Goal: Task Accomplishment & Management: Manage account settings

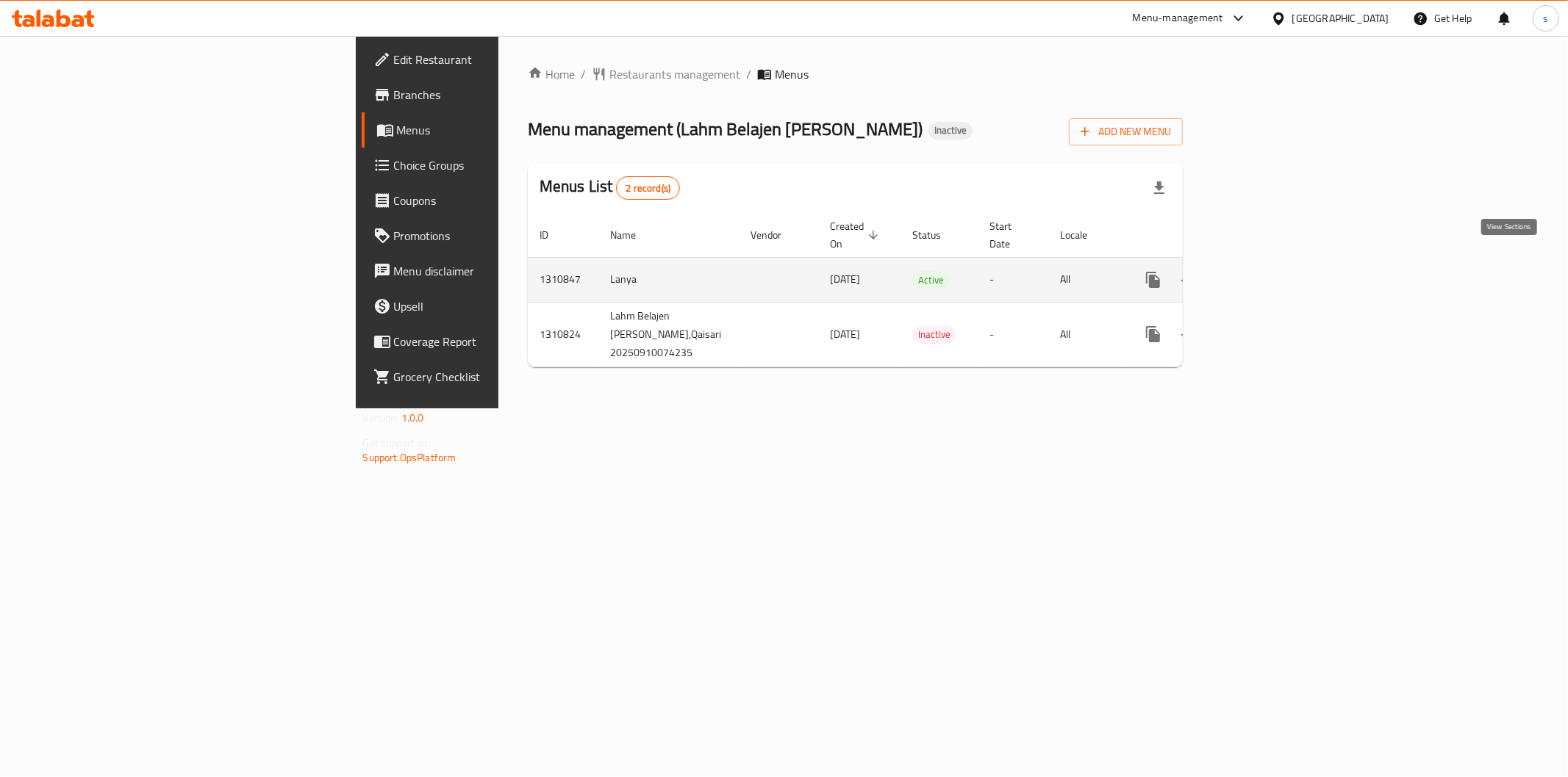
click at [1277, 273] on link "enhanced table" at bounding box center [1259, 280] width 35 height 35
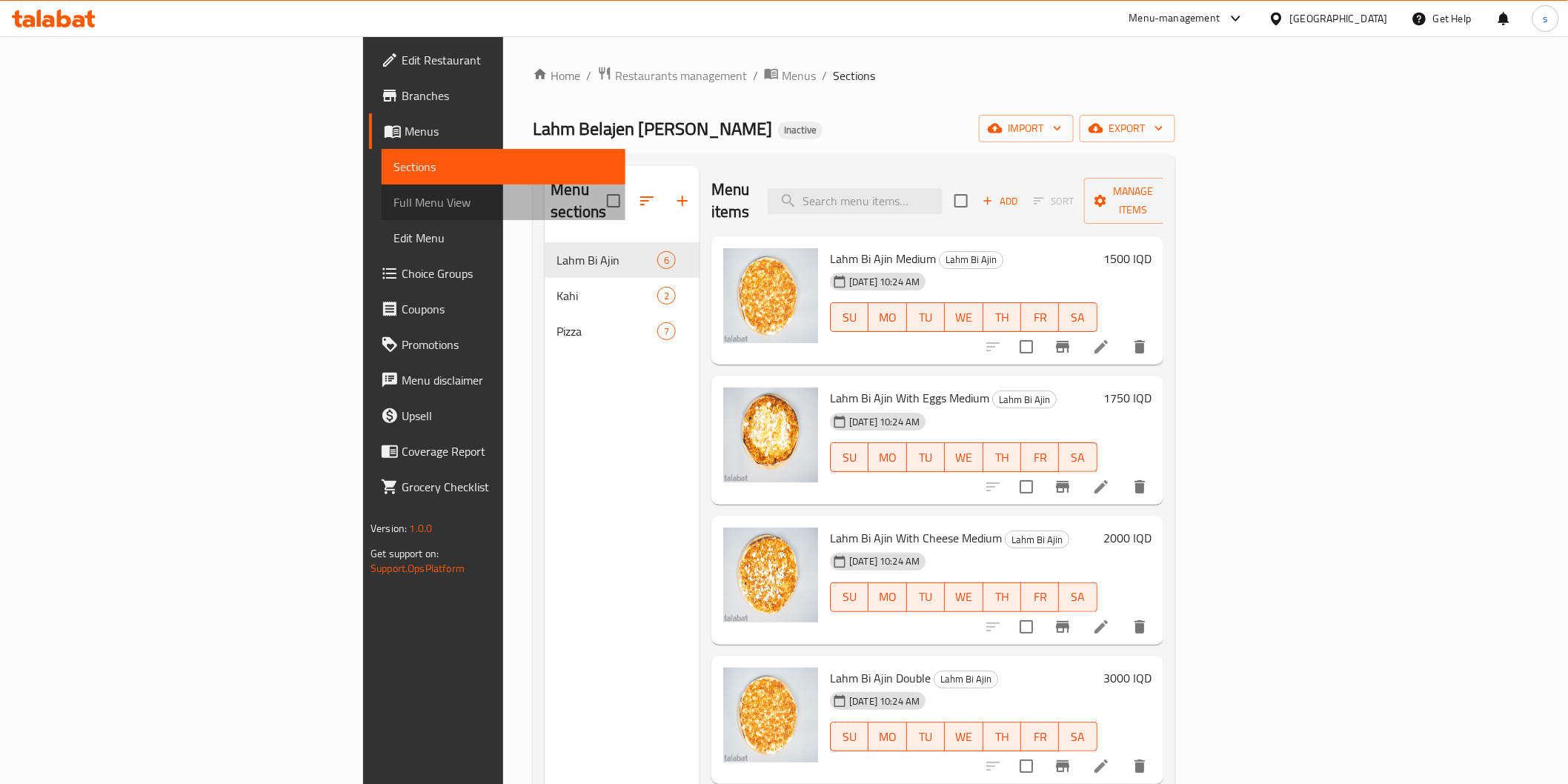
click at [393, 210] on span "Full Menu View" at bounding box center [503, 202] width 220 height 18
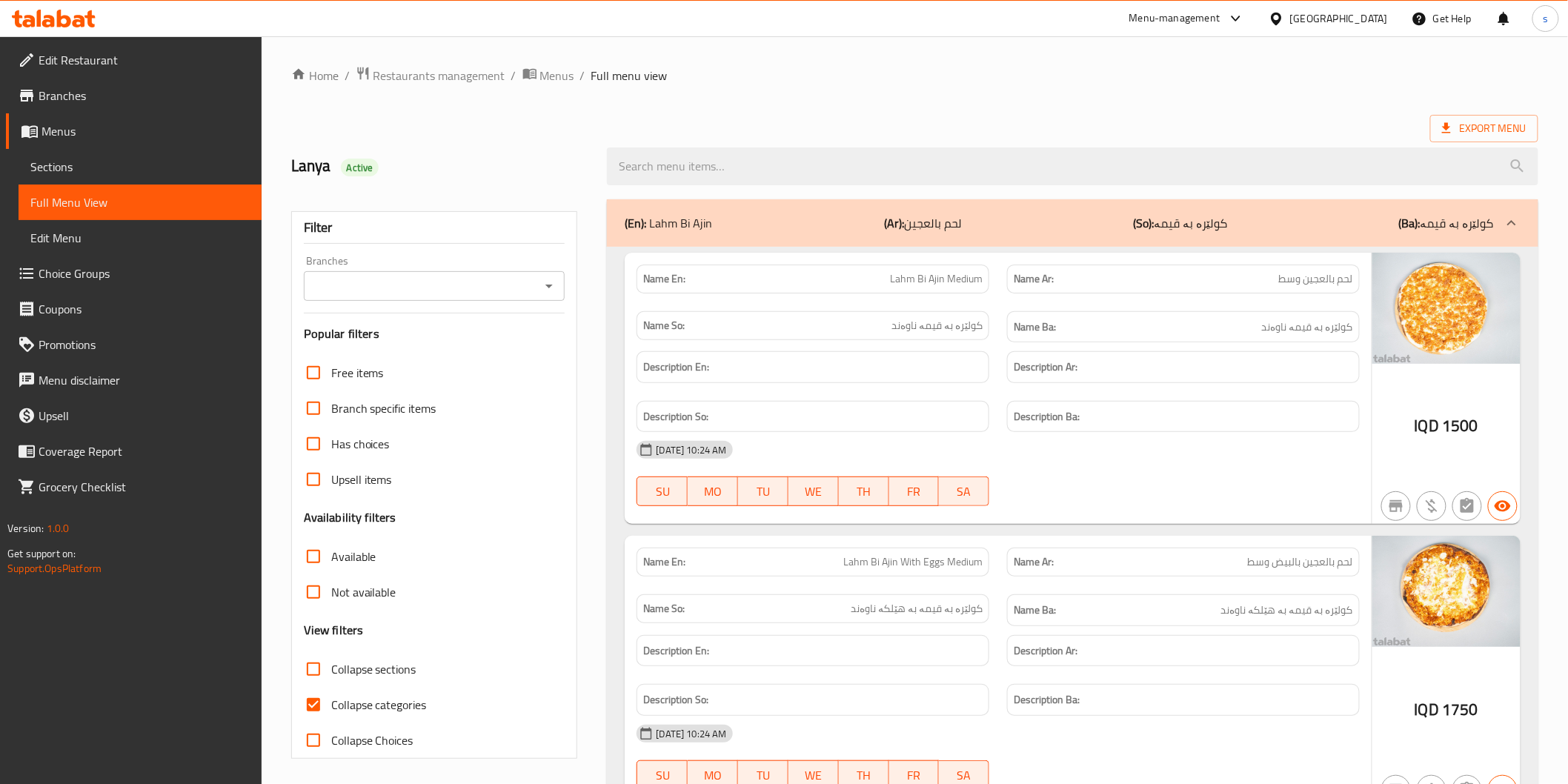
click at [353, 279] on input "Branches" at bounding box center [422, 285] width 228 height 21
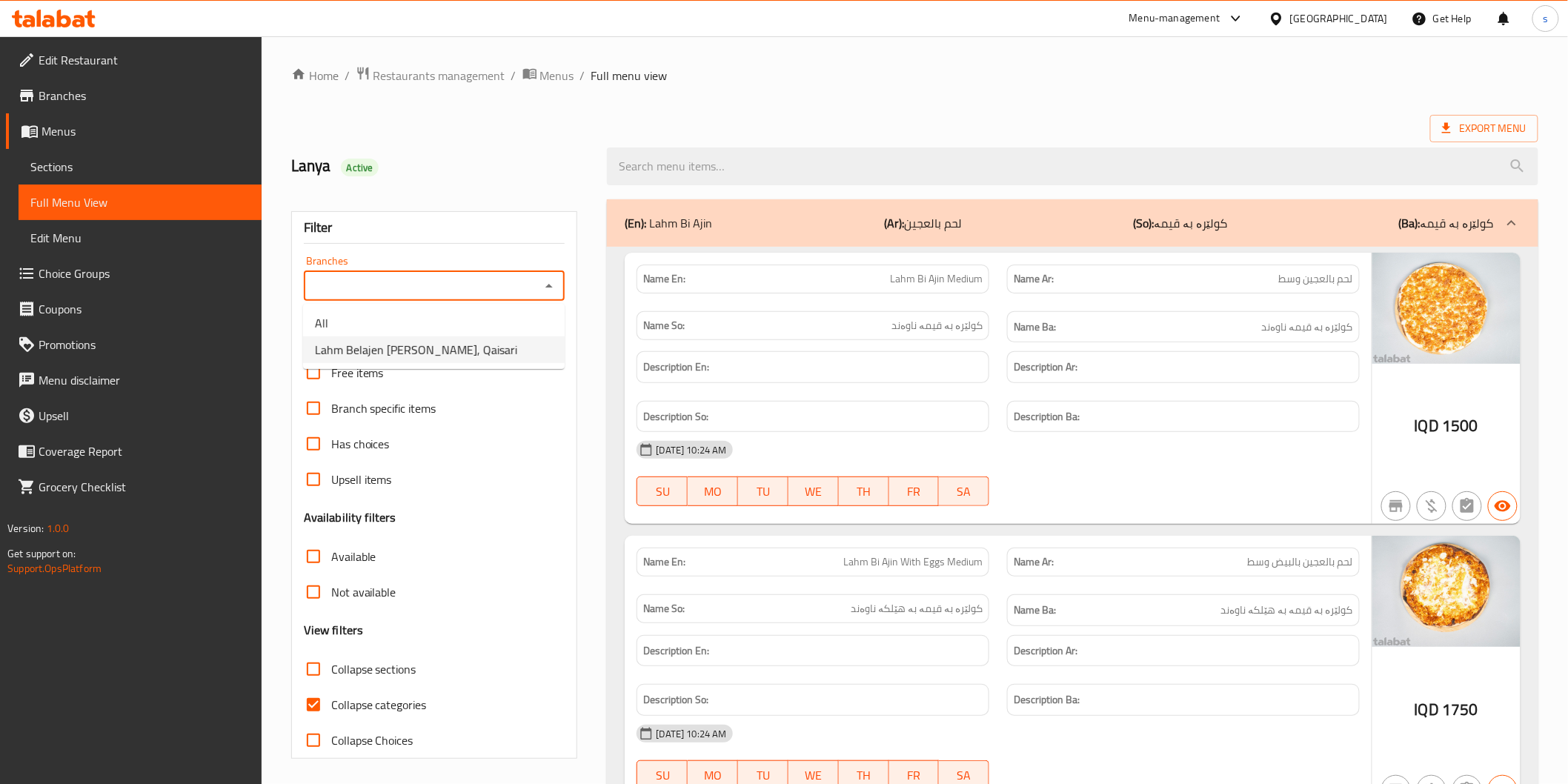
click at [376, 345] on span "Lahm Belajen Abu Farah, Qaisari" at bounding box center [416, 350] width 202 height 18
type input "Lahm Belajen Abu Farah, Qaisari"
click at [313, 701] on input "Collapse categories" at bounding box center [313, 705] width 35 height 35
checkbox input "false"
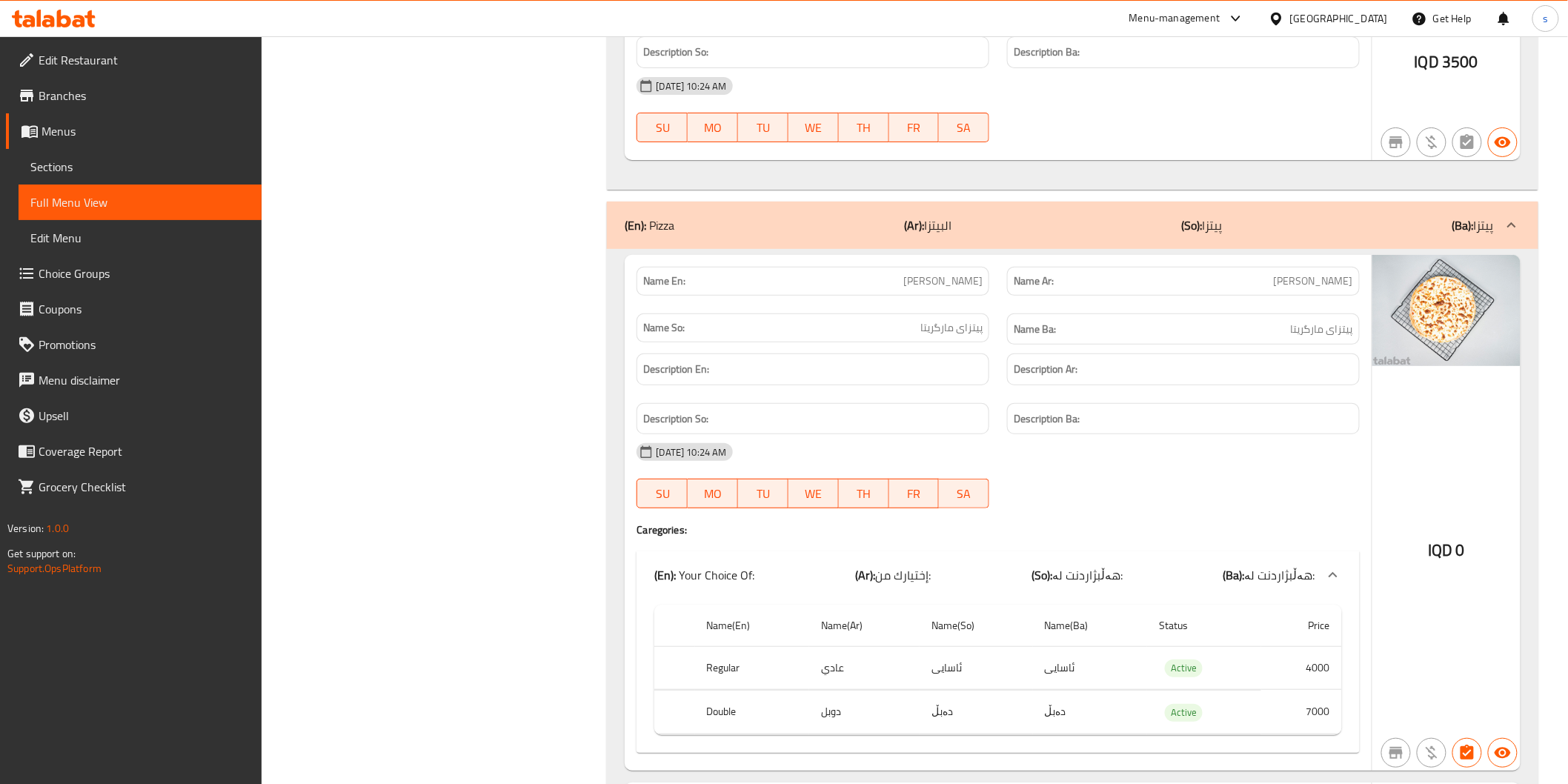
scroll to position [2471, 0]
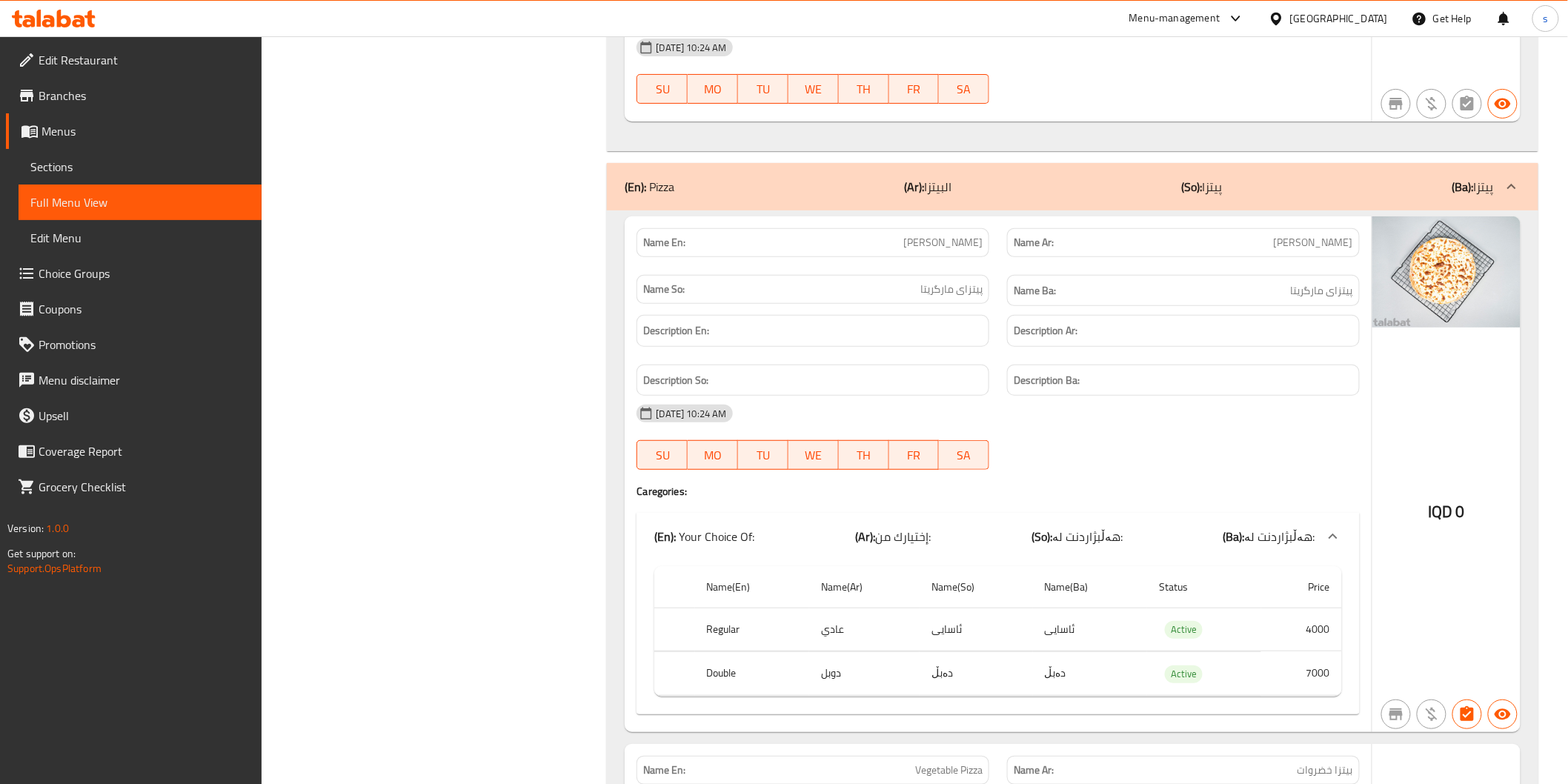
click at [1158, 410] on div "[DATE] 10:24 AM" at bounding box center [997, 414] width 741 height 35
click at [1055, 432] on div "[DATE] 10:24 AM" at bounding box center [997, 414] width 741 height 35
click at [177, 180] on link "Sections" at bounding box center [140, 167] width 243 height 35
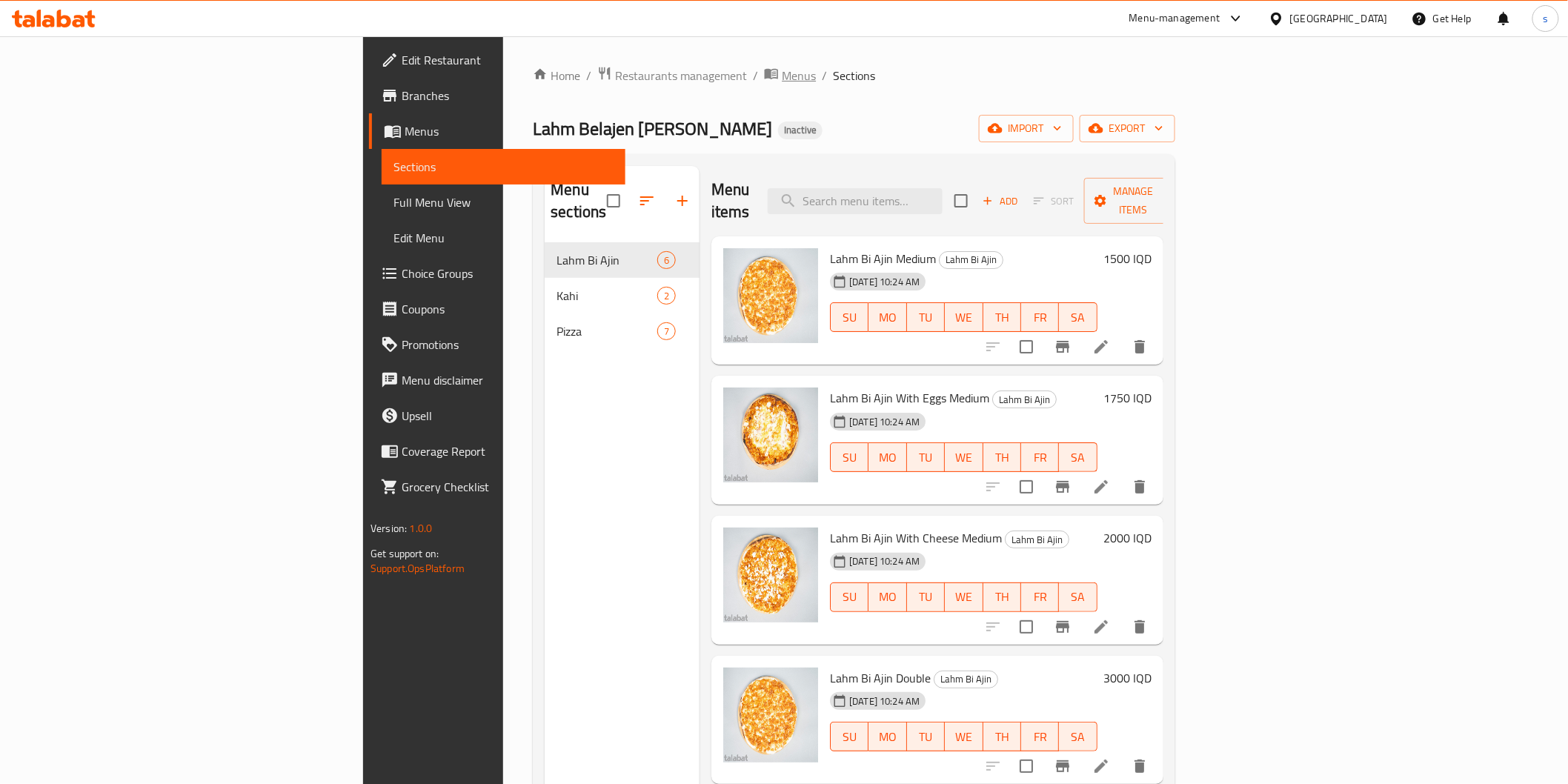
click at [782, 75] on span "Menus" at bounding box center [798, 75] width 34 height 18
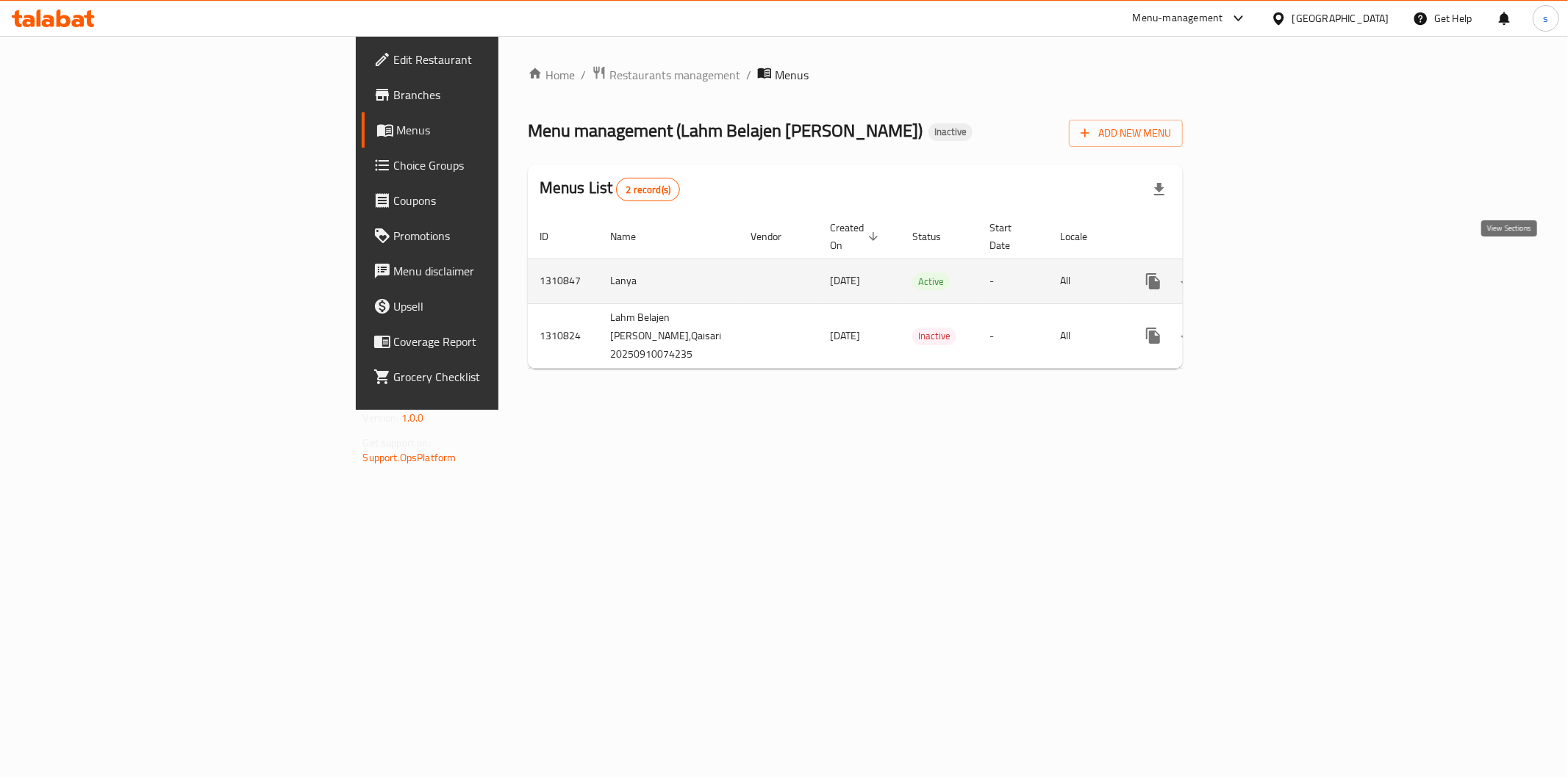
click at [1268, 273] on icon "enhanced table" at bounding box center [1259, 282] width 17 height 17
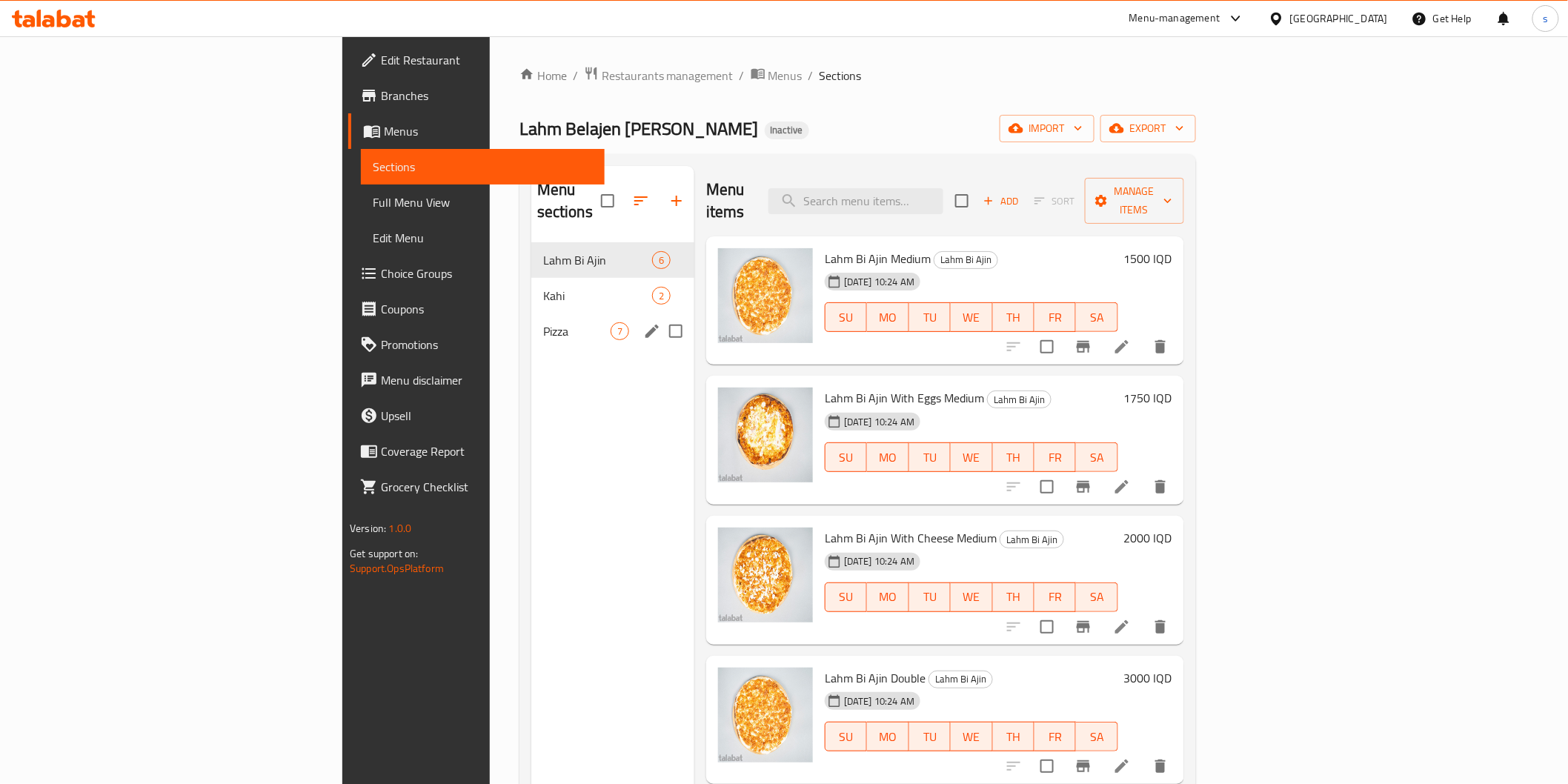
click at [543, 322] on span "Pizza" at bounding box center [577, 331] width 67 height 18
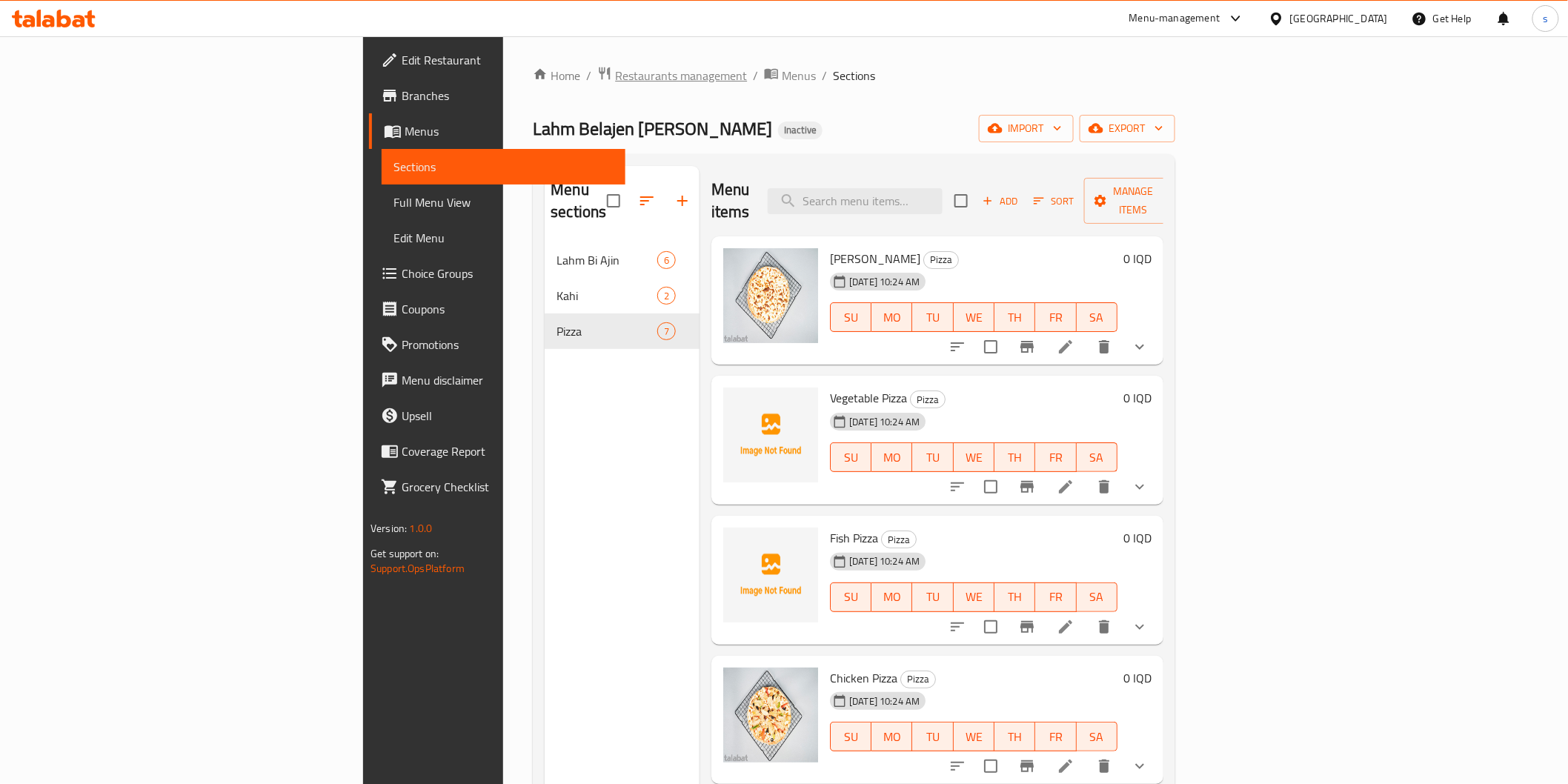
click at [615, 75] on span "Restaurants management" at bounding box center [680, 75] width 132 height 18
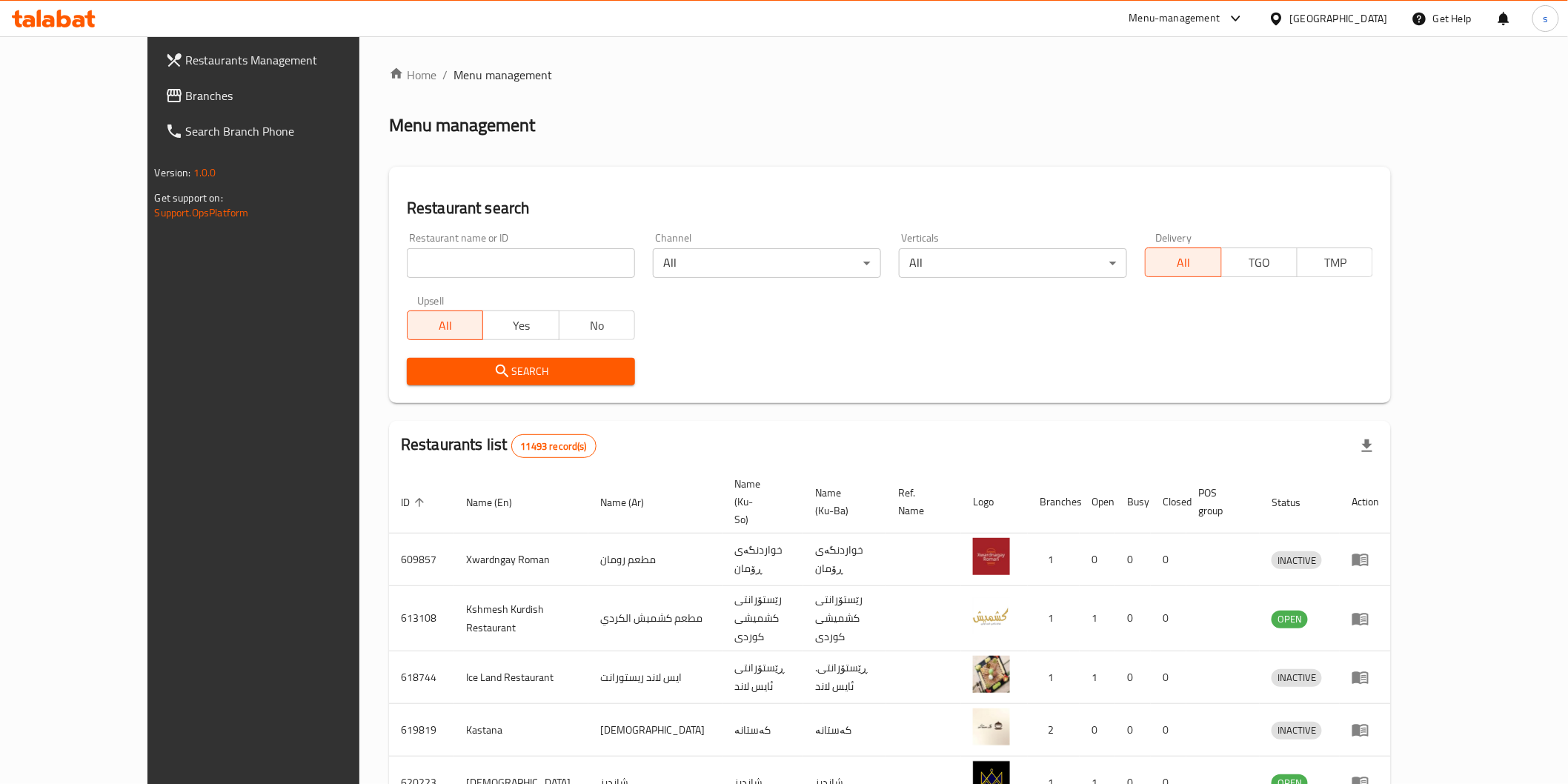
click at [449, 251] on input "search" at bounding box center [521, 263] width 228 height 29
paste input "Zawa Rest"
type input "Zawa Rest"
click button "Search" at bounding box center [521, 372] width 228 height 27
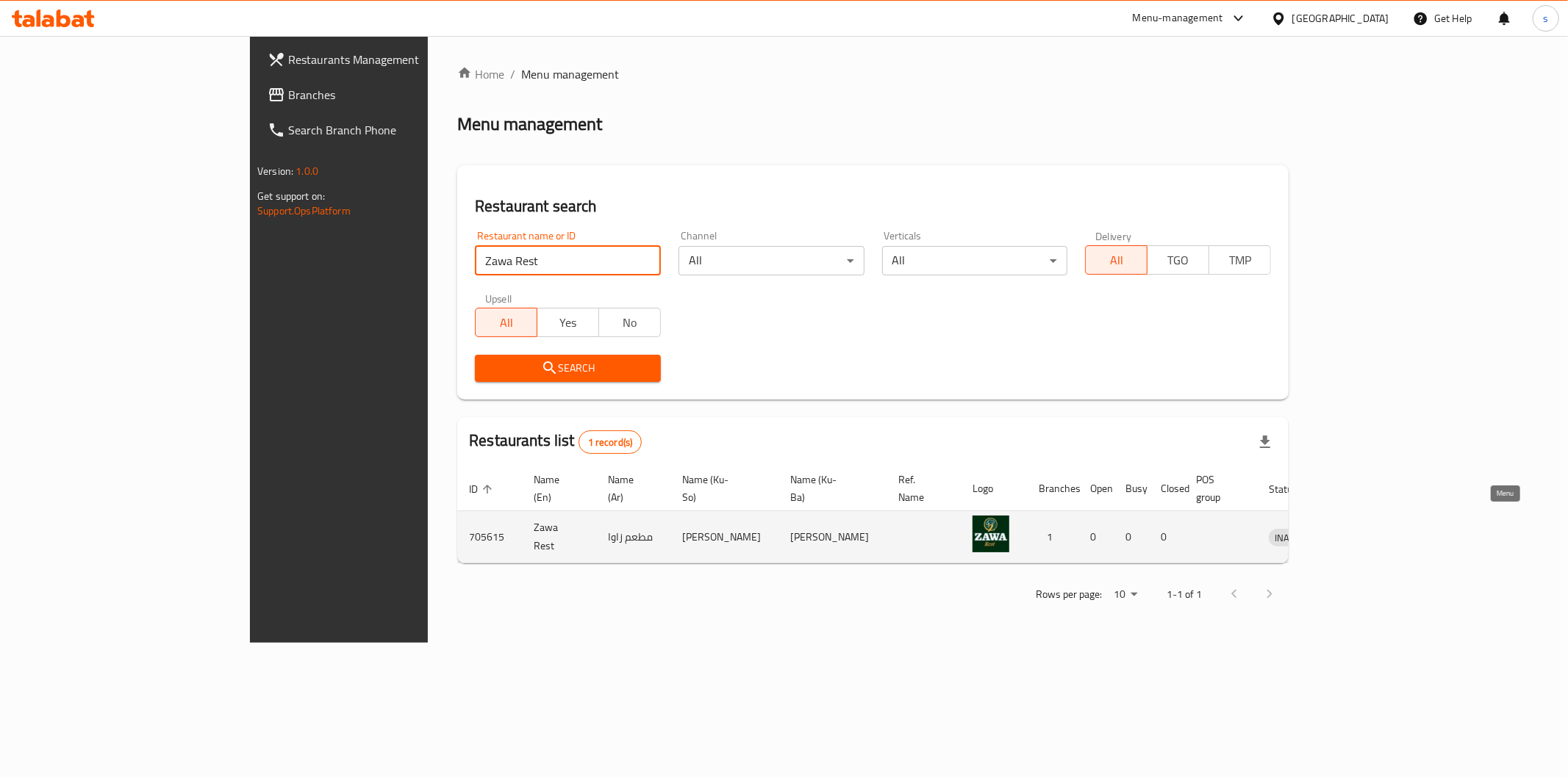
click at [1375, 528] on link "enhanced table" at bounding box center [1362, 537] width 27 height 17
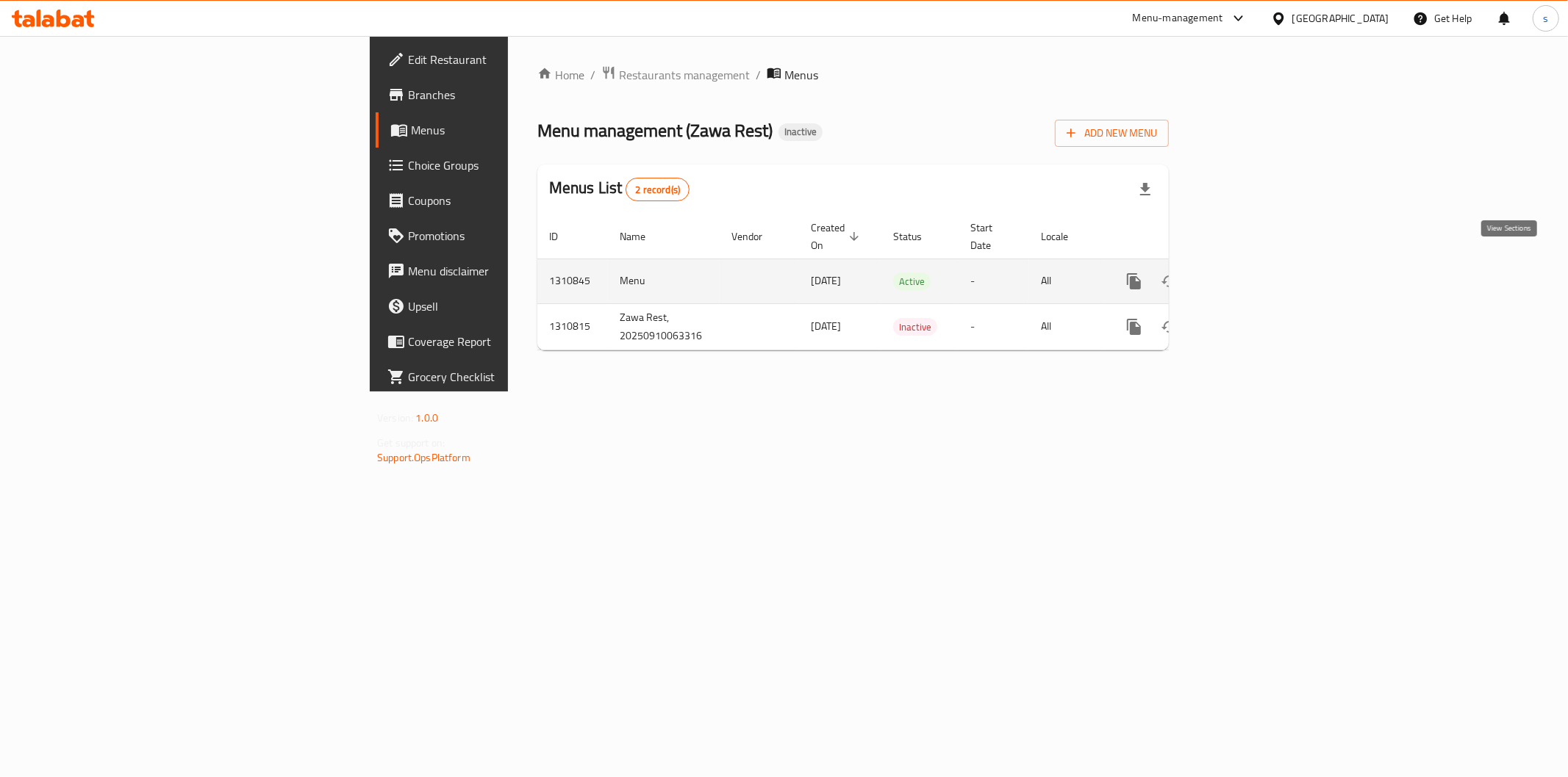
click at [1257, 270] on link "enhanced table" at bounding box center [1240, 282] width 35 height 35
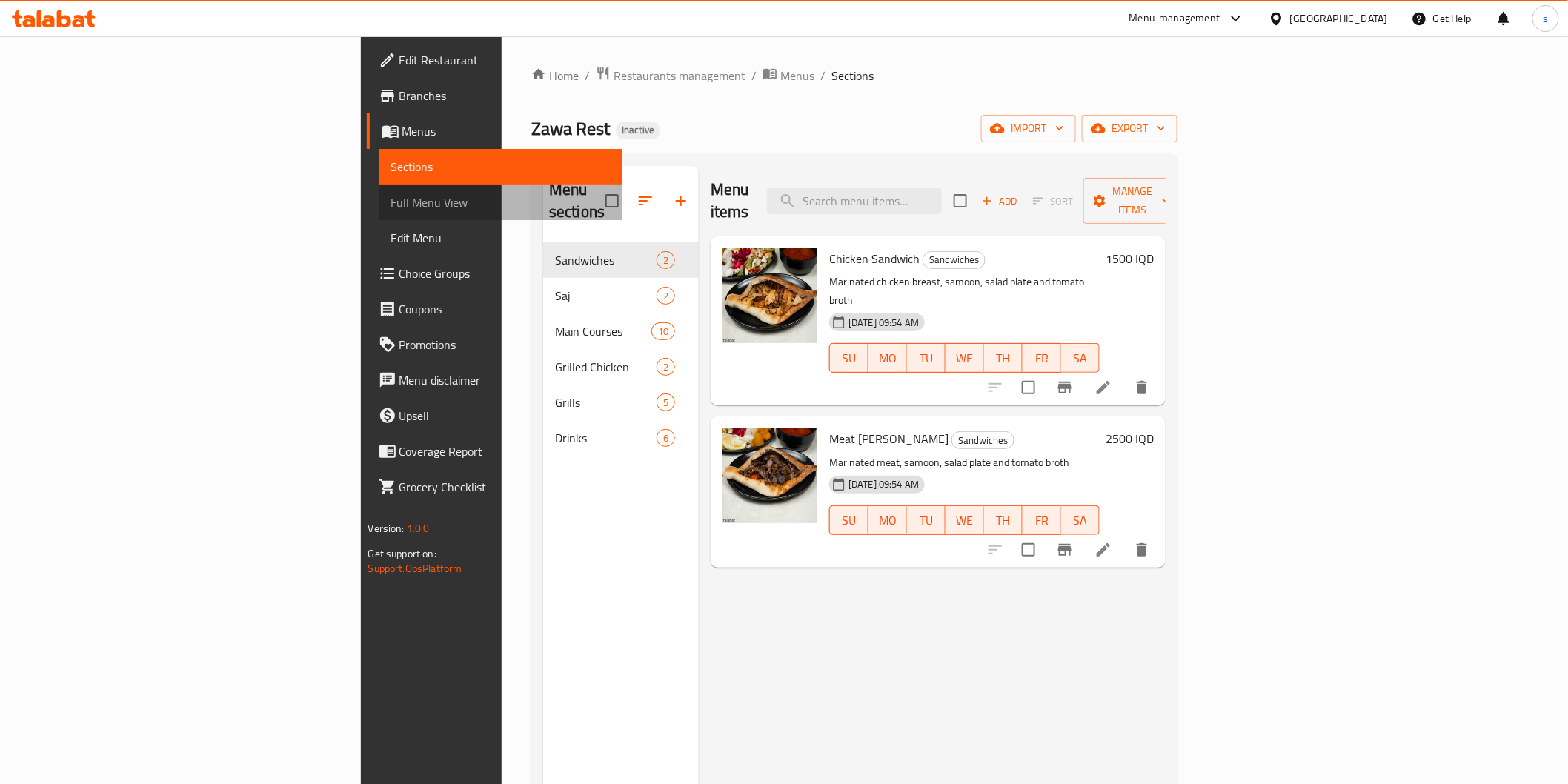
click at [391, 200] on span "Full Menu View" at bounding box center [501, 202] width 220 height 18
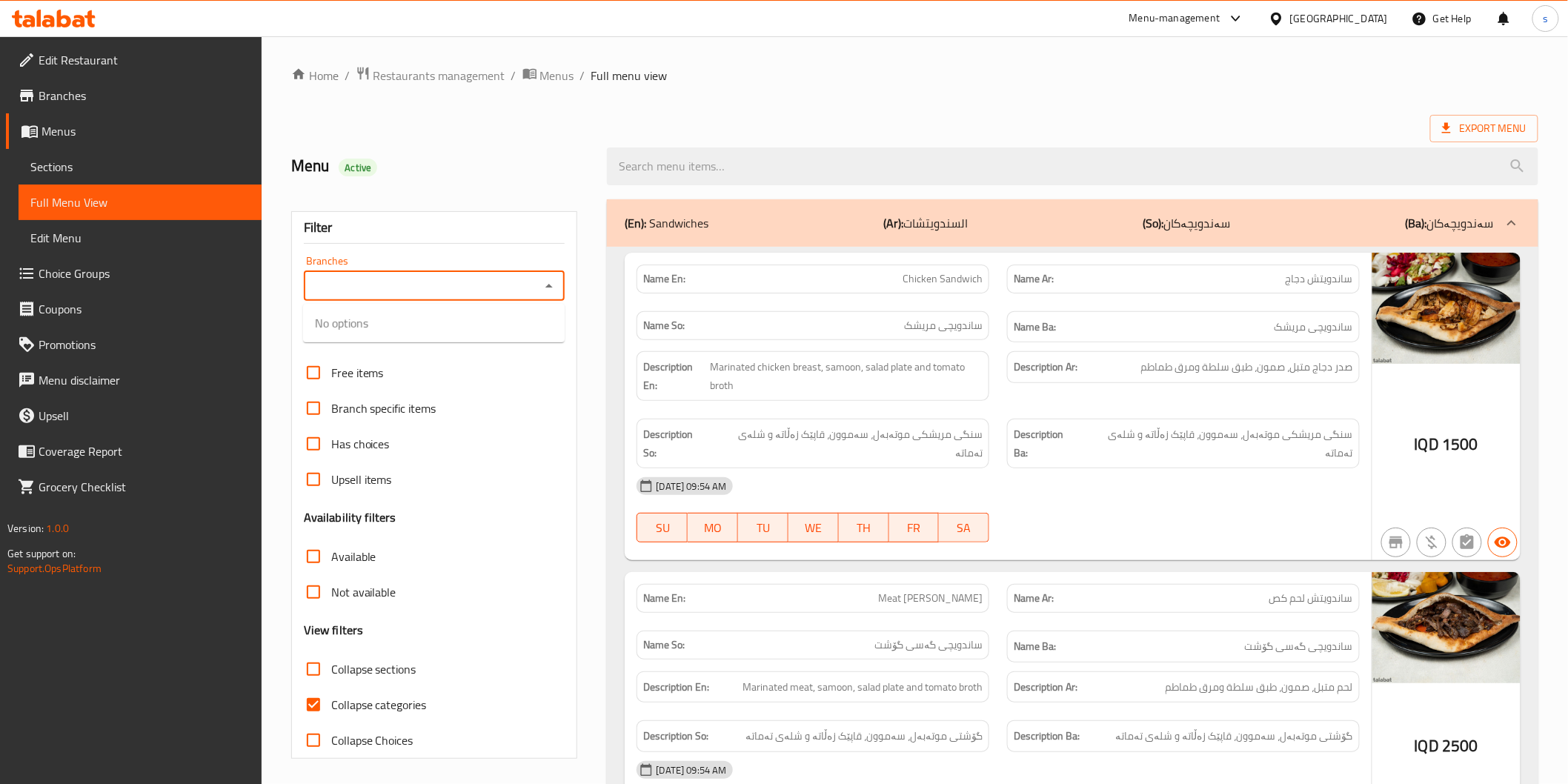
click at [423, 290] on input "Branches" at bounding box center [422, 285] width 228 height 21
click at [564, 285] on div "Branches" at bounding box center [434, 286] width 261 height 29
click at [556, 284] on icon "Close" at bounding box center [549, 286] width 18 height 18
click at [556, 284] on icon "Open" at bounding box center [549, 286] width 18 height 18
click at [550, 284] on icon "Close" at bounding box center [549, 286] width 18 height 18
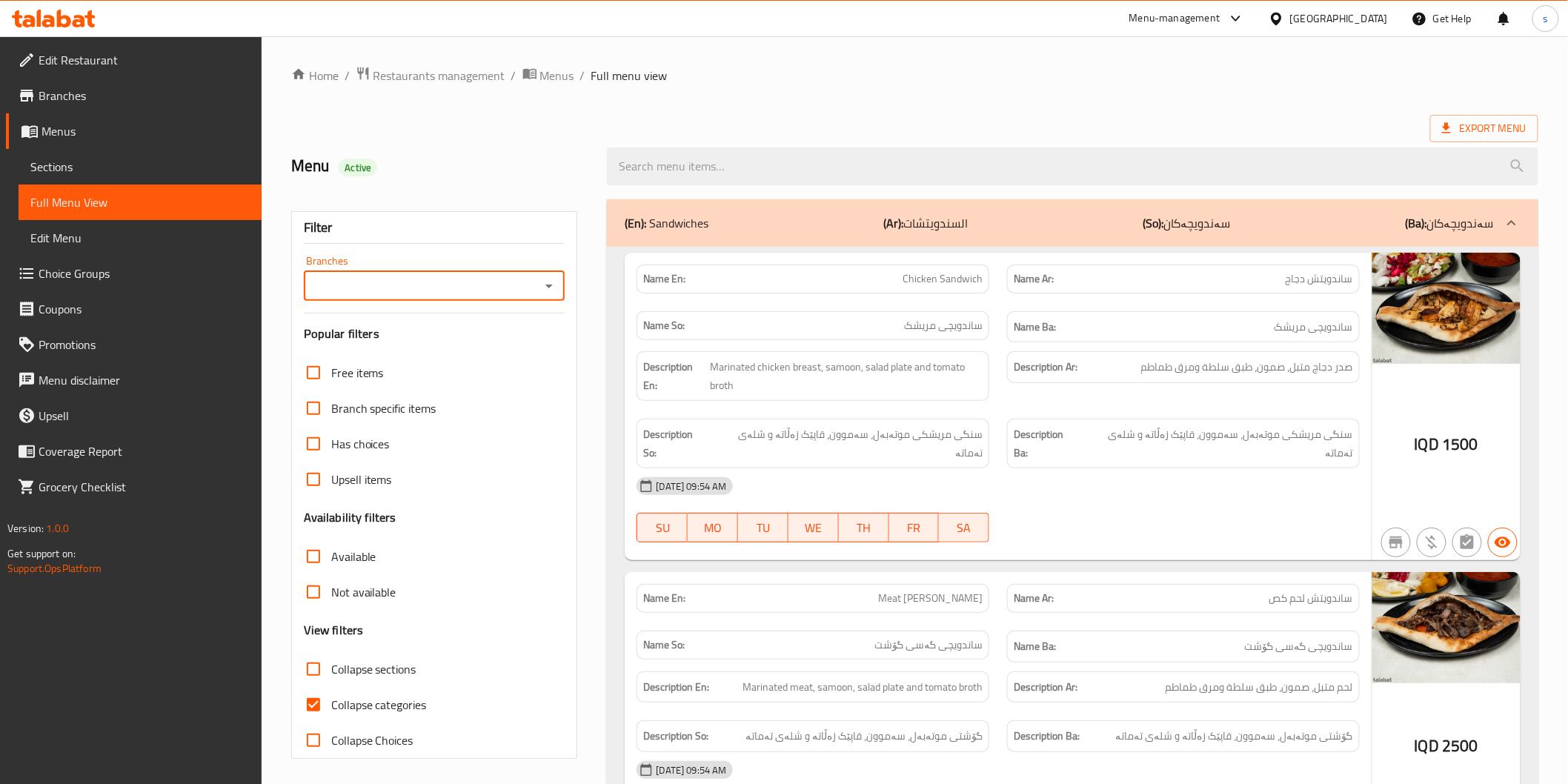
click at [550, 284] on icon "Open" at bounding box center [549, 286] width 18 height 18
click at [497, 359] on li "Zawa Rest, Taxe nawroz" at bounding box center [434, 350] width 261 height 26
type input "Zawa Rest, Taxe nawroz"
click at [386, 703] on span "Collapse categories" at bounding box center [379, 705] width 96 height 18
click at [331, 703] on input "Collapse categories" at bounding box center [313, 705] width 35 height 35
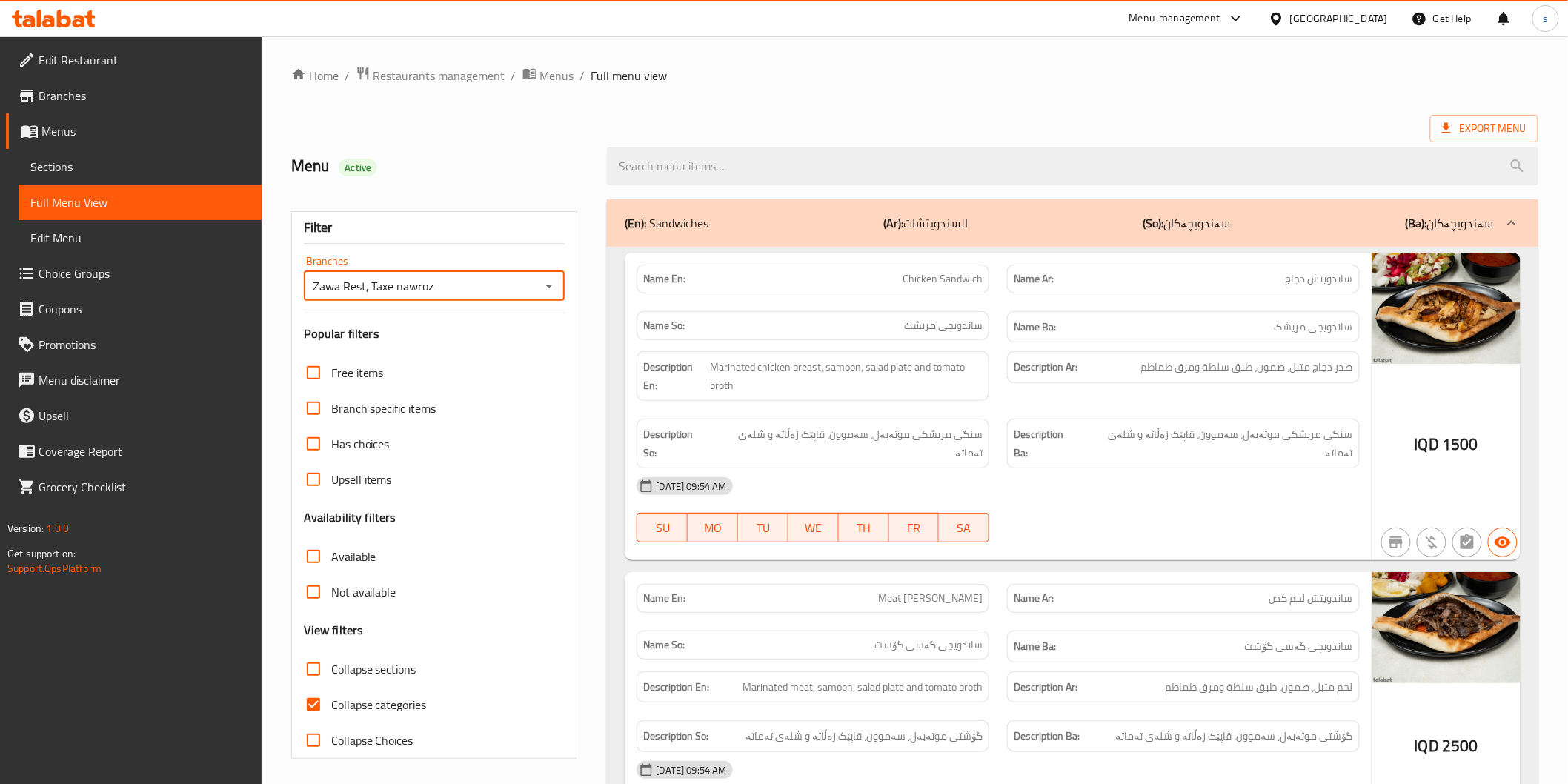
checkbox input "false"
click at [981, 352] on div "Description En: Marinated chicken breast, samoon, salad plate and tomato broth" at bounding box center [812, 376] width 352 height 50
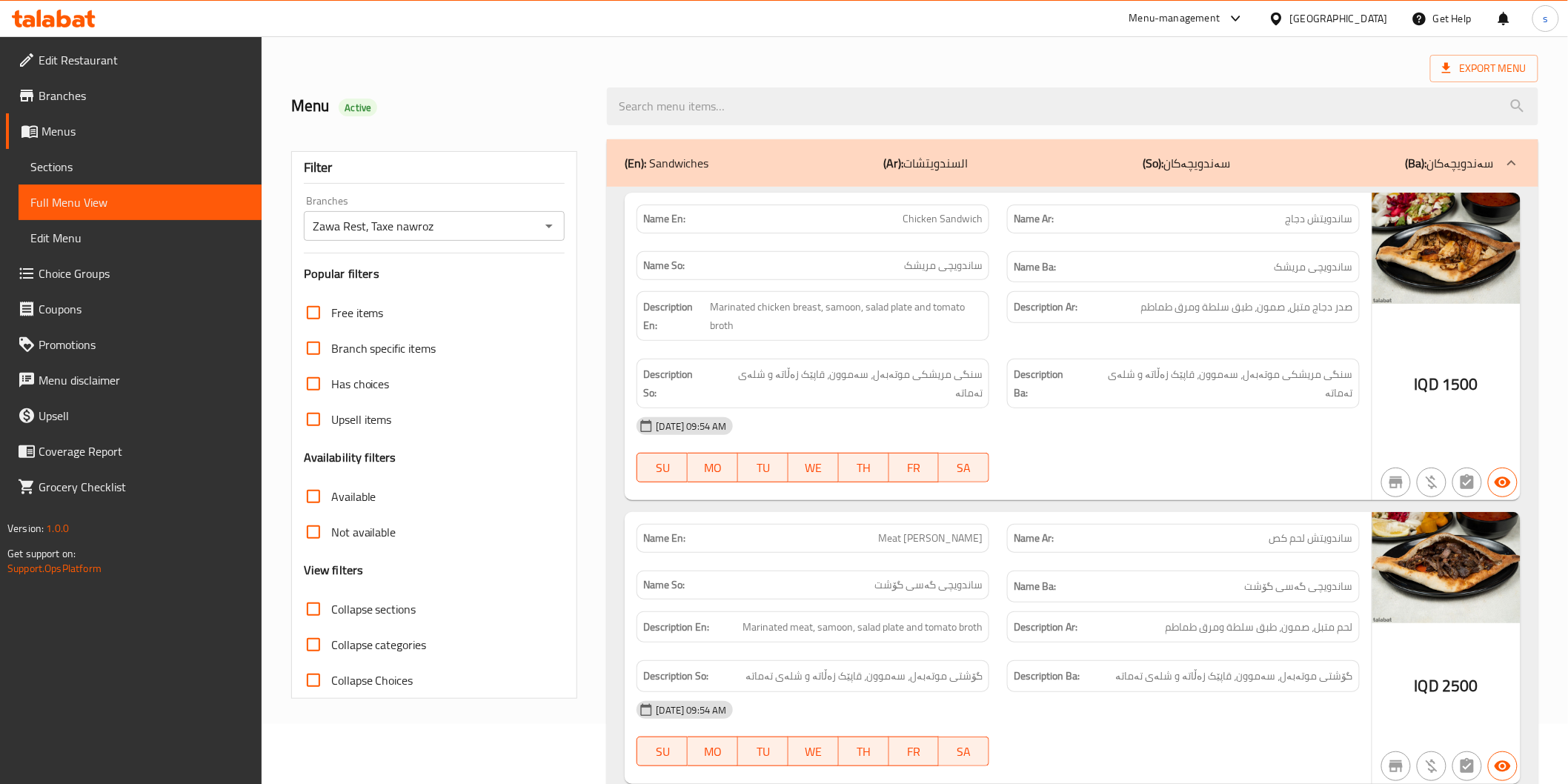
scroll to position [165, 0]
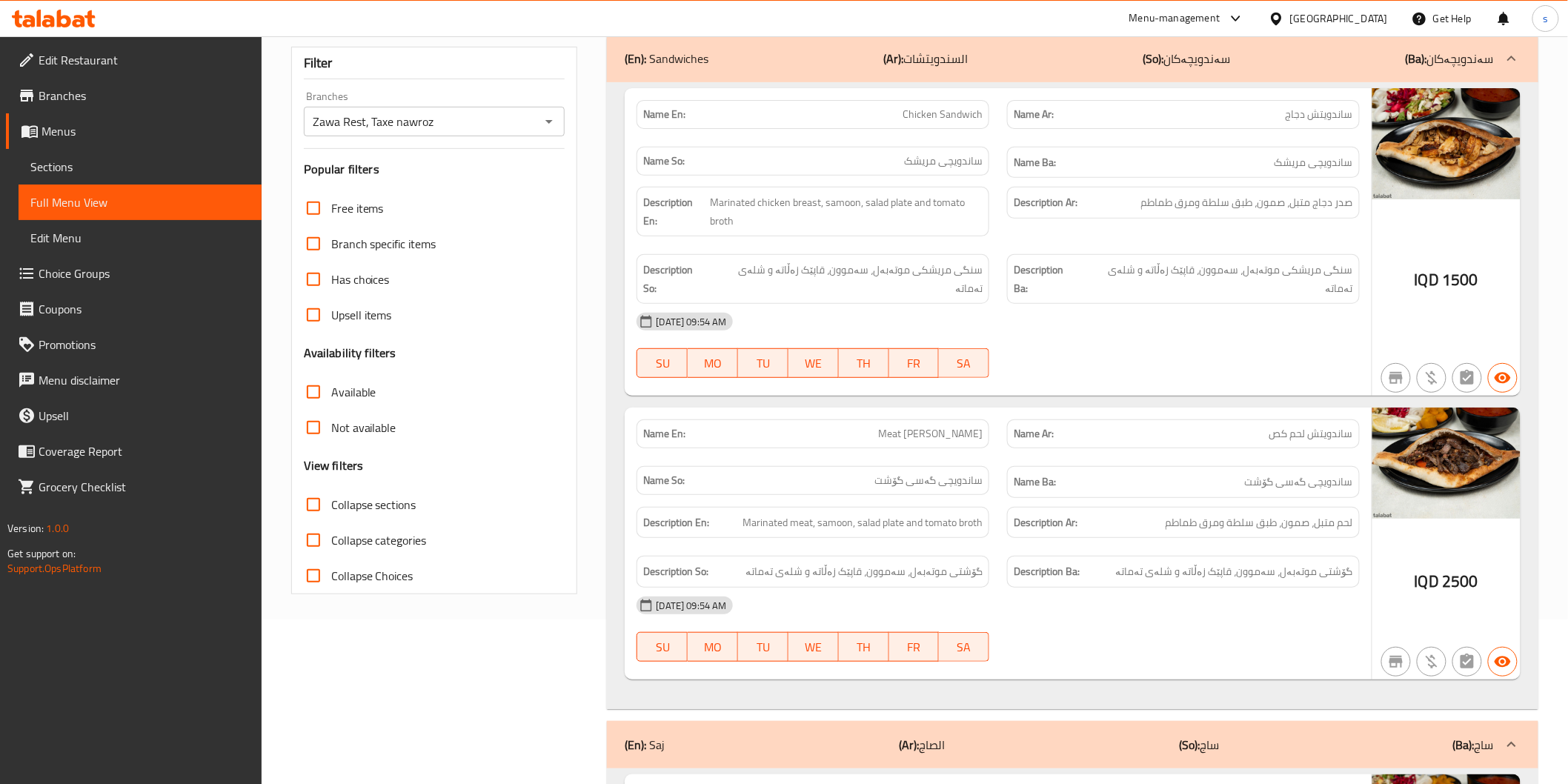
click at [368, 503] on span "Collapse sections" at bounding box center [373, 505] width 85 height 18
click at [331, 503] on input "Collapse sections" at bounding box center [313, 505] width 35 height 35
checkbox input "true"
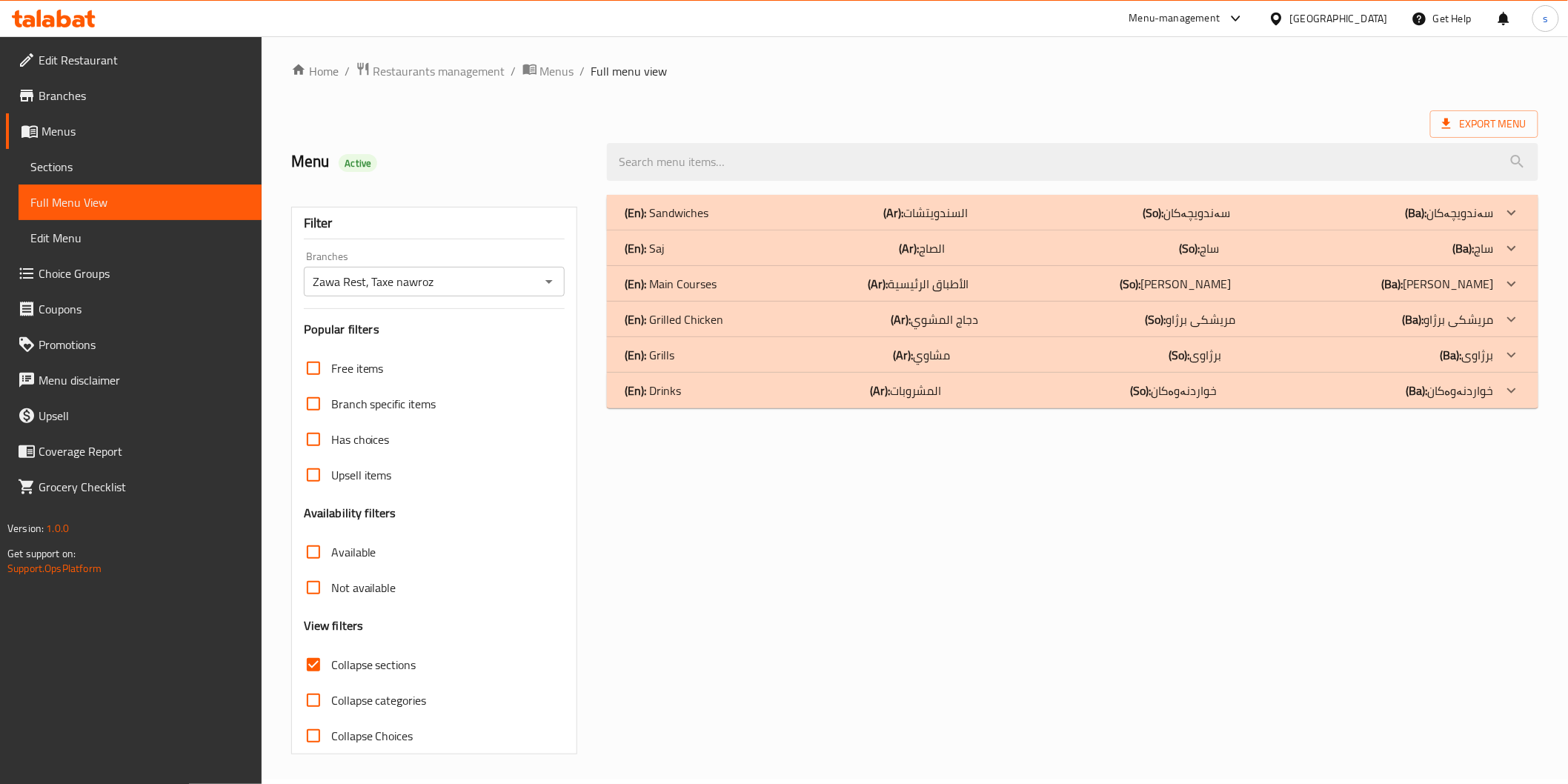
scroll to position [4, 0]
click at [898, 354] on b "(Ar):" at bounding box center [904, 355] width 20 height 22
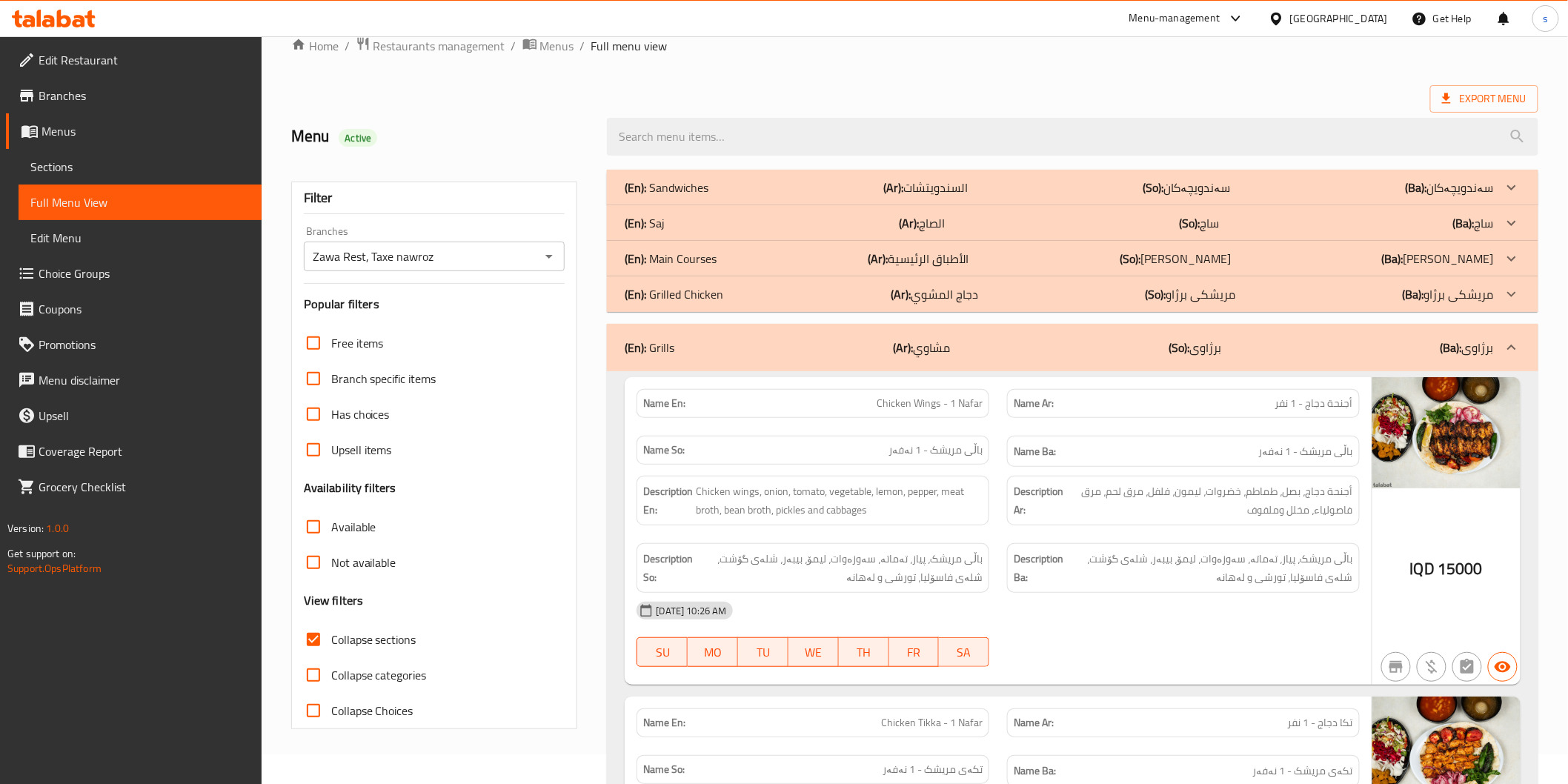
scroll to position [1, 0]
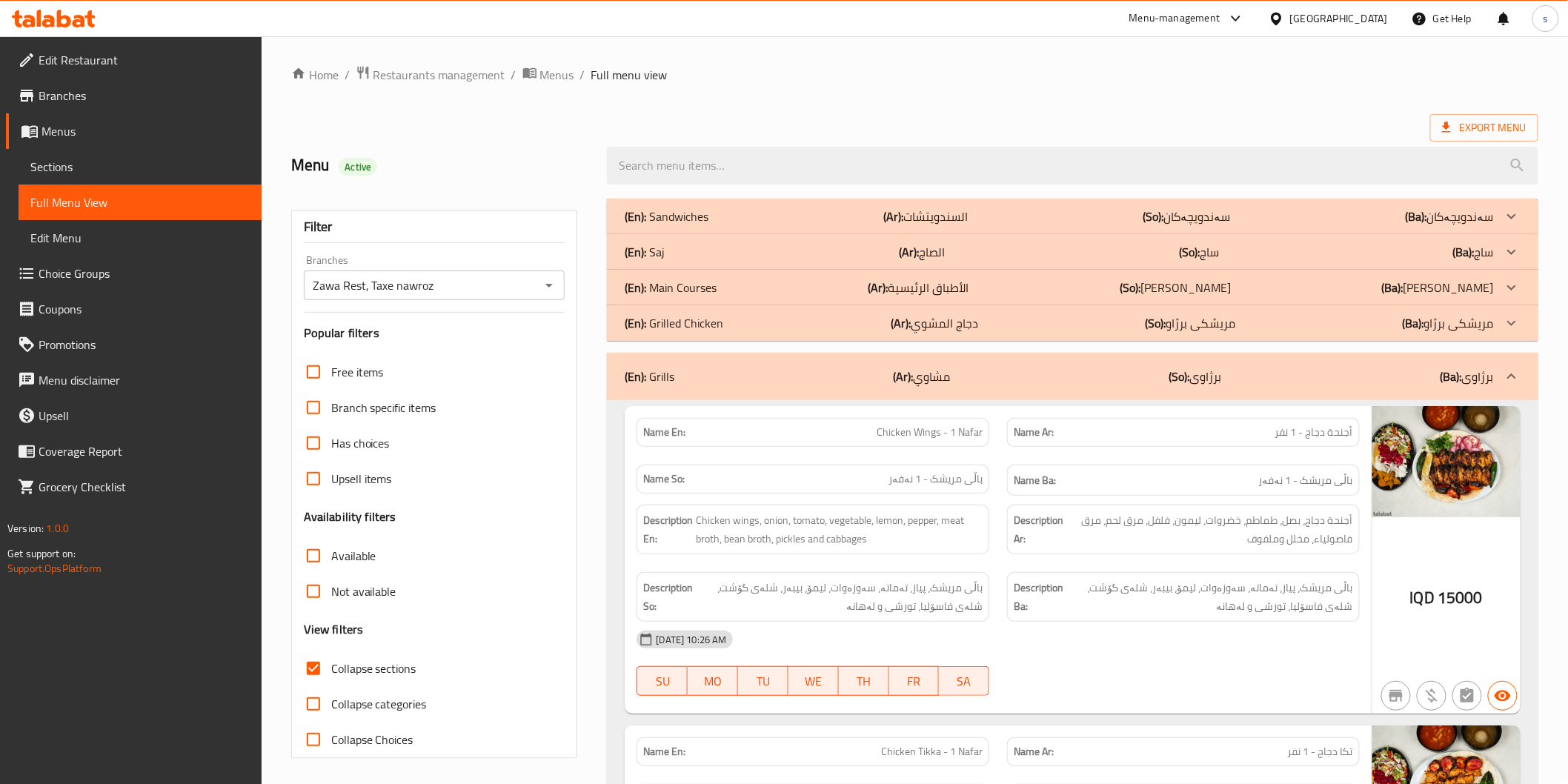
click at [929, 284] on p "(Ar): الأطباق الرئيسية" at bounding box center [917, 288] width 101 height 18
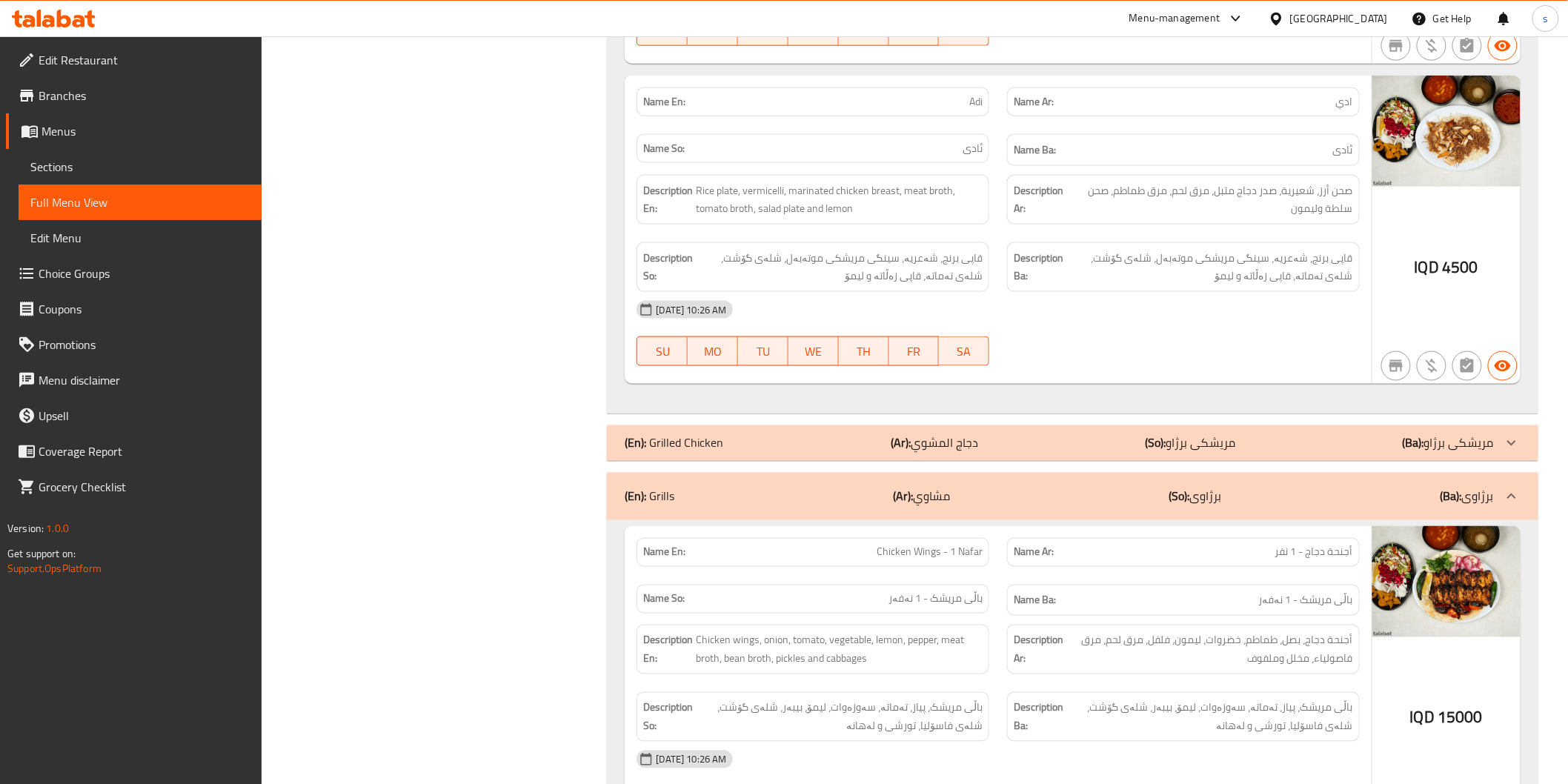
scroll to position [3131, 0]
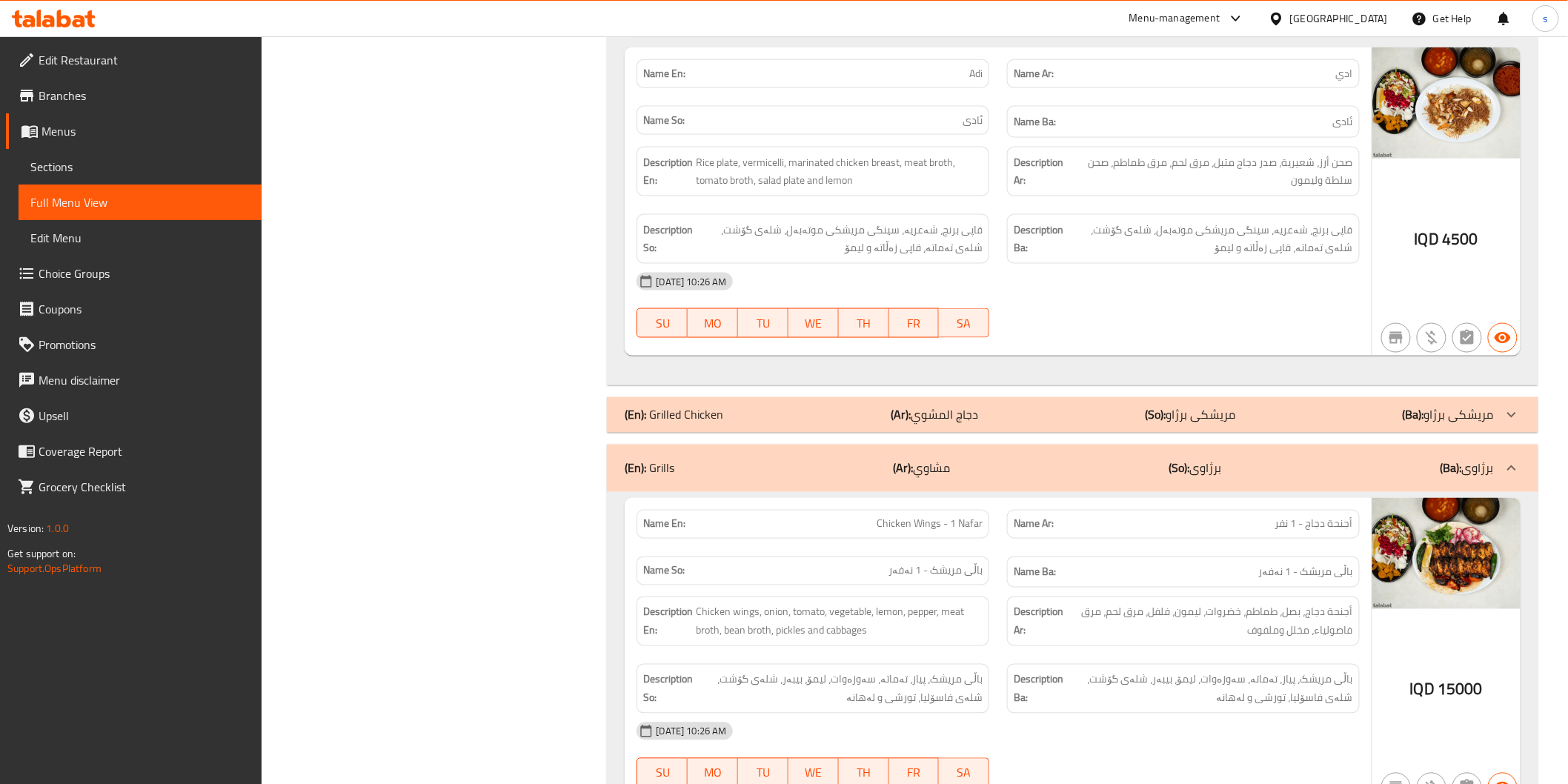
click at [922, 406] on p "(Ar): دجاج المشوي" at bounding box center [935, 415] width 88 height 18
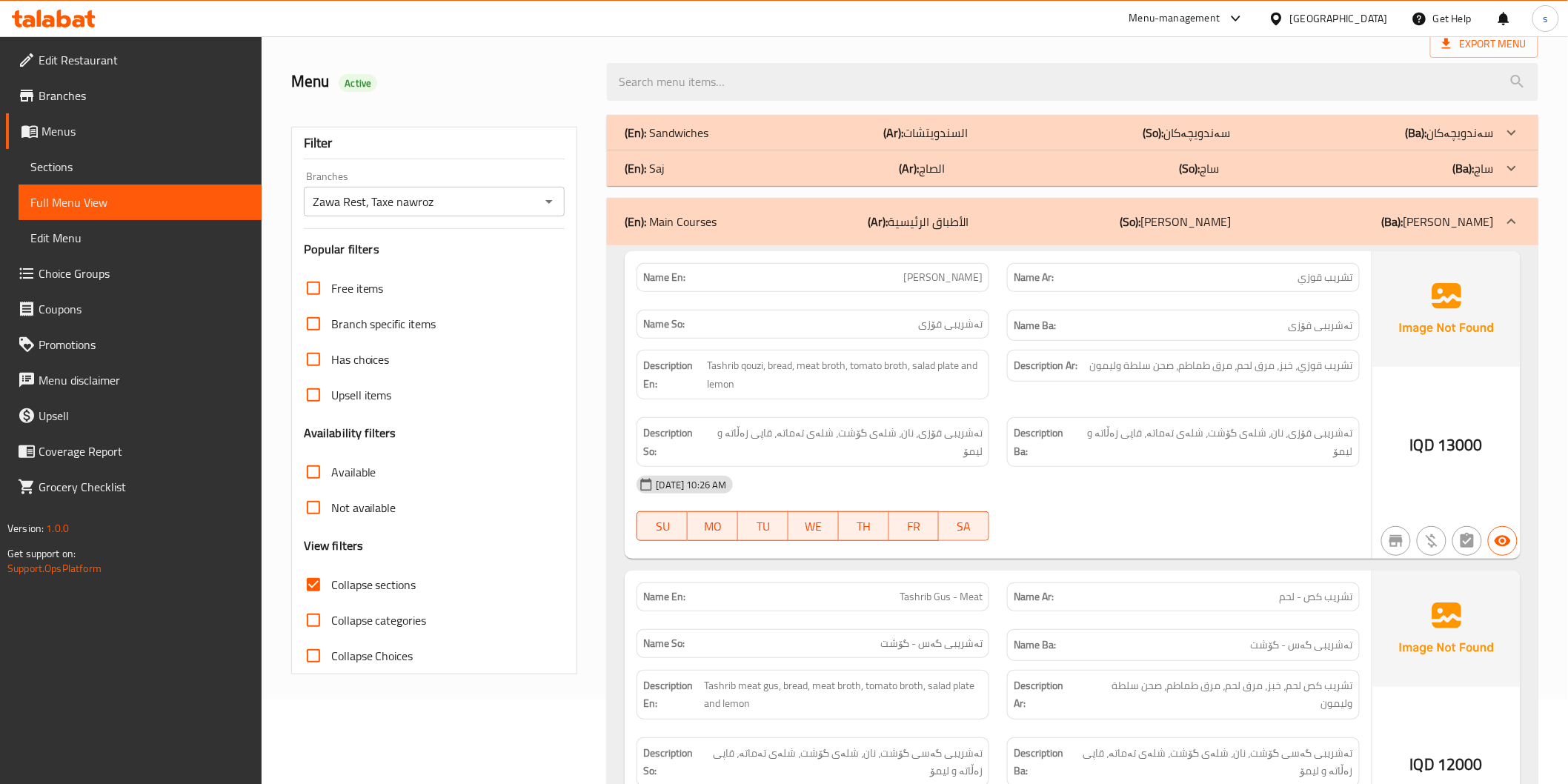
scroll to position [0, 0]
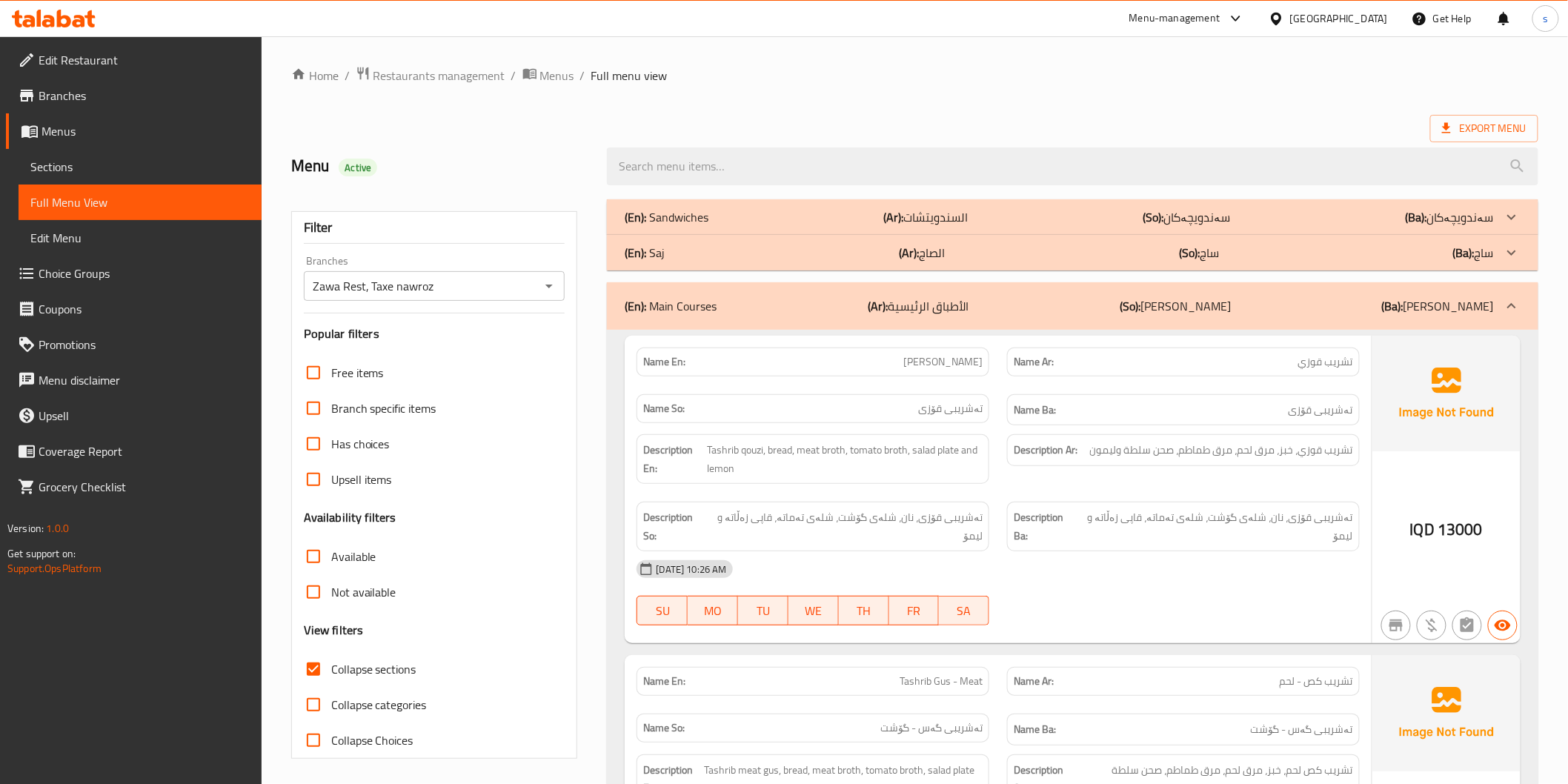
click at [911, 261] on b "(Ar):" at bounding box center [908, 253] width 20 height 22
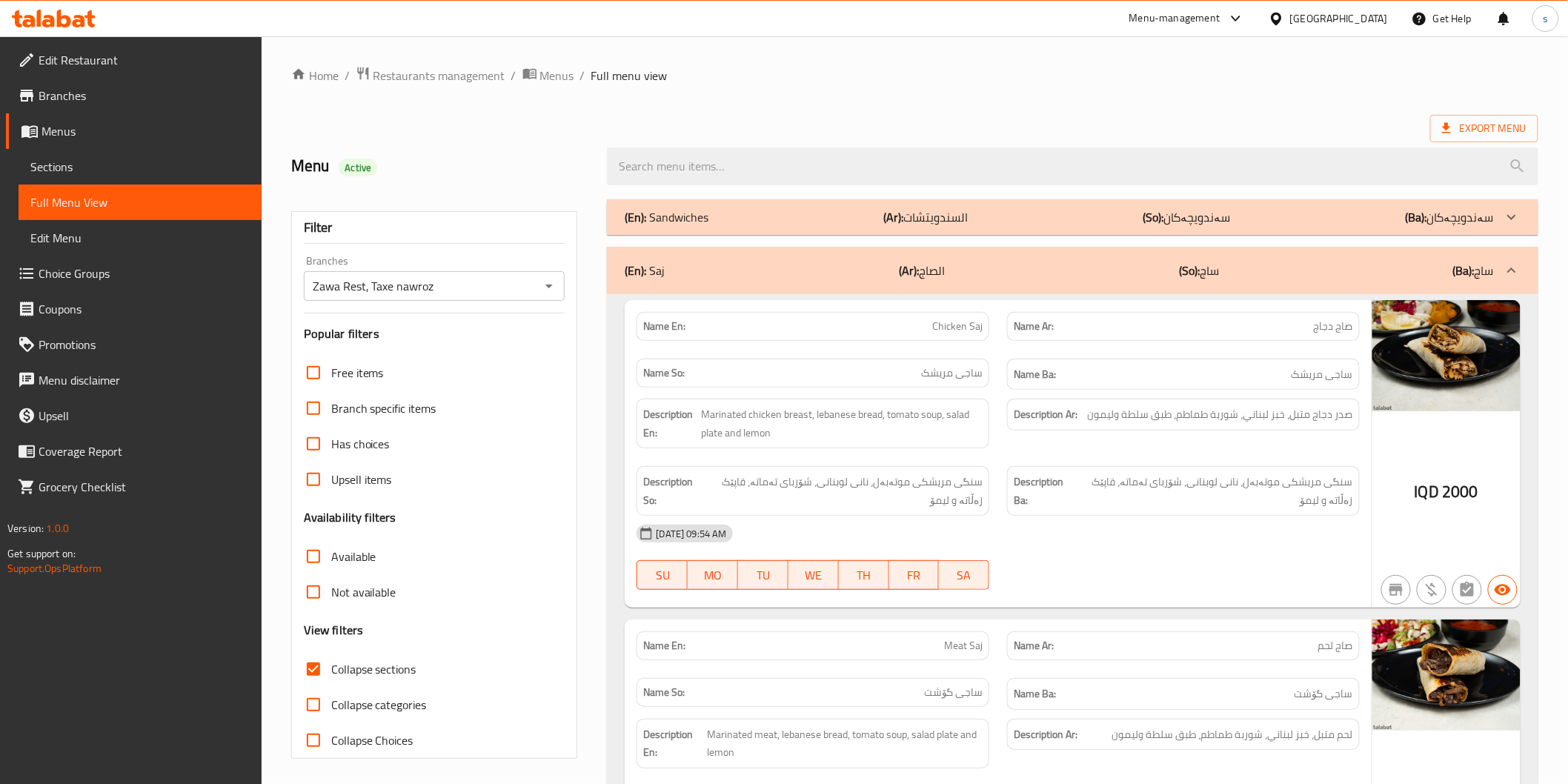
click at [1129, 208] on div "(En): Sandwiches (Ar): السندويتشات (So): سەندویچەکان (Ba): سەندویچەکان" at bounding box center [1072, 217] width 931 height 35
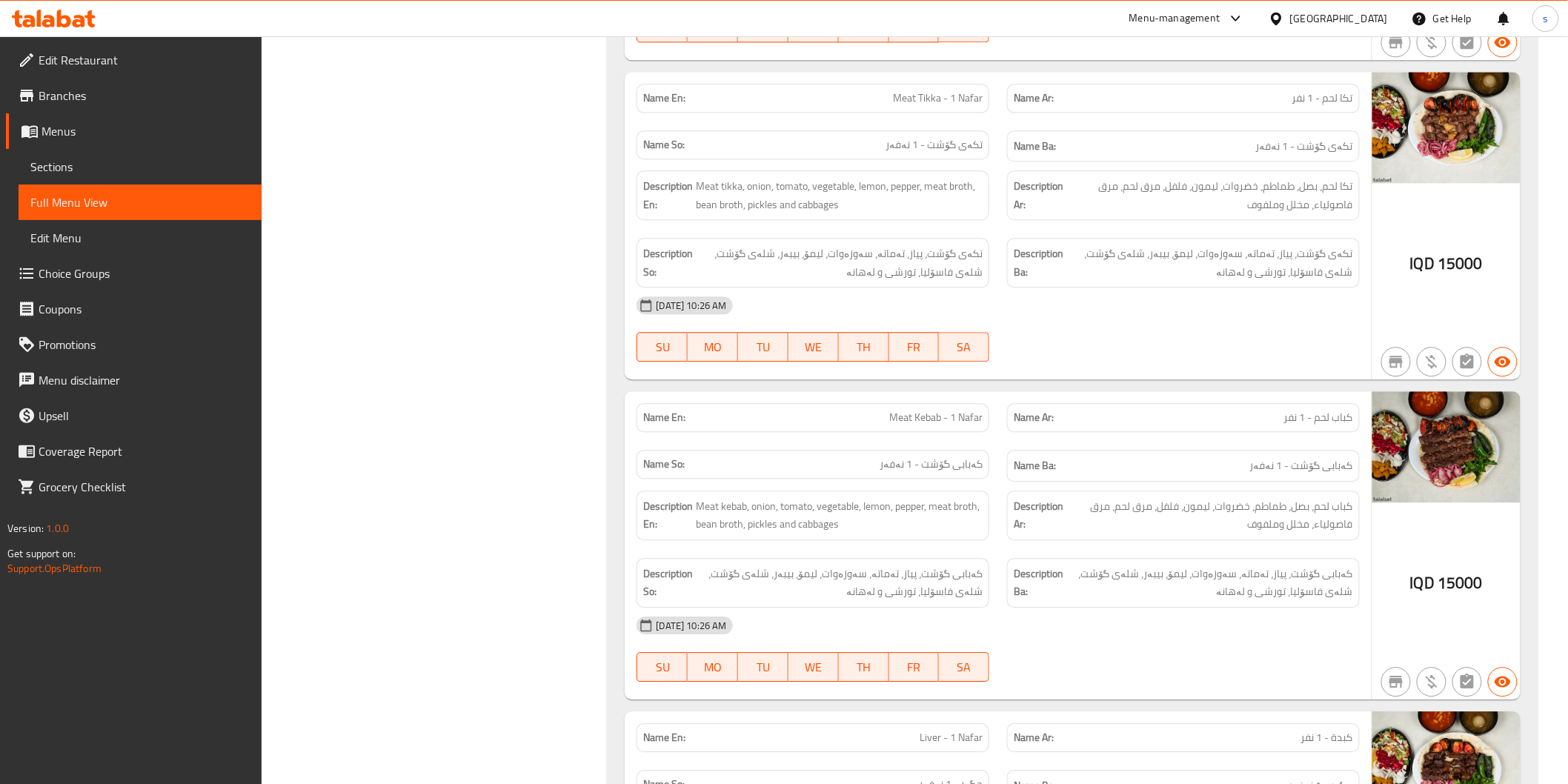
scroll to position [6496, 0]
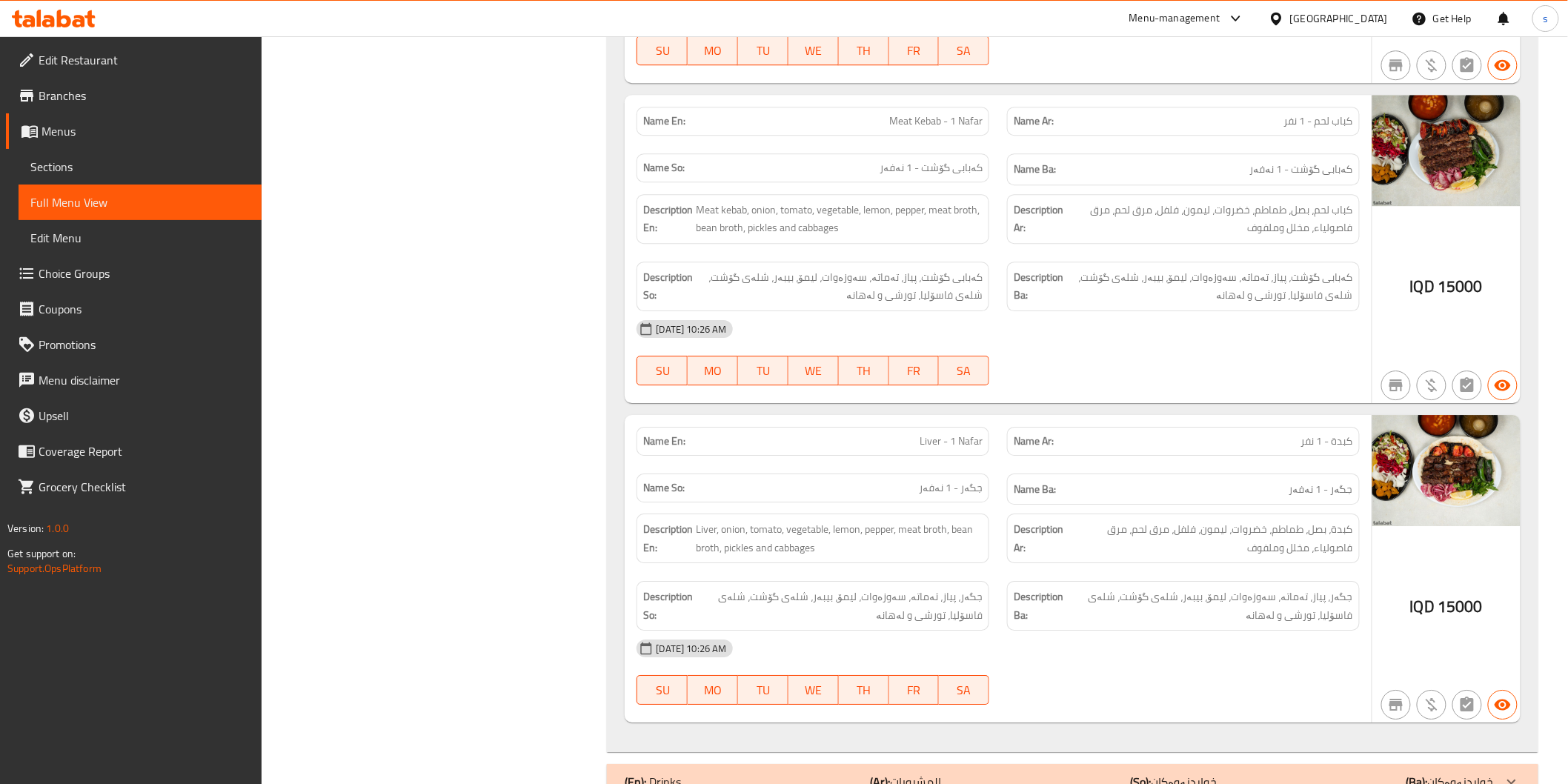
click at [1303, 773] on div "(En): Drinks (Ar): المشروبات (So): خواردنەوەکان (Ba): خواردنەوەکان" at bounding box center [1059, 782] width 868 height 18
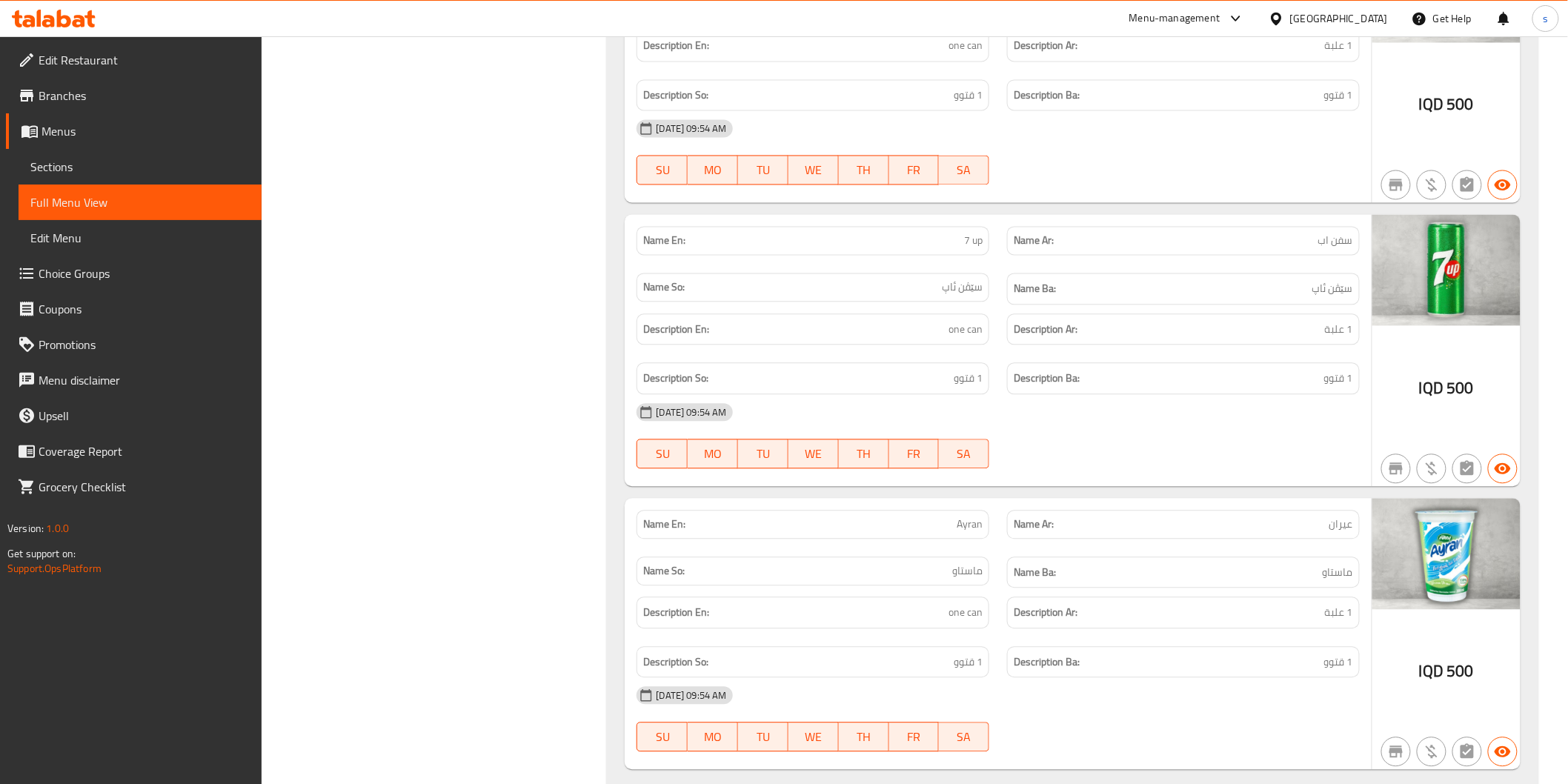
scroll to position [8234, 0]
click at [1119, 516] on p "Name Ar: عيران" at bounding box center [1184, 523] width 340 height 16
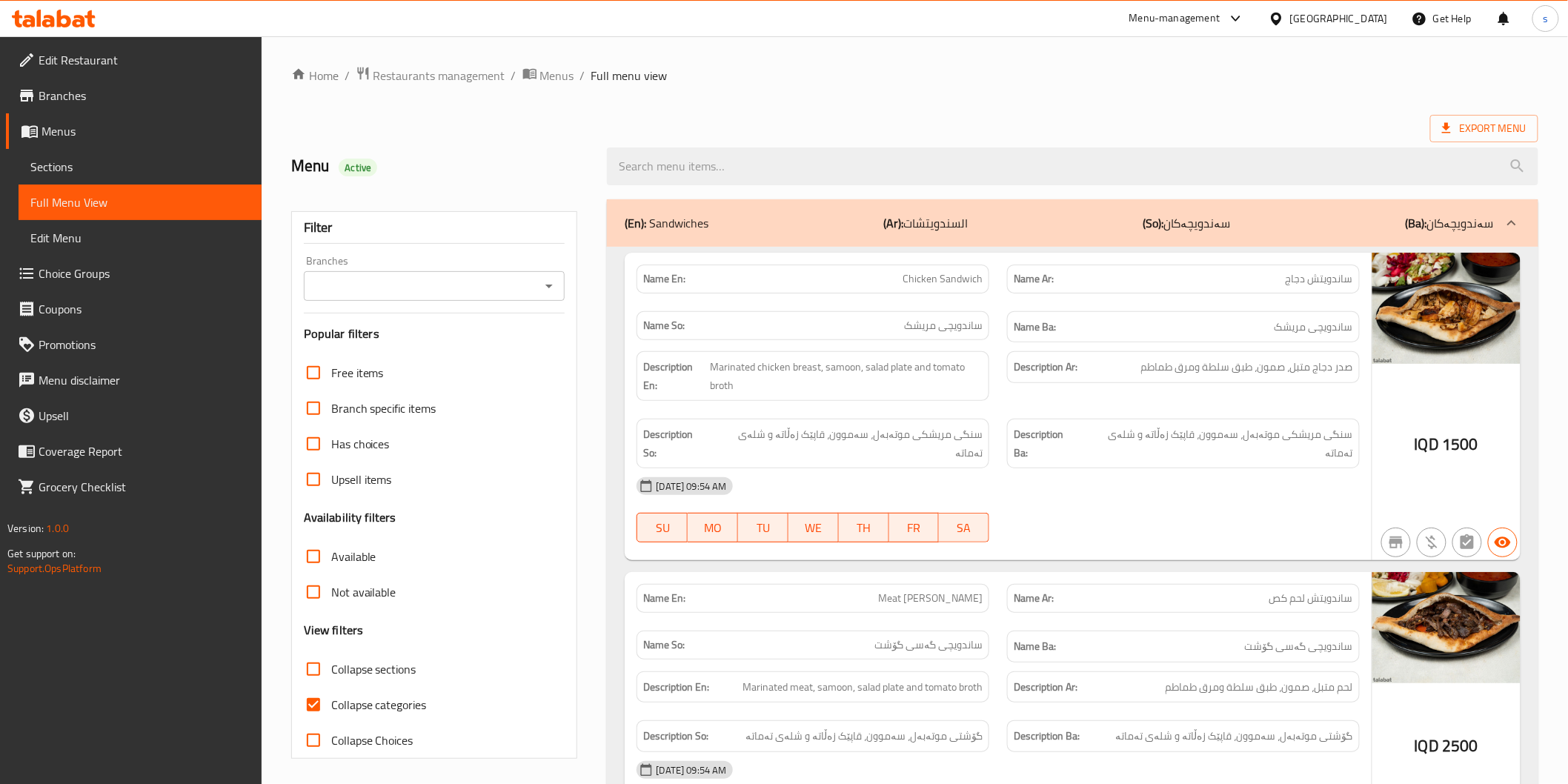
click at [463, 287] on input "Branches" at bounding box center [422, 285] width 228 height 21
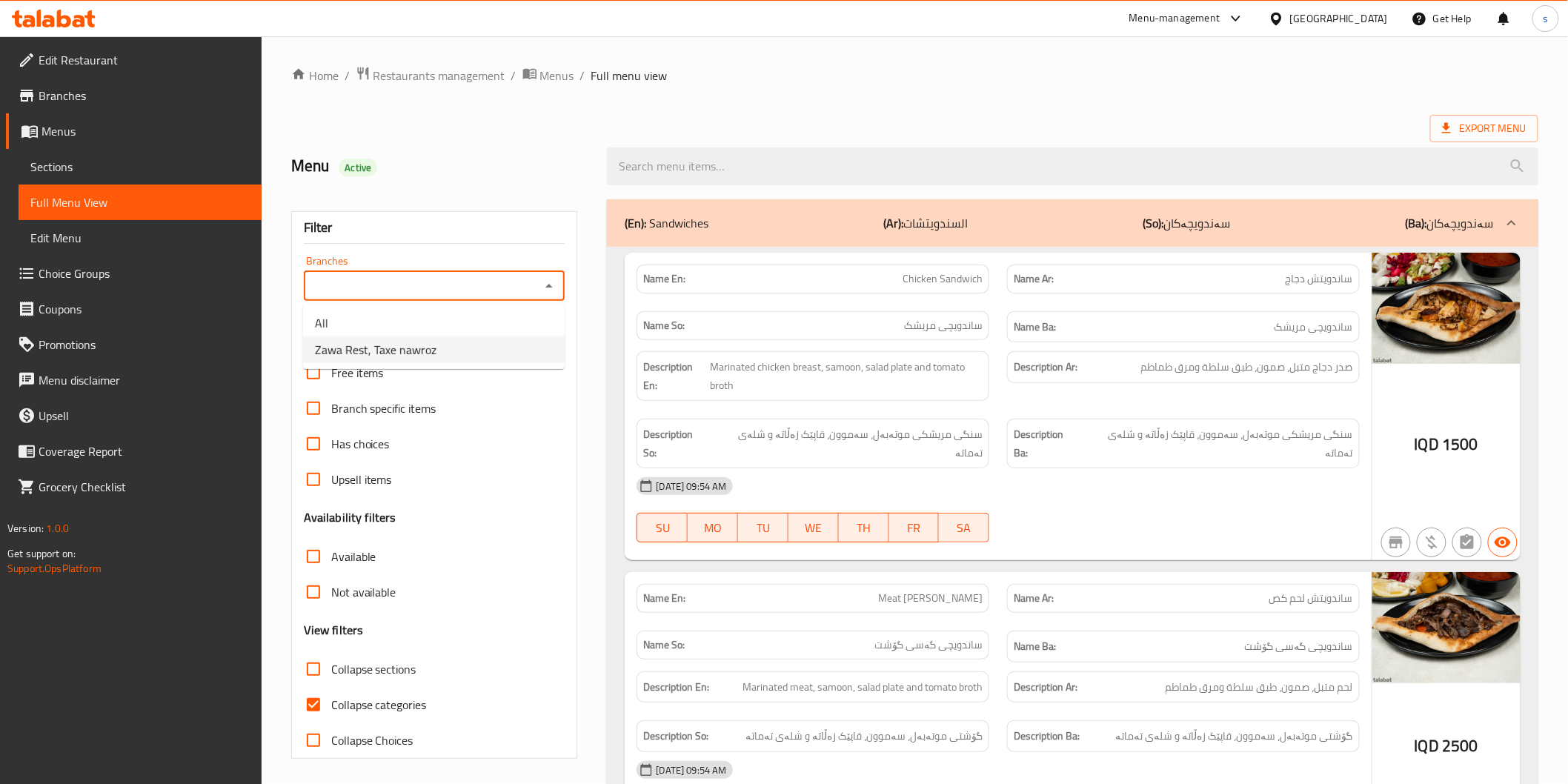
click at [448, 342] on li "Zawa Rest, Taxe nawroz" at bounding box center [434, 350] width 261 height 26
type input "Zawa Rest, Taxe nawroz"
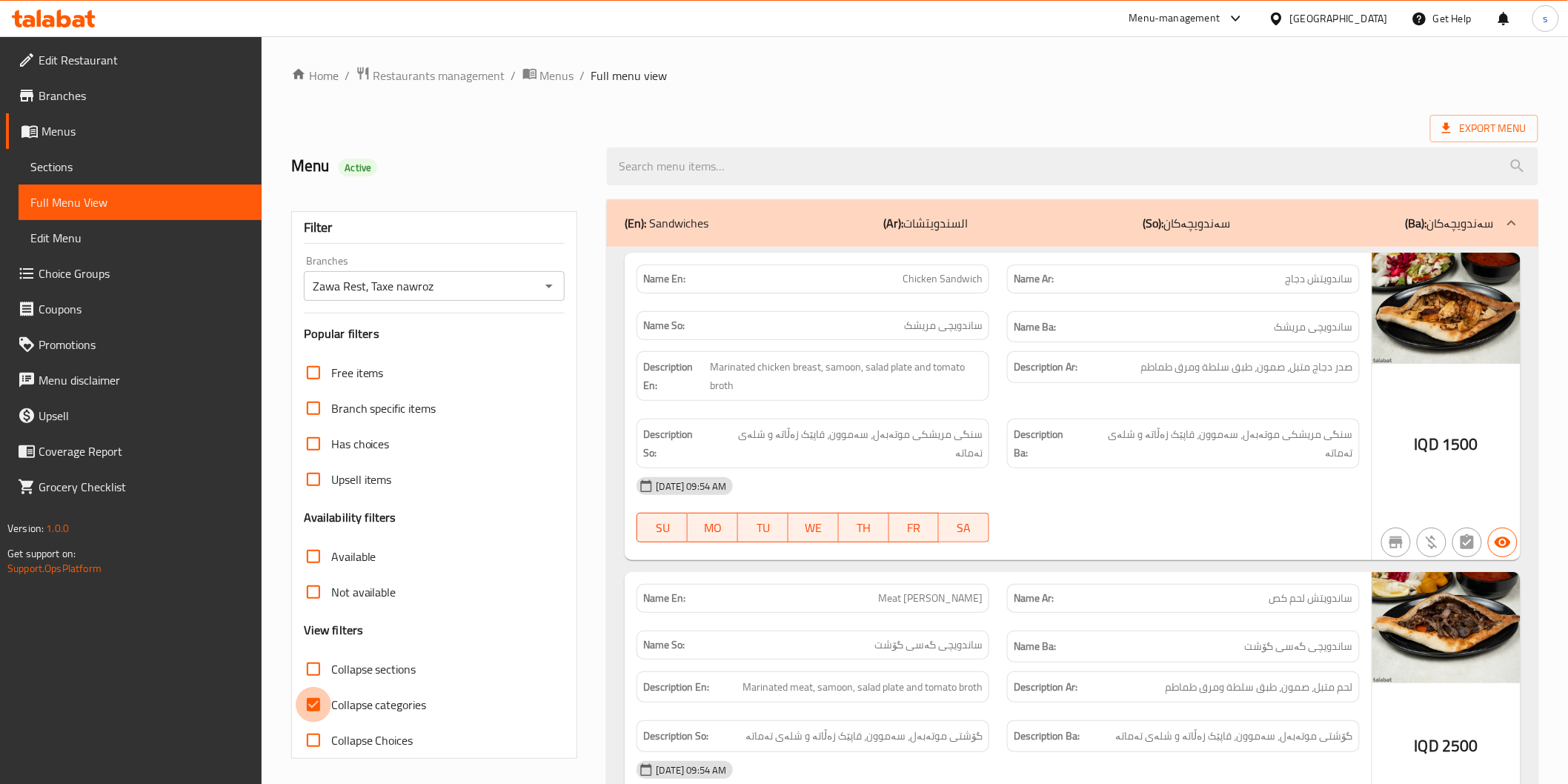
click at [314, 707] on input "Collapse categories" at bounding box center [313, 705] width 35 height 35
checkbox input "false"
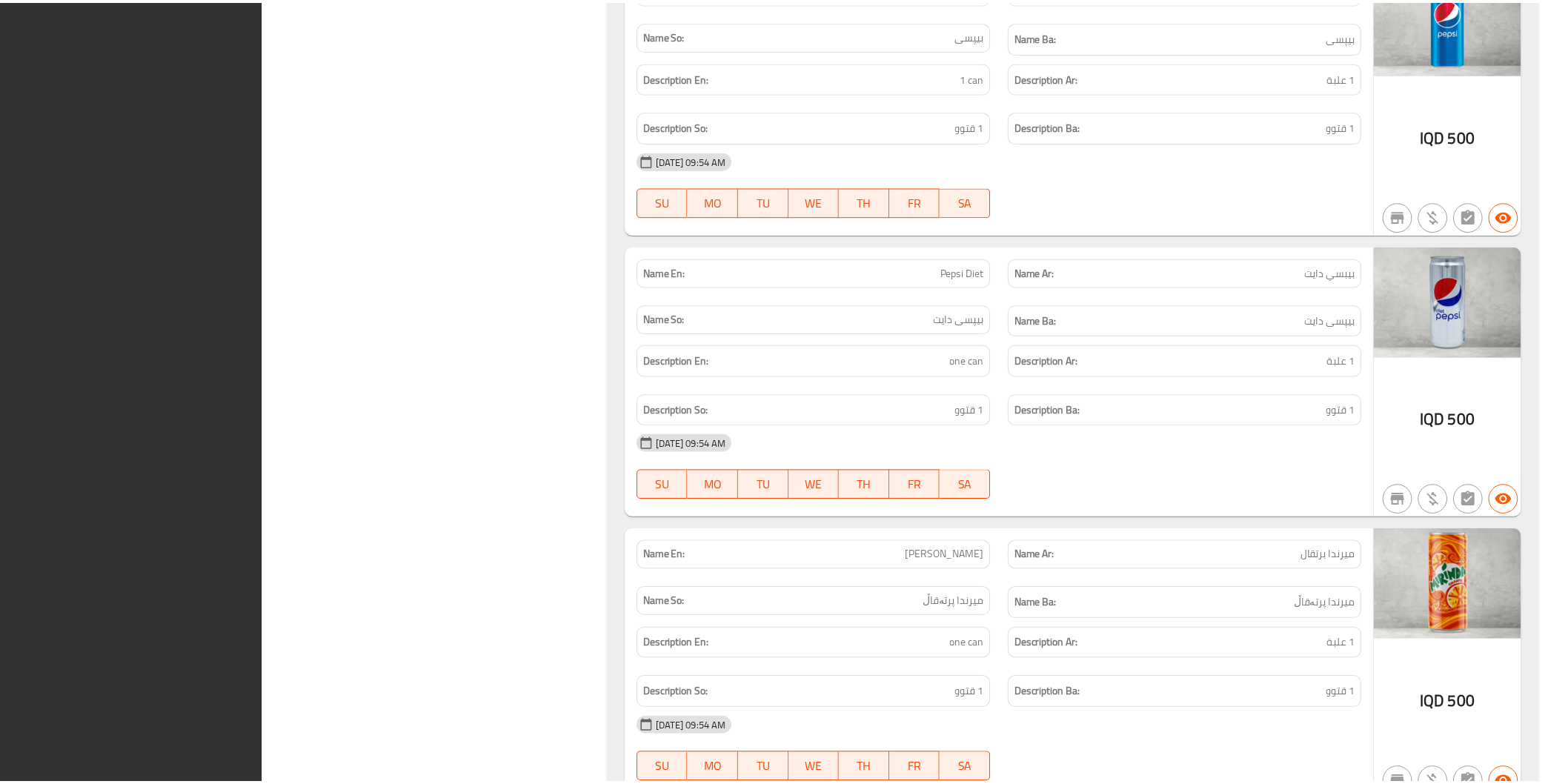
scroll to position [8234, 0]
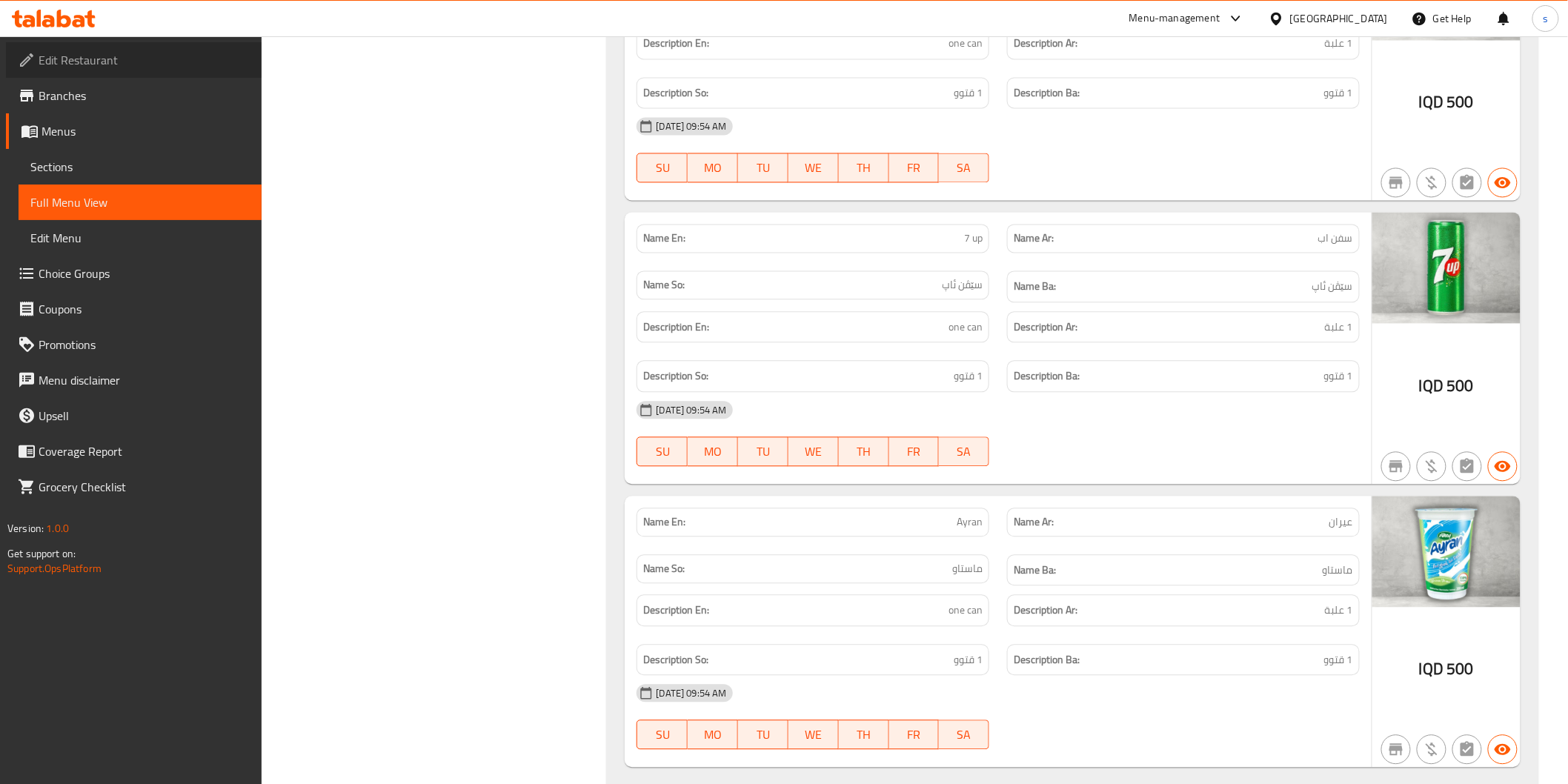
click at [123, 52] on span "Edit Restaurant" at bounding box center [143, 60] width 211 height 18
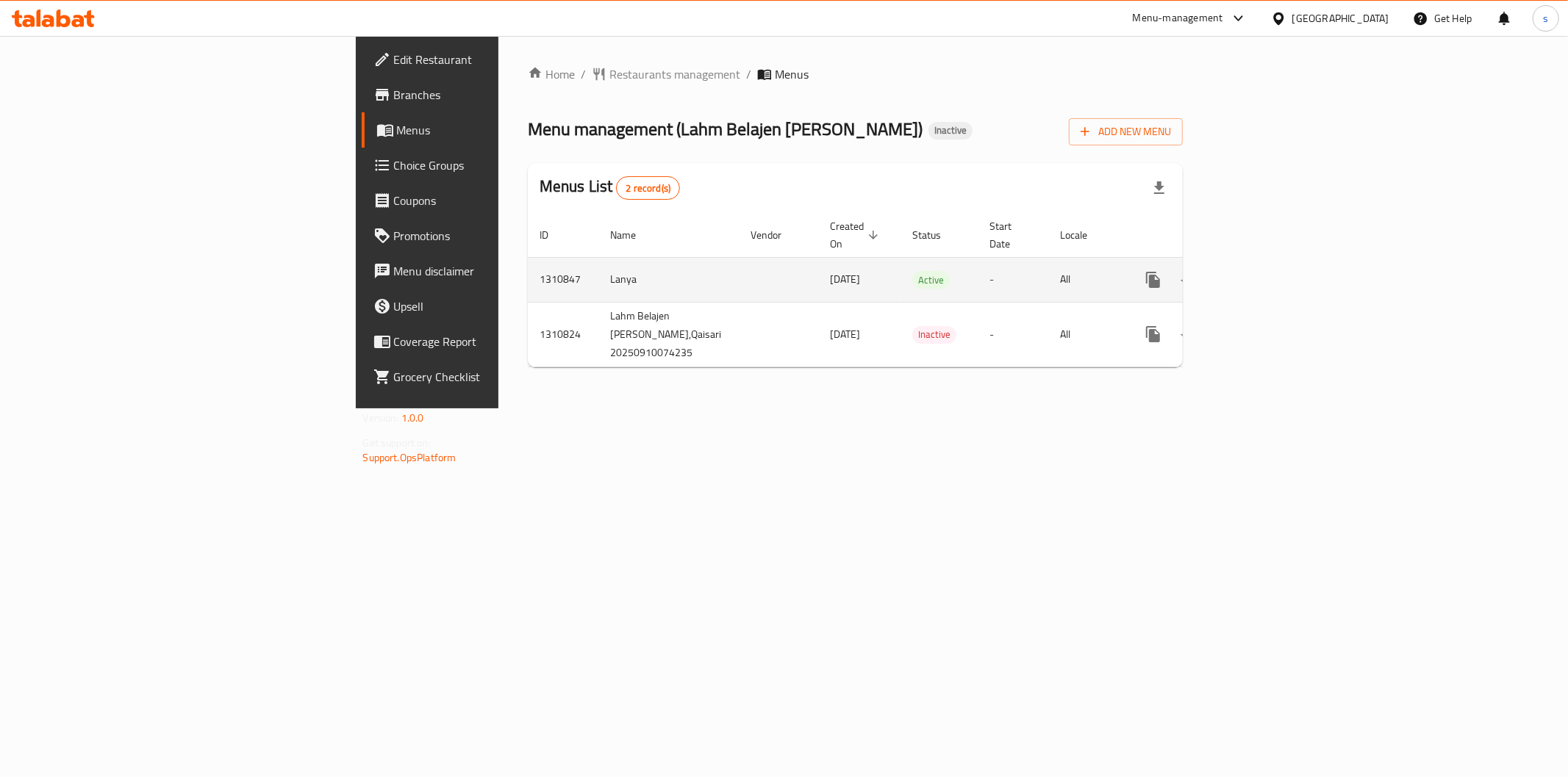
click at [1277, 262] on link "enhanced table" at bounding box center [1259, 280] width 35 height 35
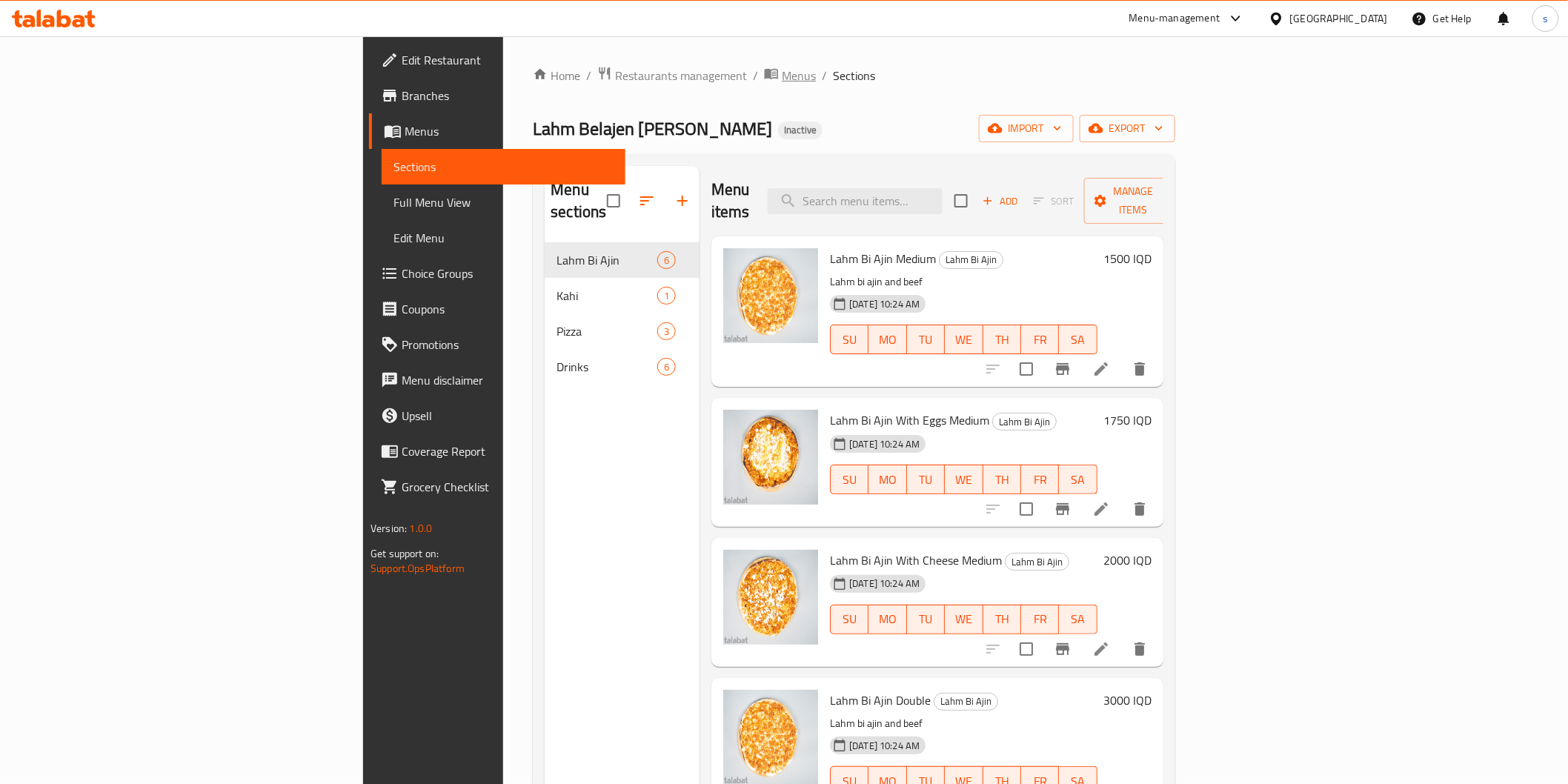
click at [782, 78] on span "Menus" at bounding box center [798, 75] width 34 height 18
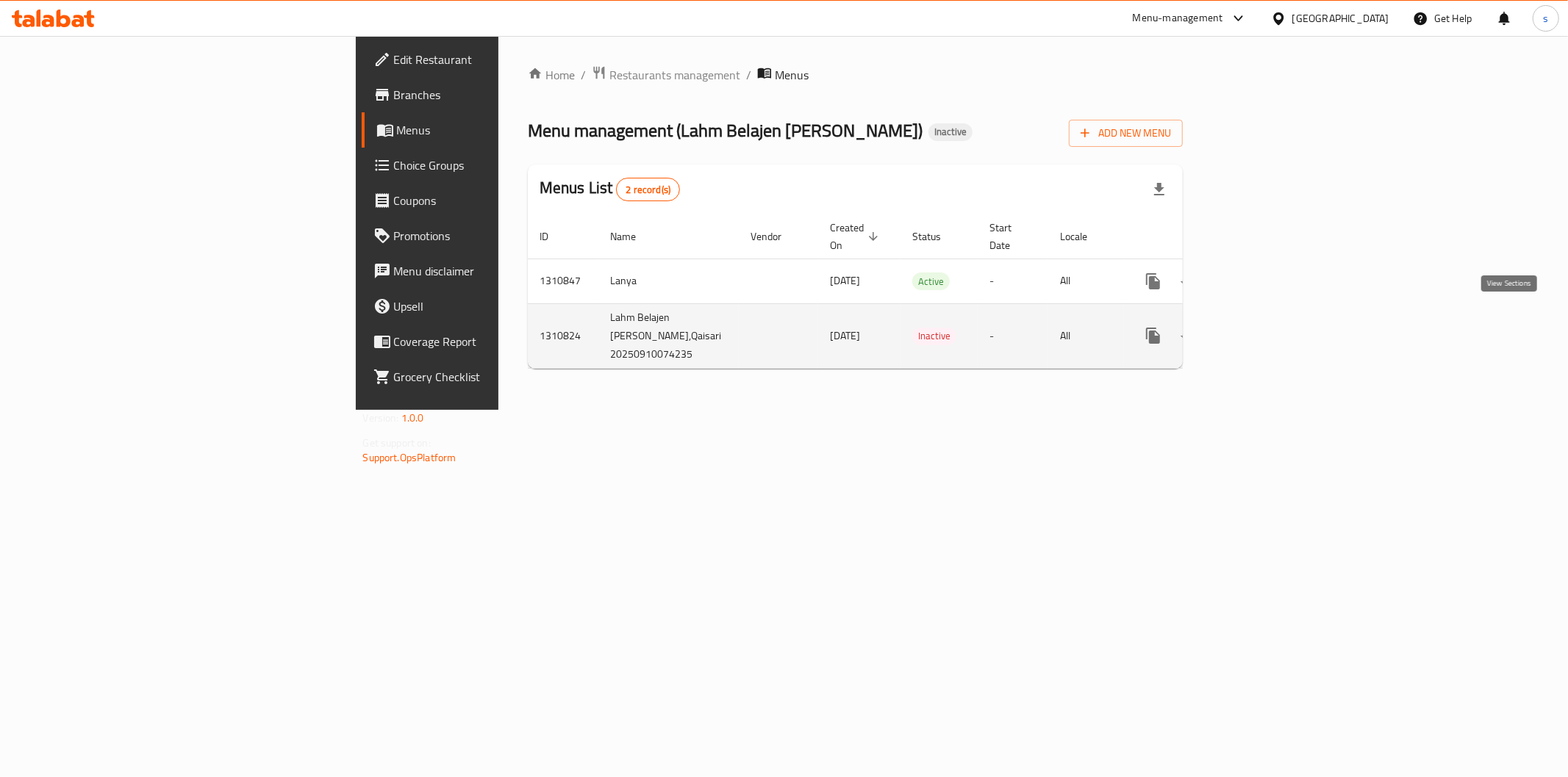
click at [1268, 327] on icon "enhanced table" at bounding box center [1259, 336] width 17 height 17
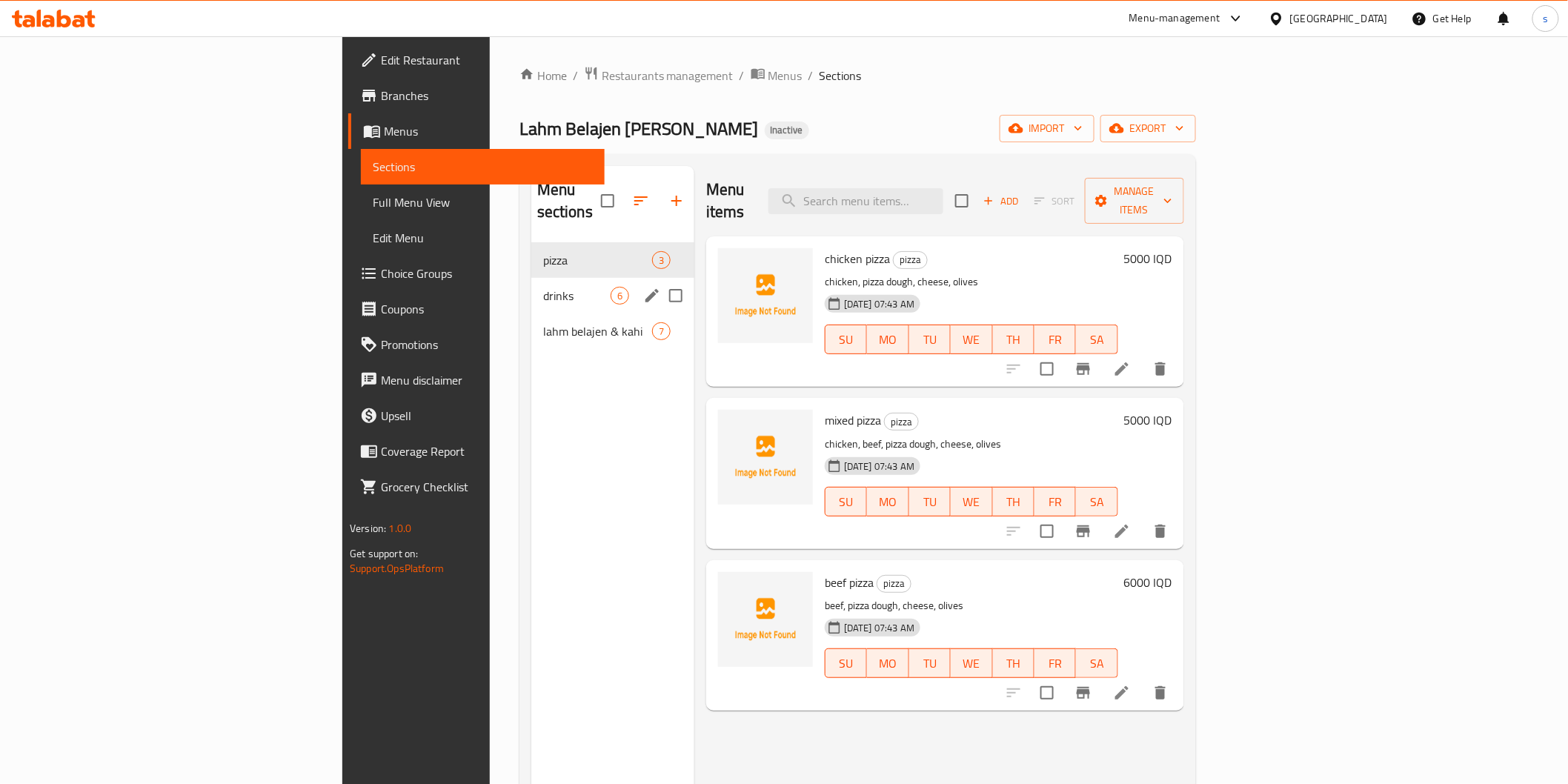
click at [543, 287] on span "drinks" at bounding box center [577, 296] width 67 height 18
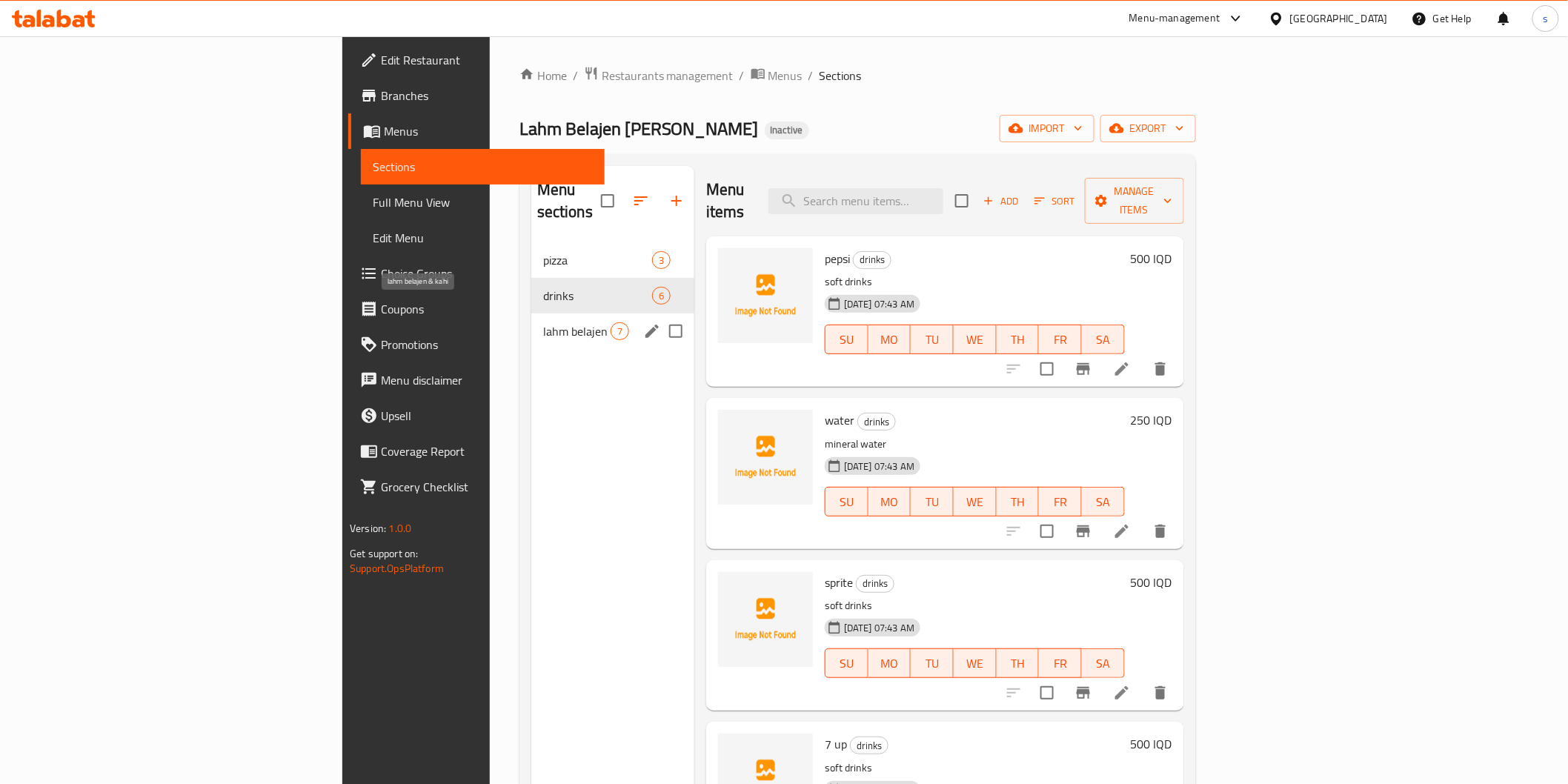
click at [543, 322] on span "lahm belajen & kahi" at bounding box center [577, 331] width 67 height 18
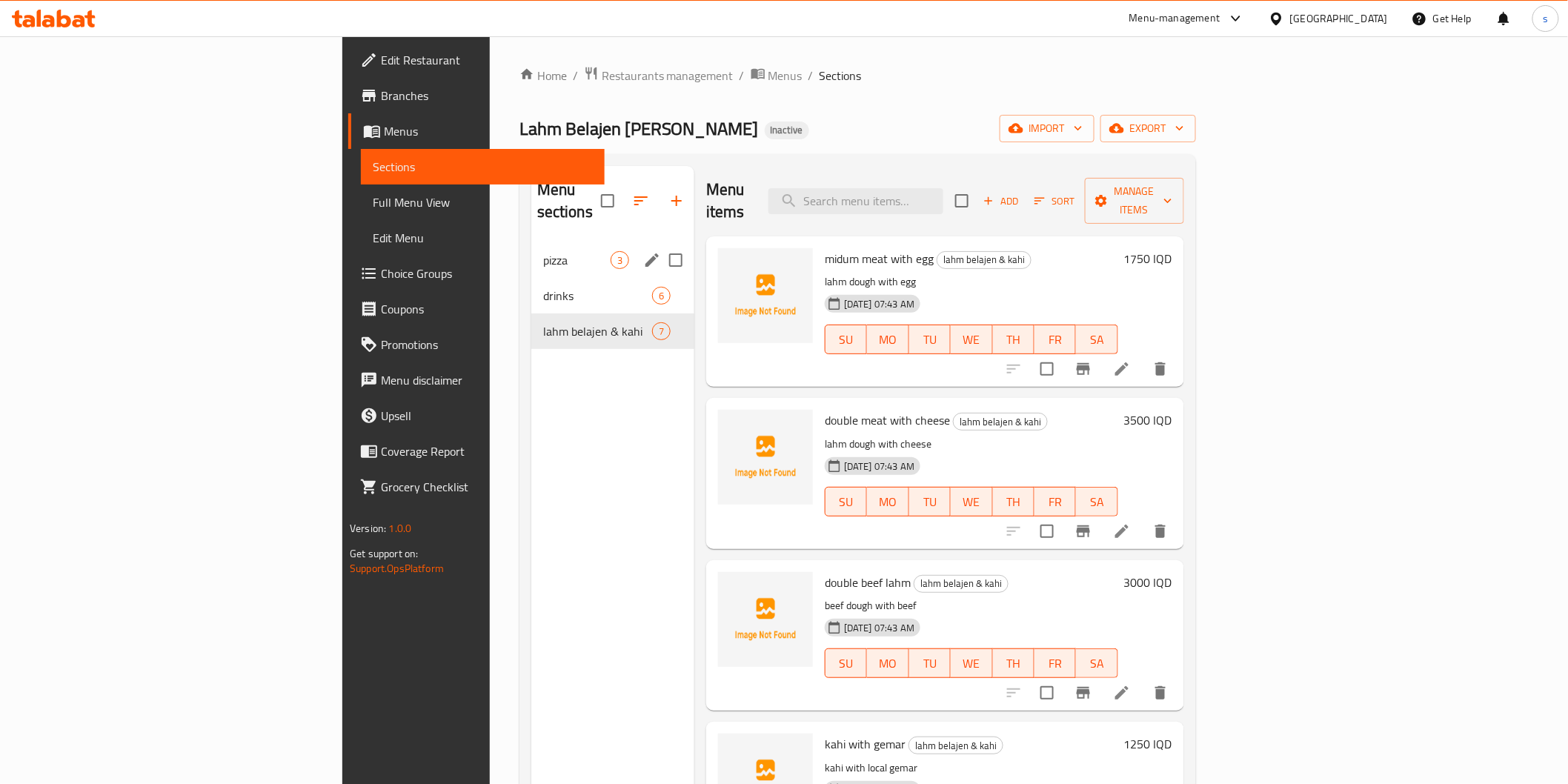
click at [531, 250] on div "pizza 3" at bounding box center [612, 260] width 163 height 35
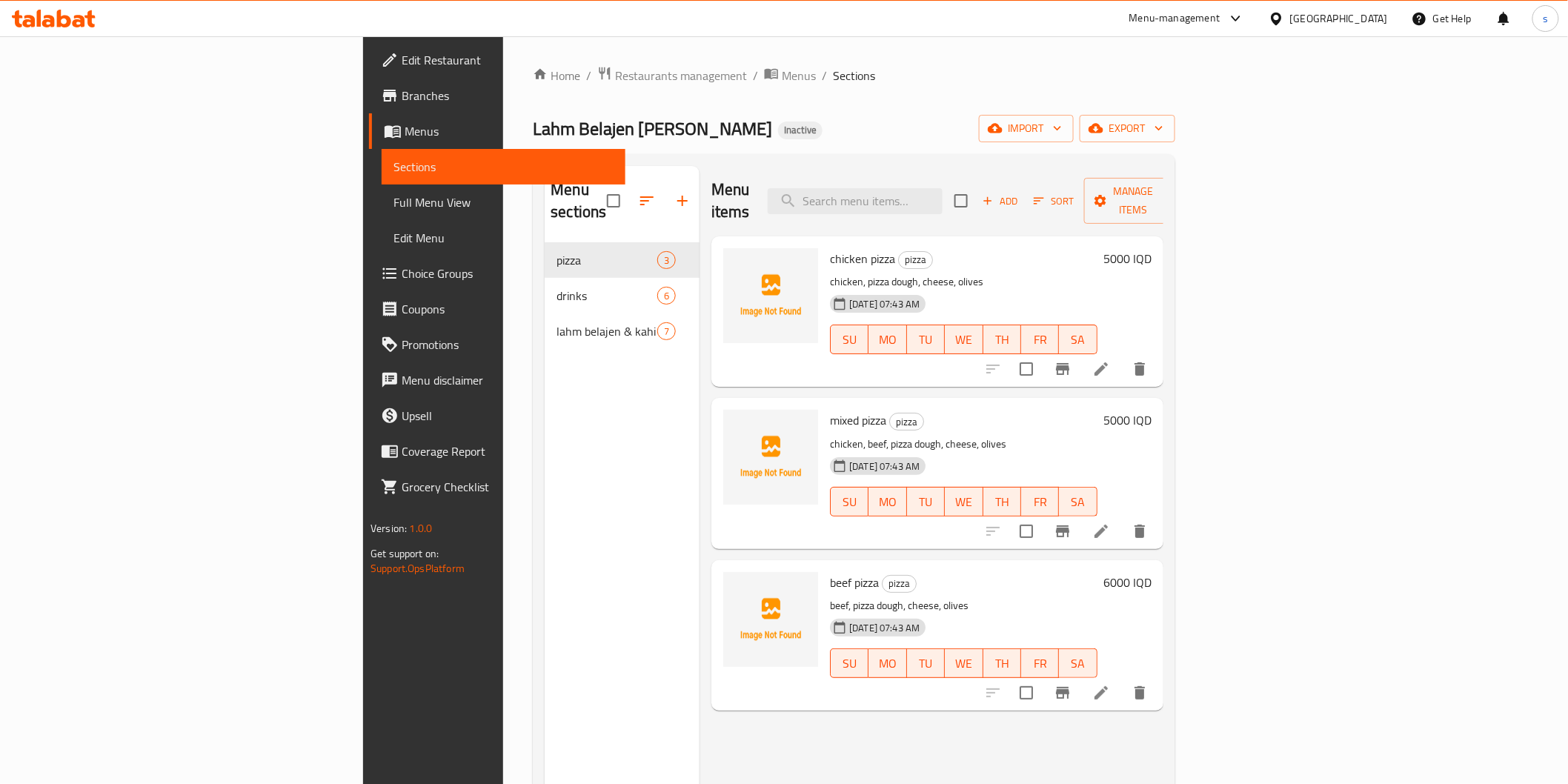
click at [393, 199] on span "Full Menu View" at bounding box center [503, 202] width 220 height 18
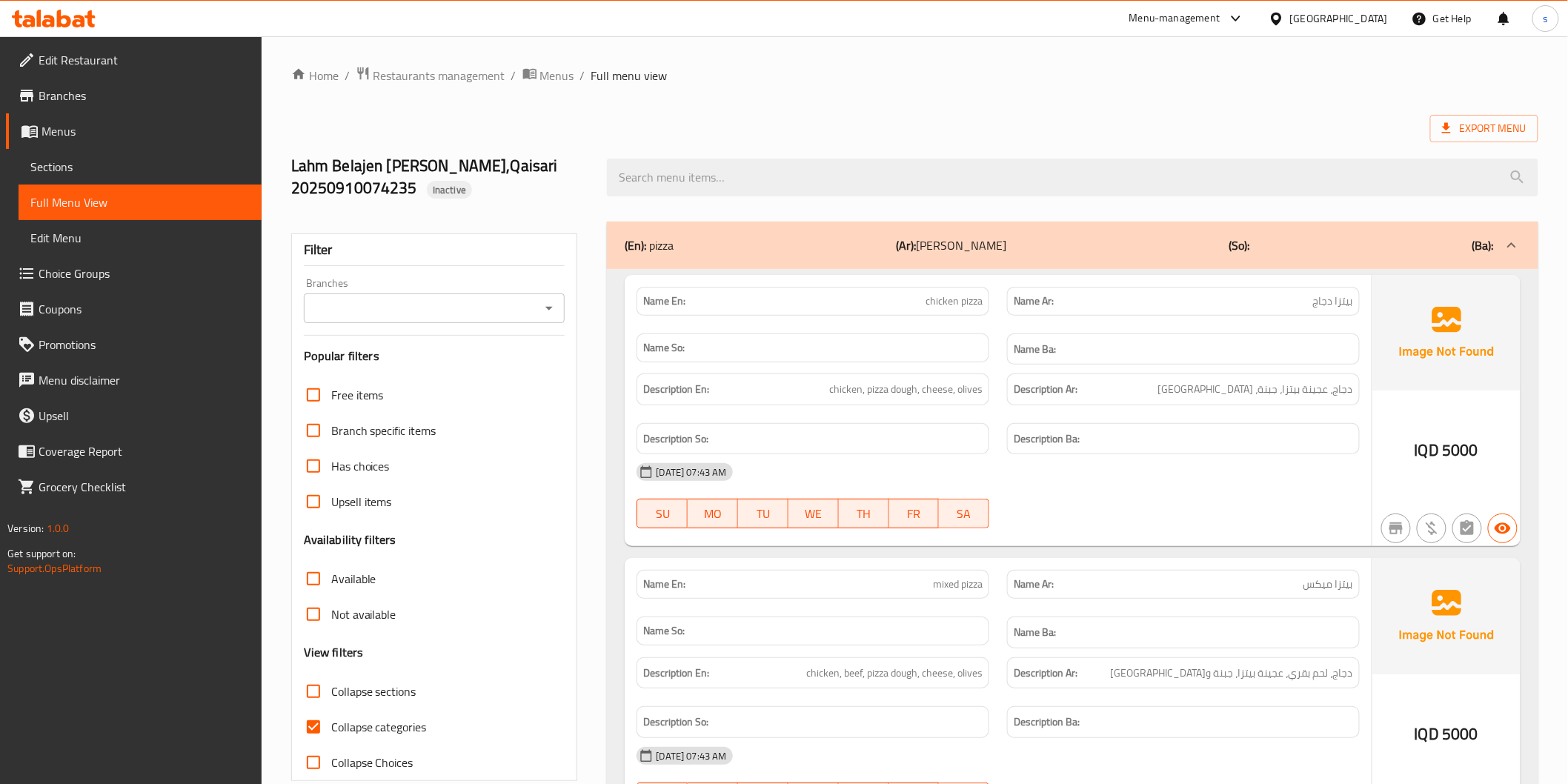
click at [396, 272] on div "Filter Branches Branches Popular filters Free items Branch specific items Has c…" at bounding box center [434, 507] width 287 height 548
click at [397, 295] on div "Branches" at bounding box center [434, 309] width 261 height 29
click at [432, 312] on input "Branches" at bounding box center [422, 308] width 228 height 21
click at [432, 371] on span "Lahm Belajen Abu Farah, Qaisari" at bounding box center [416, 372] width 202 height 18
type input "Lahm Belajen Abu Farah, Qaisari"
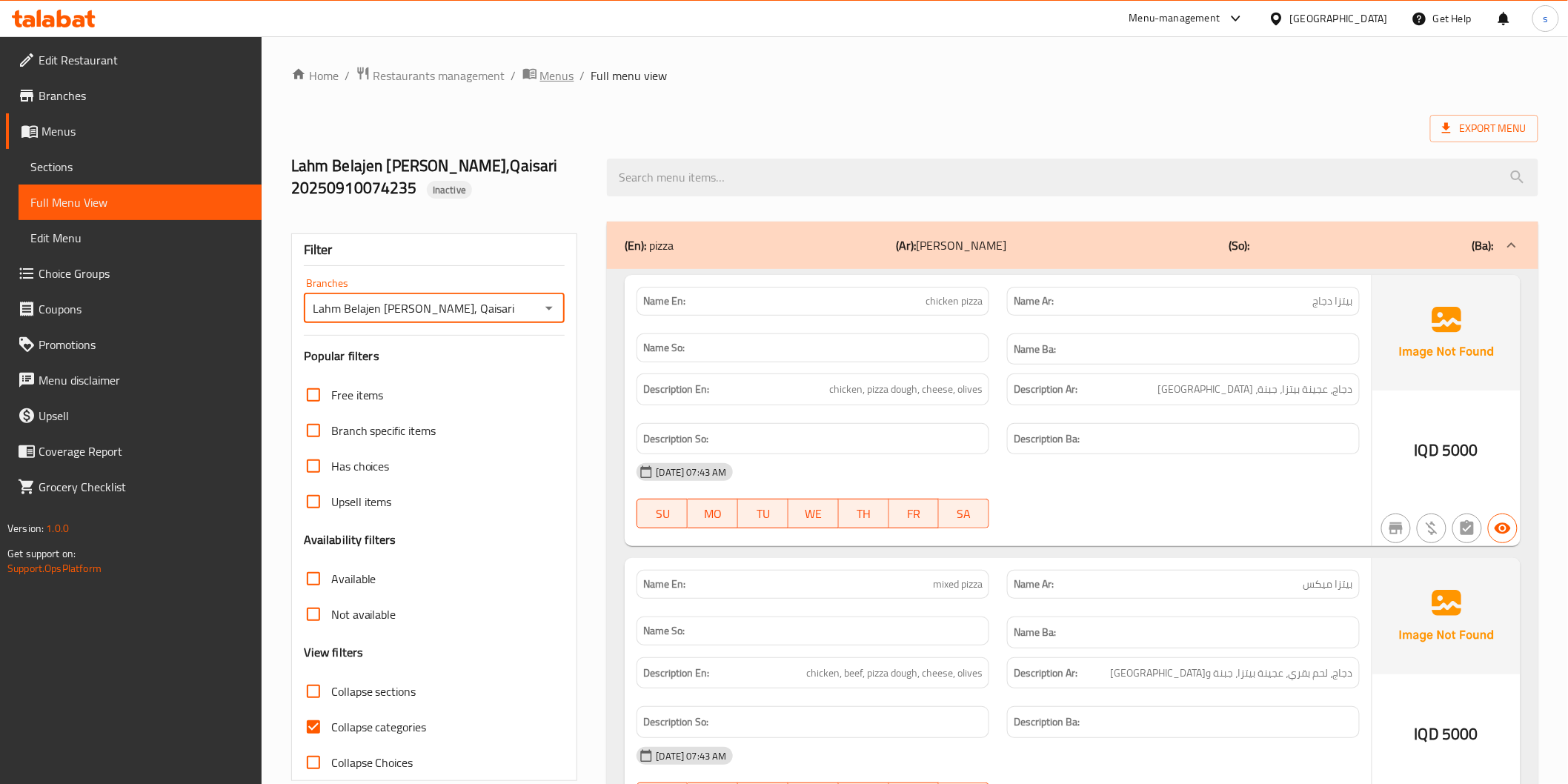
click at [563, 78] on span "Menus" at bounding box center [557, 75] width 34 height 18
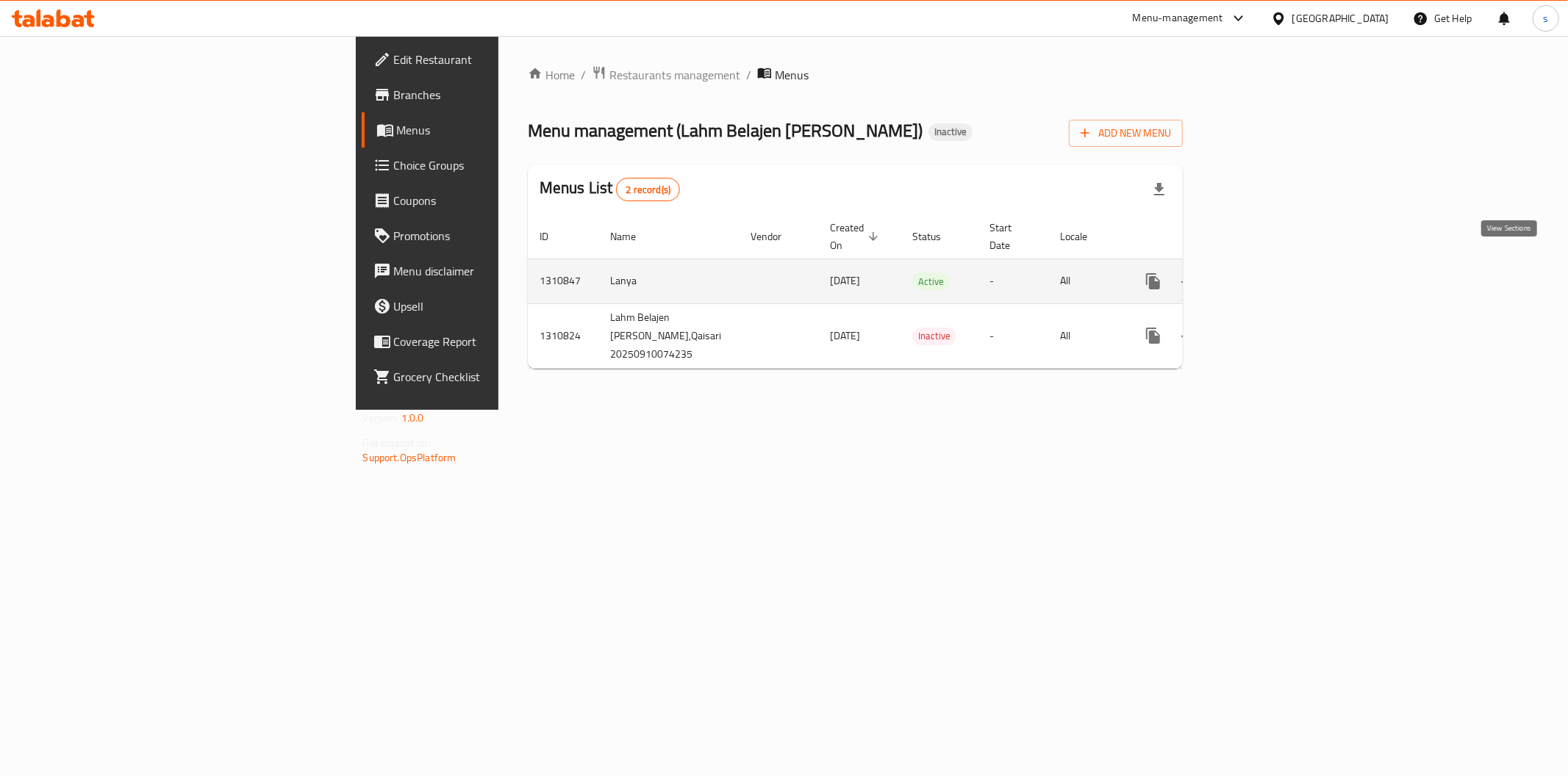
click at [1277, 277] on link "enhanced table" at bounding box center [1259, 282] width 35 height 35
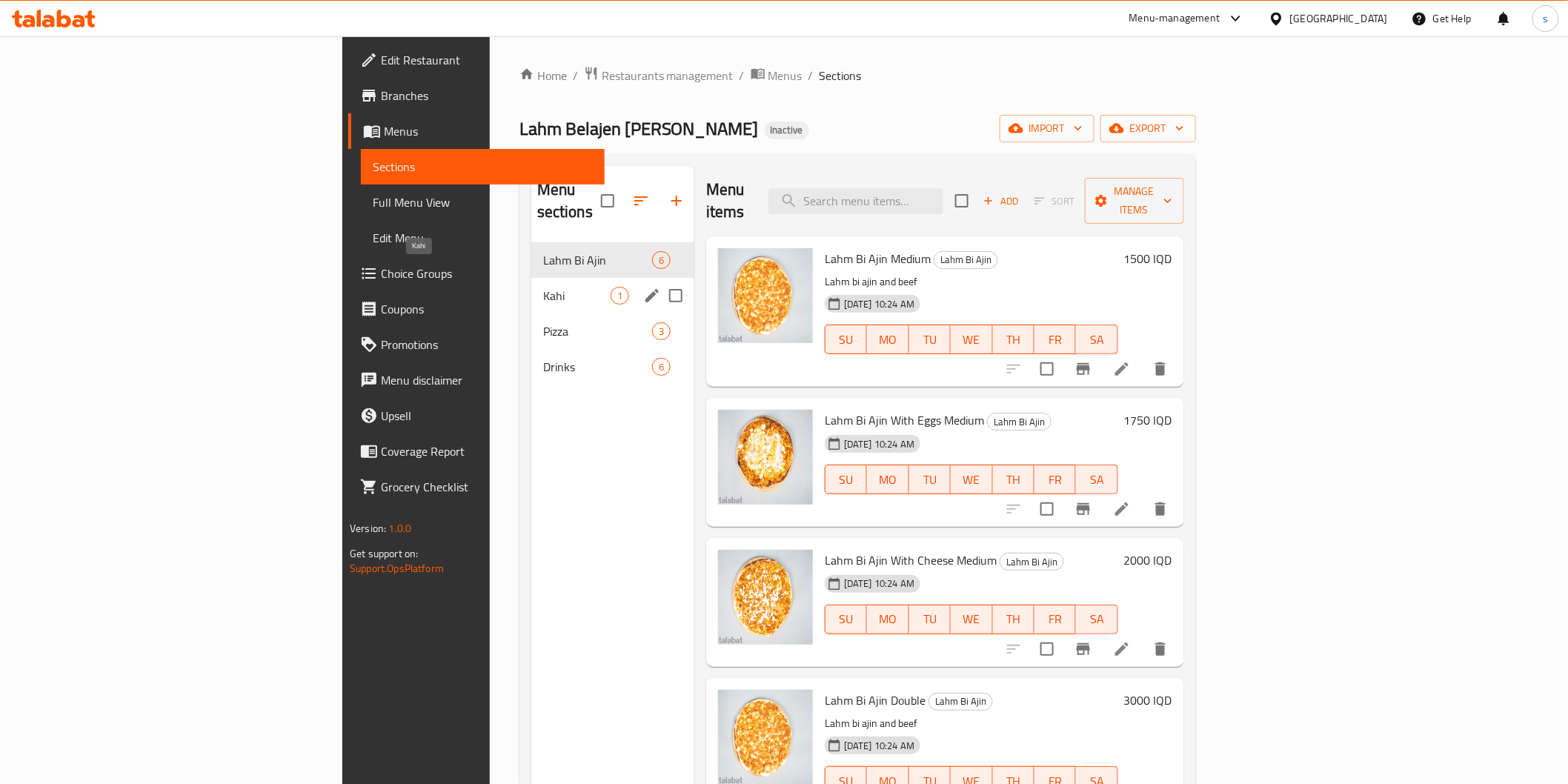
click at [543, 287] on span "Kahi" at bounding box center [577, 296] width 67 height 18
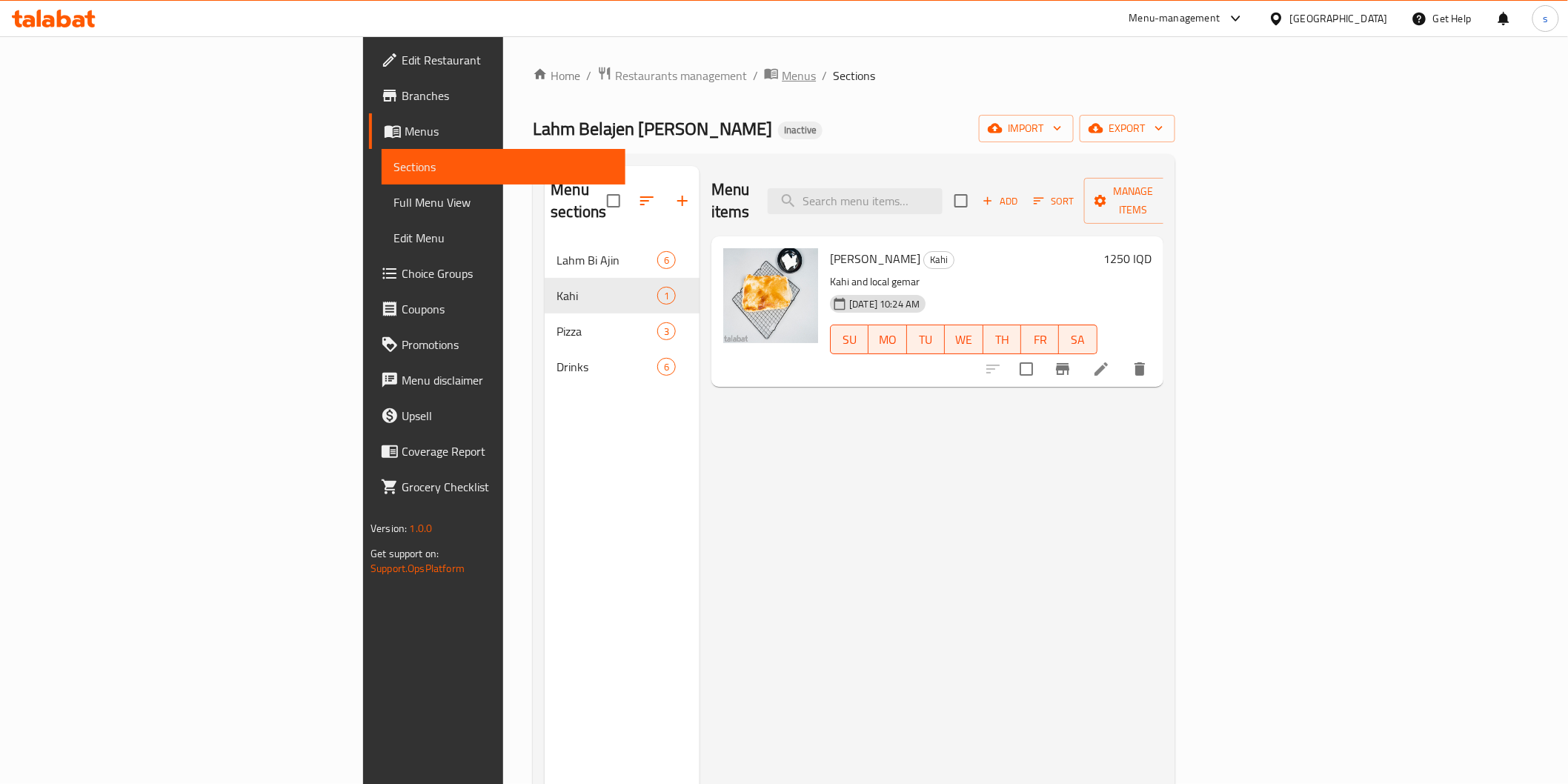
click at [764, 66] on icon "breadcrumb" at bounding box center [771, 73] width 15 height 15
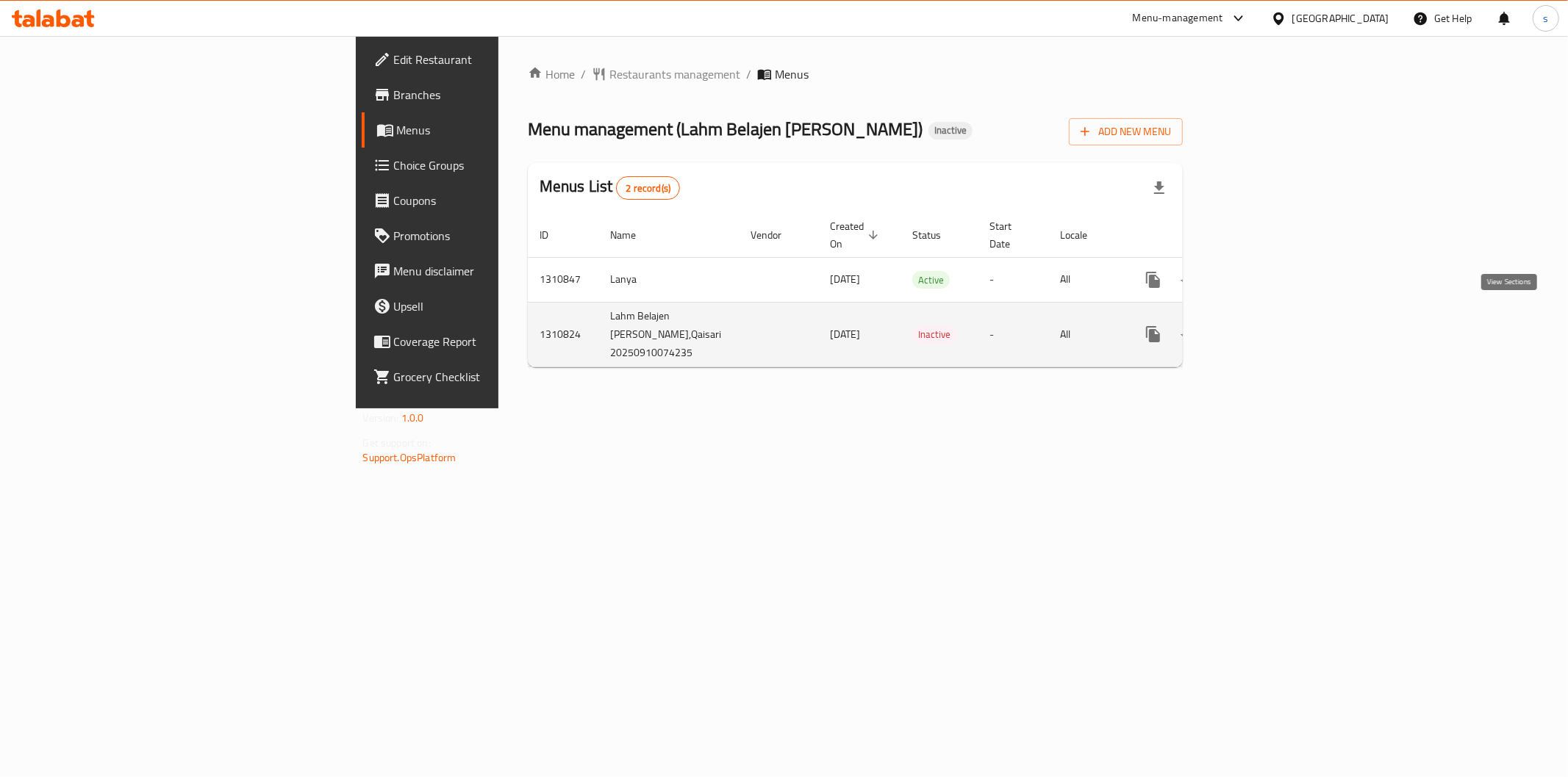
click at [1268, 325] on icon "enhanced table" at bounding box center [1259, 334] width 17 height 17
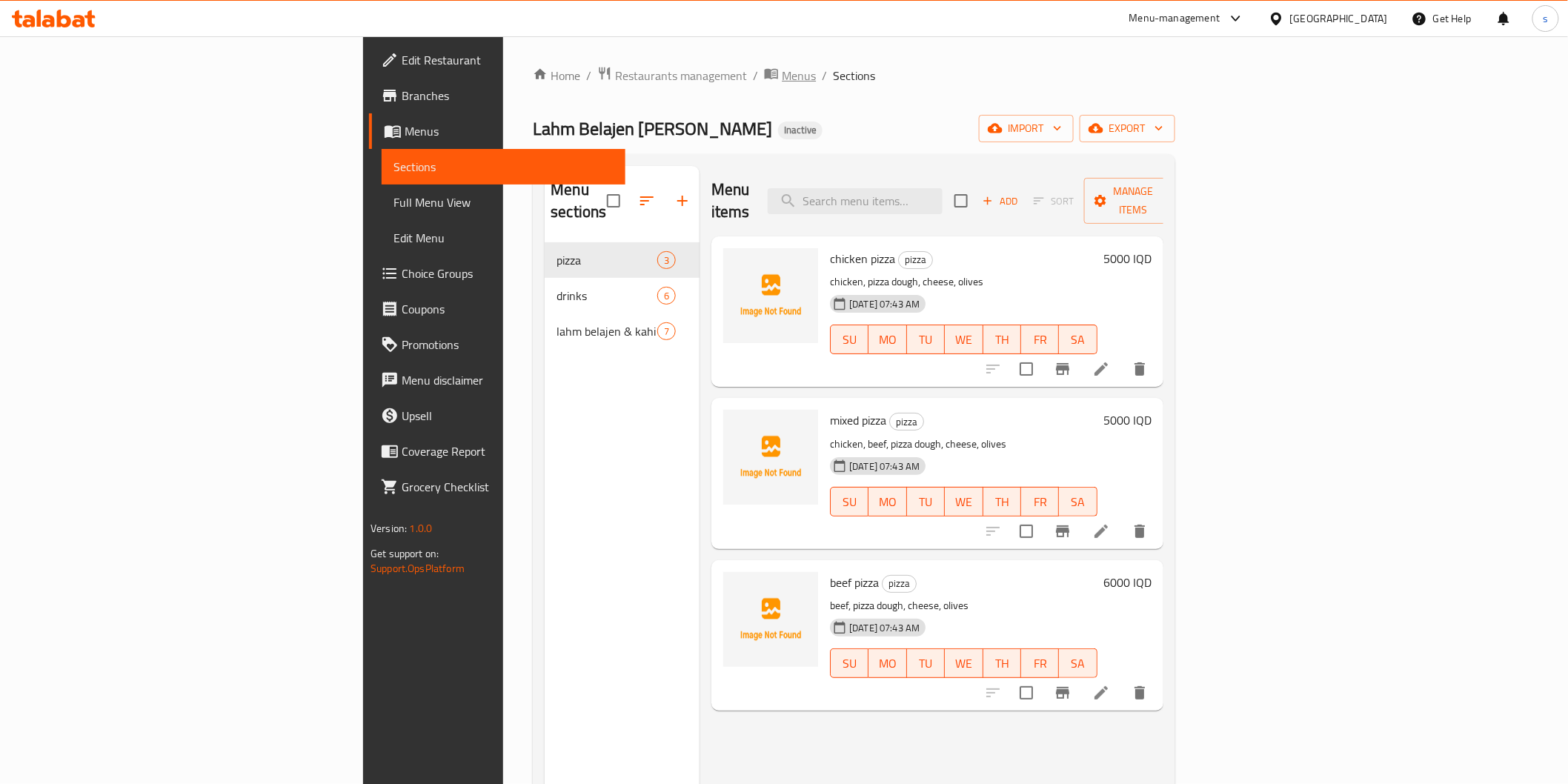
click at [782, 72] on span "Menus" at bounding box center [798, 75] width 34 height 18
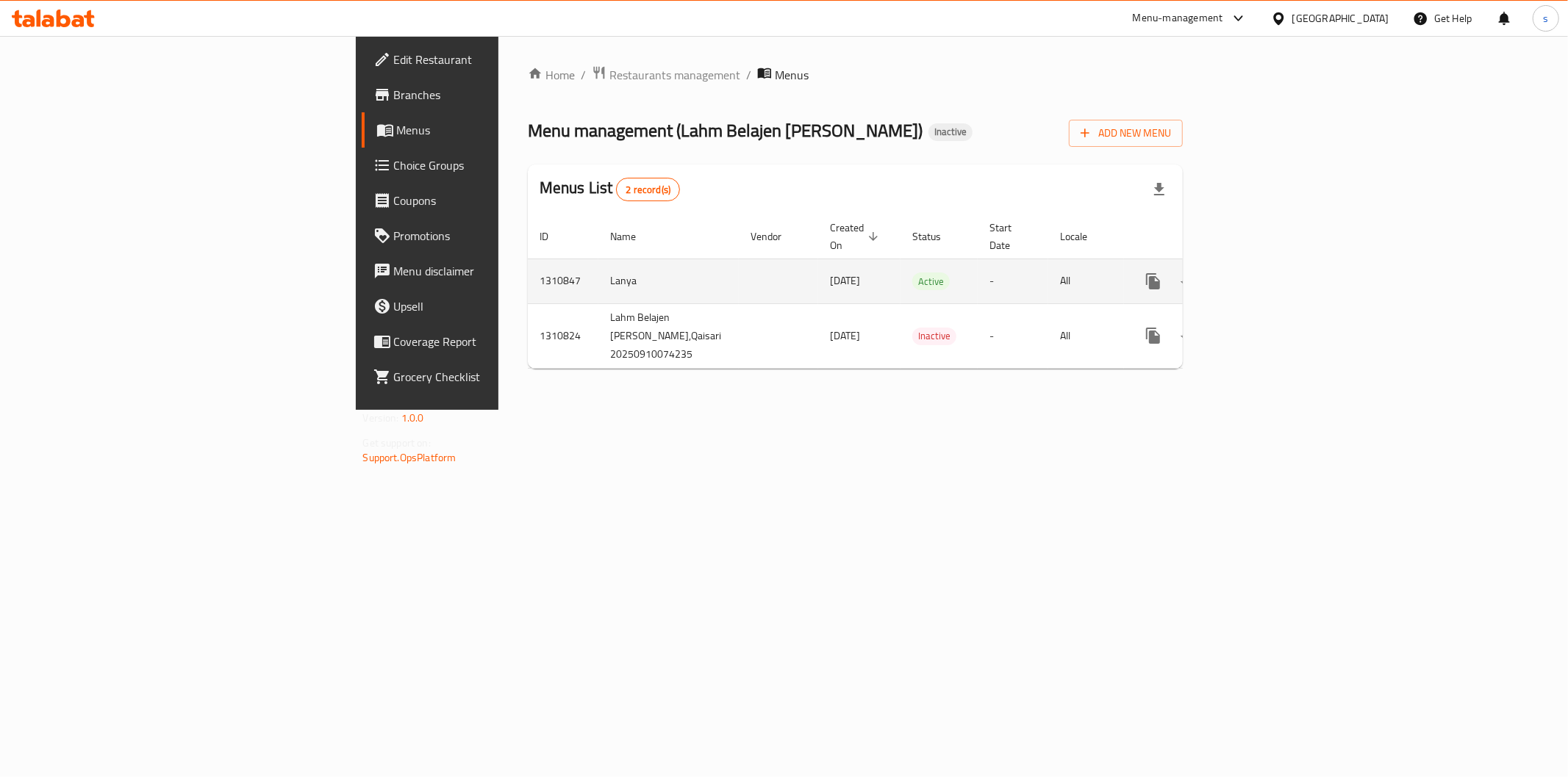
drag, startPoint x: 834, startPoint y: 276, endPoint x: 777, endPoint y: 275, distance: 57.0
click at [777, 275] on tr "1310847 Lanya [DATE] Active - All" at bounding box center [908, 281] width 761 height 45
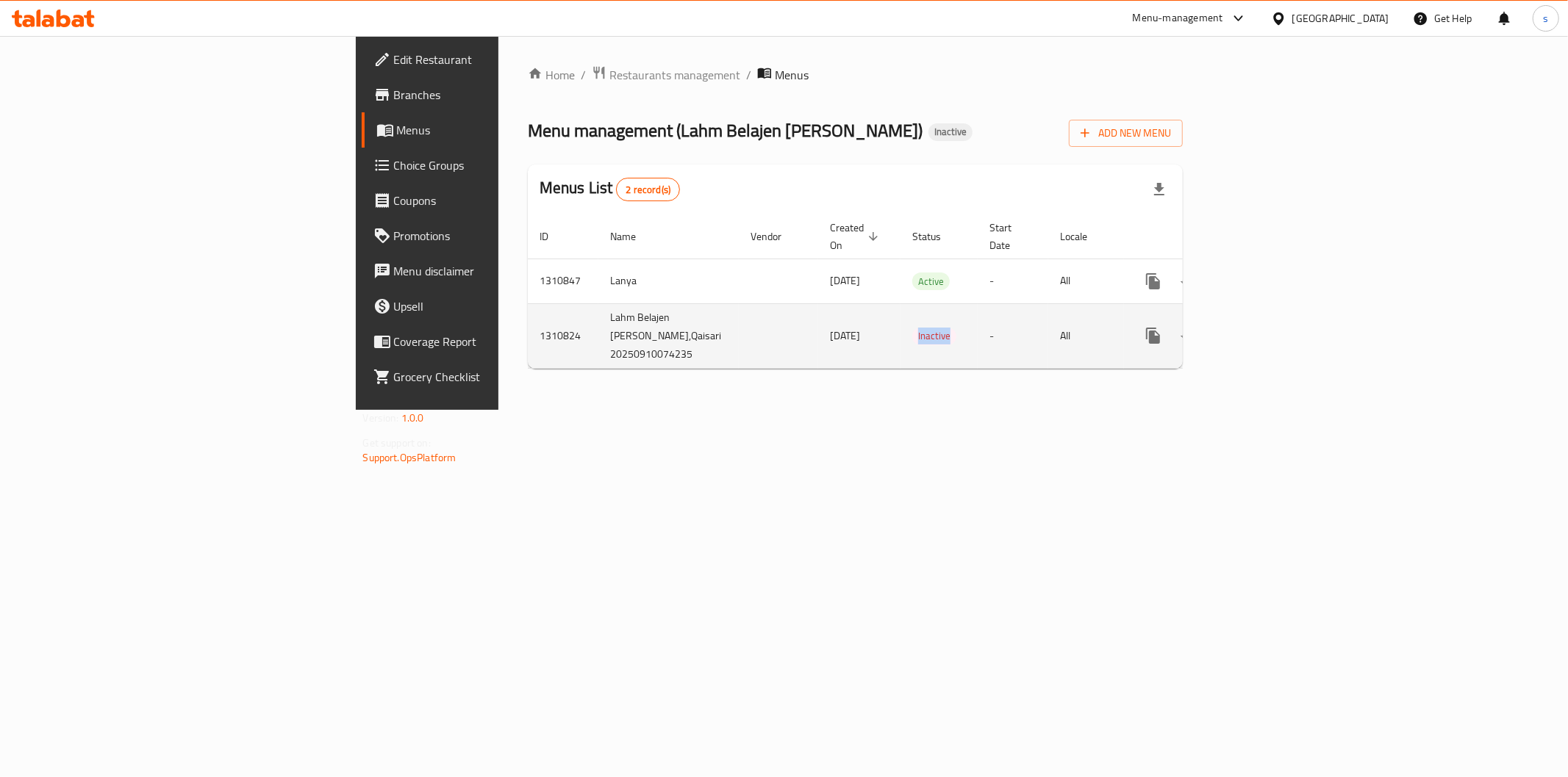
drag, startPoint x: 799, startPoint y: 320, endPoint x: 863, endPoint y: 310, distance: 64.8
click at [900, 310] on td "Inactive" at bounding box center [939, 336] width 77 height 65
click at [1266, 329] on icon "enhanced table" at bounding box center [1259, 336] width 14 height 14
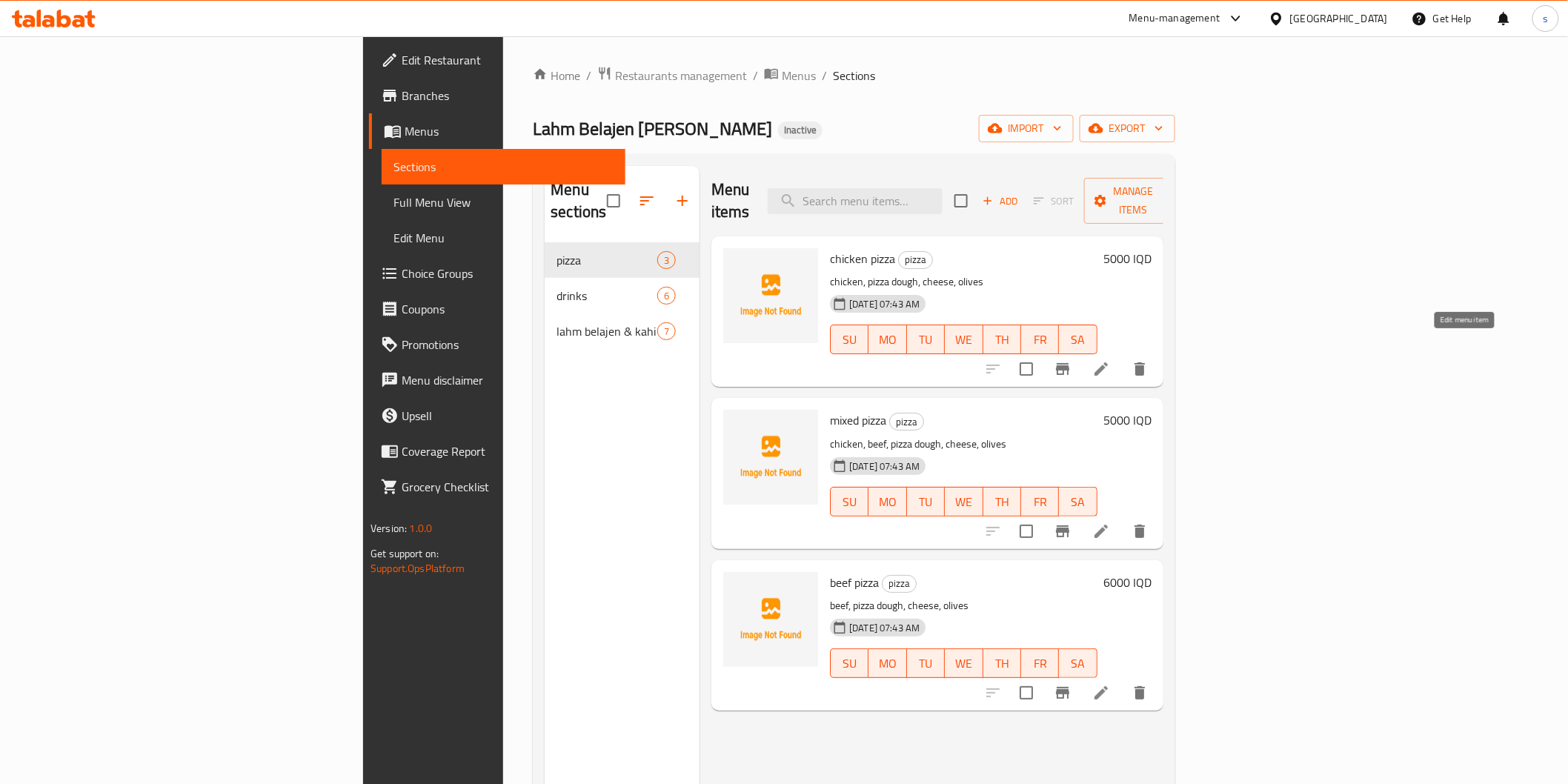
click at [1110, 360] on icon at bounding box center [1101, 369] width 18 height 18
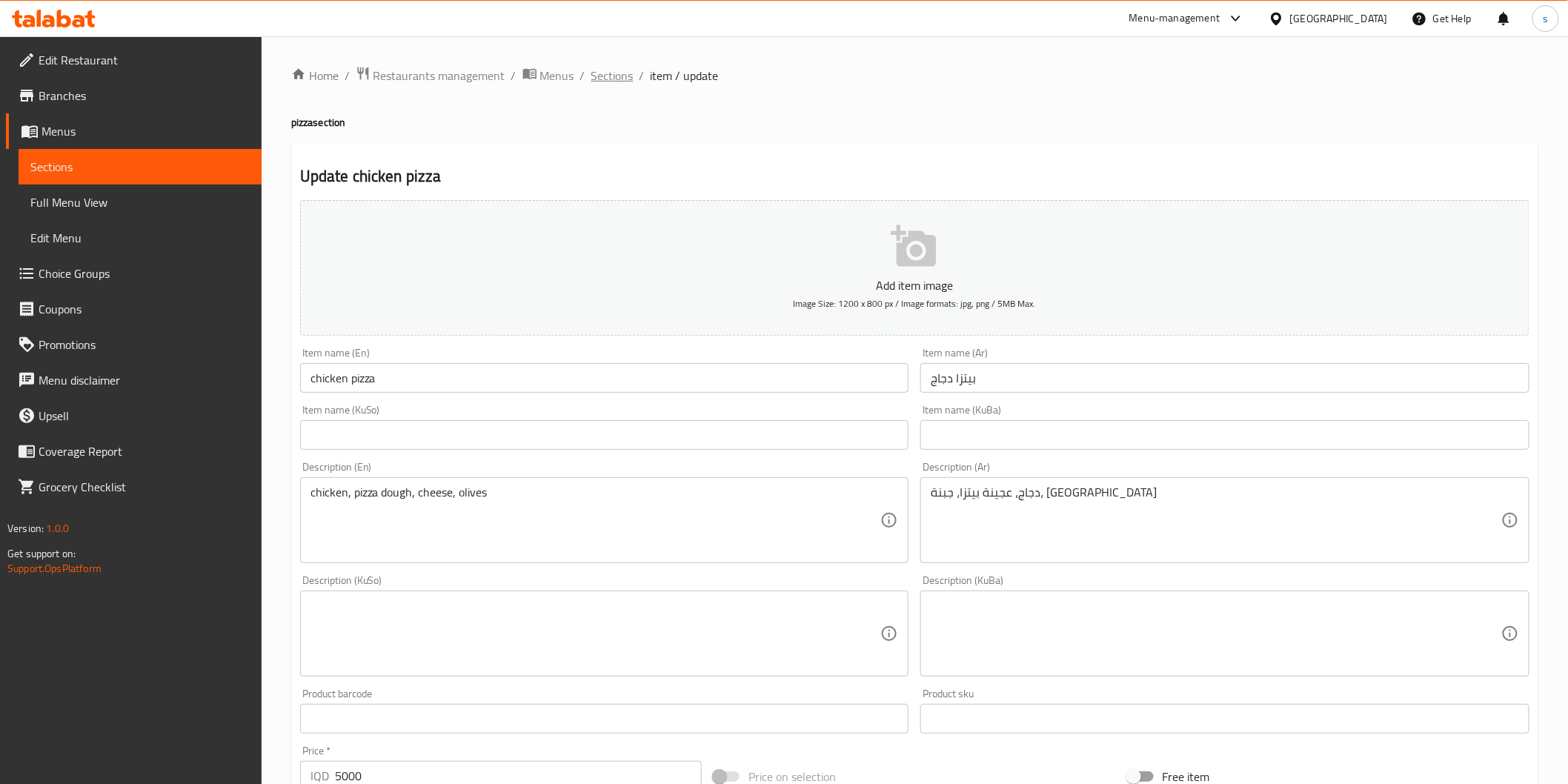
click at [598, 75] on span "Sections" at bounding box center [612, 75] width 42 height 18
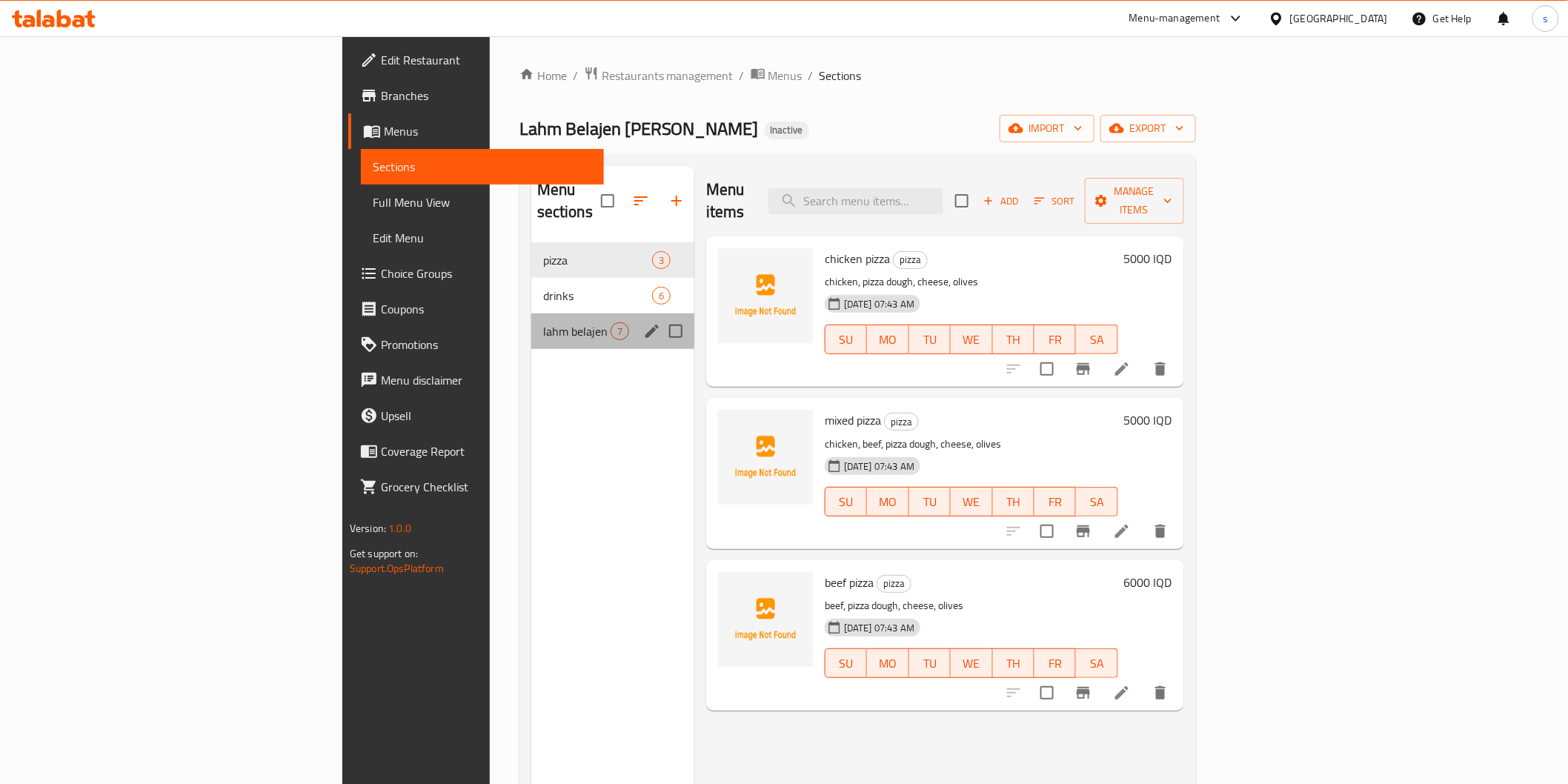
click at [531, 313] on div "lahm [PERSON_NAME] & kahi 7" at bounding box center [612, 331] width 163 height 35
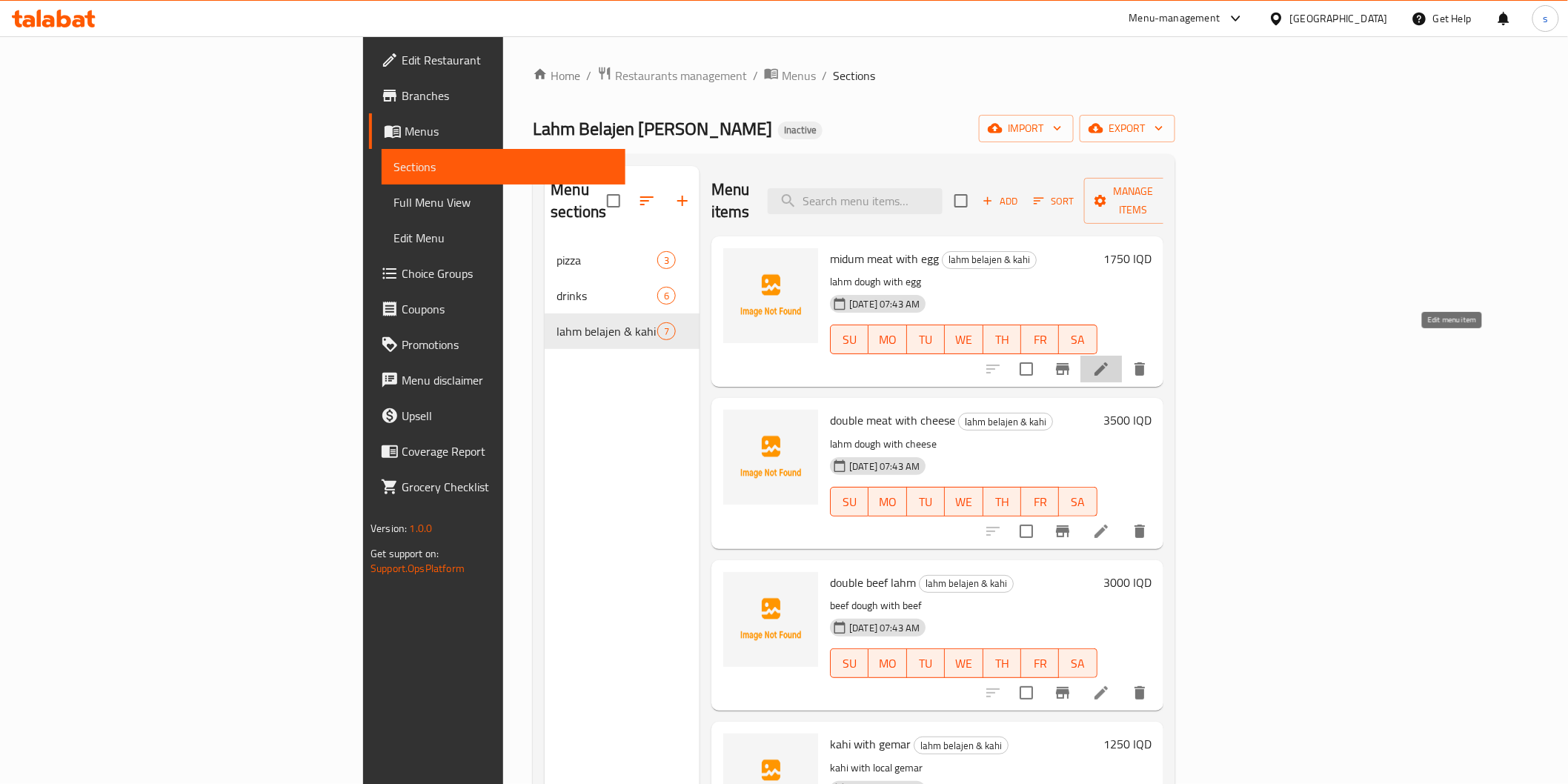
click at [1110, 360] on icon at bounding box center [1101, 369] width 18 height 18
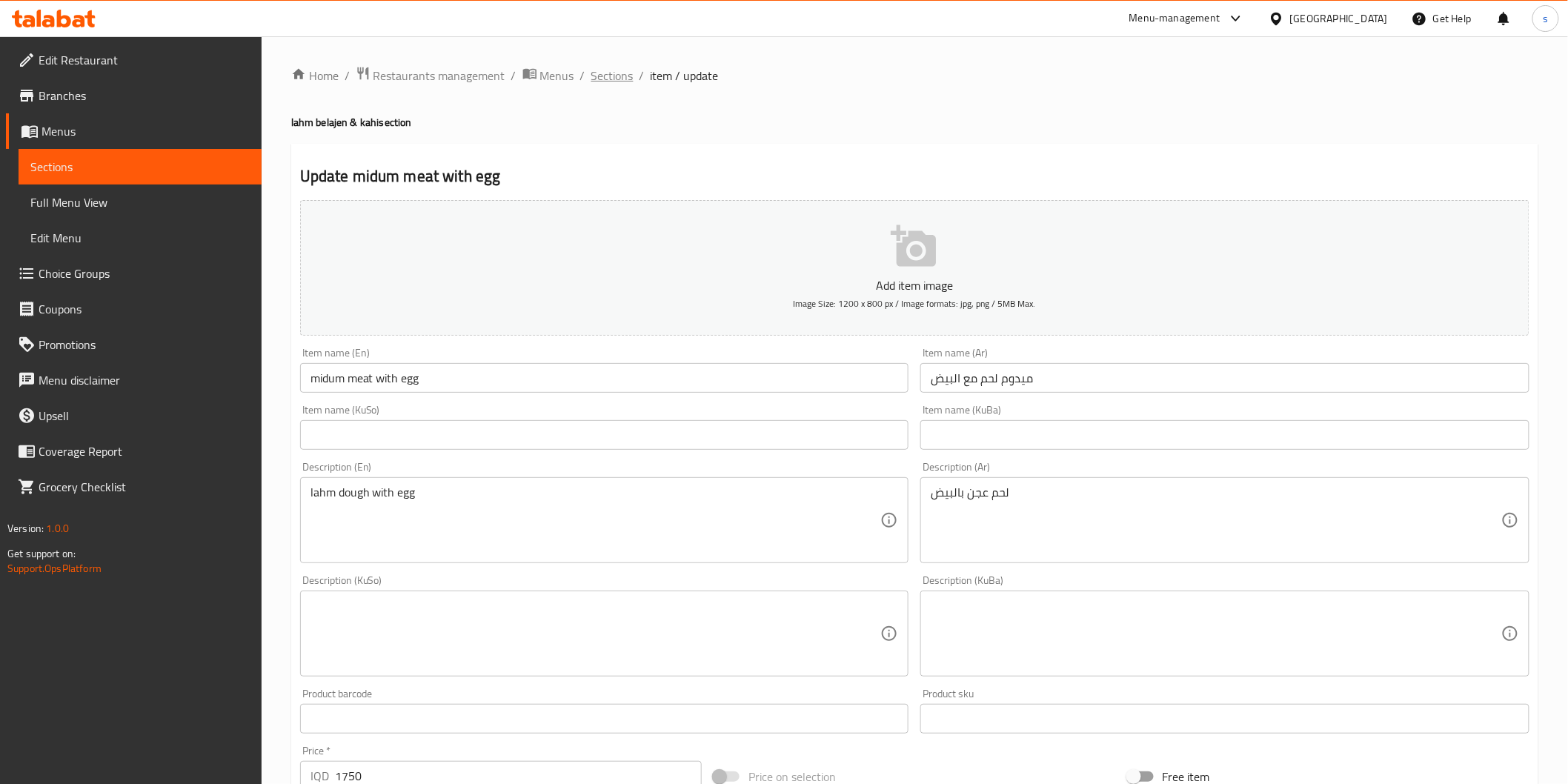
click at [605, 66] on span "Sections" at bounding box center [612, 75] width 42 height 18
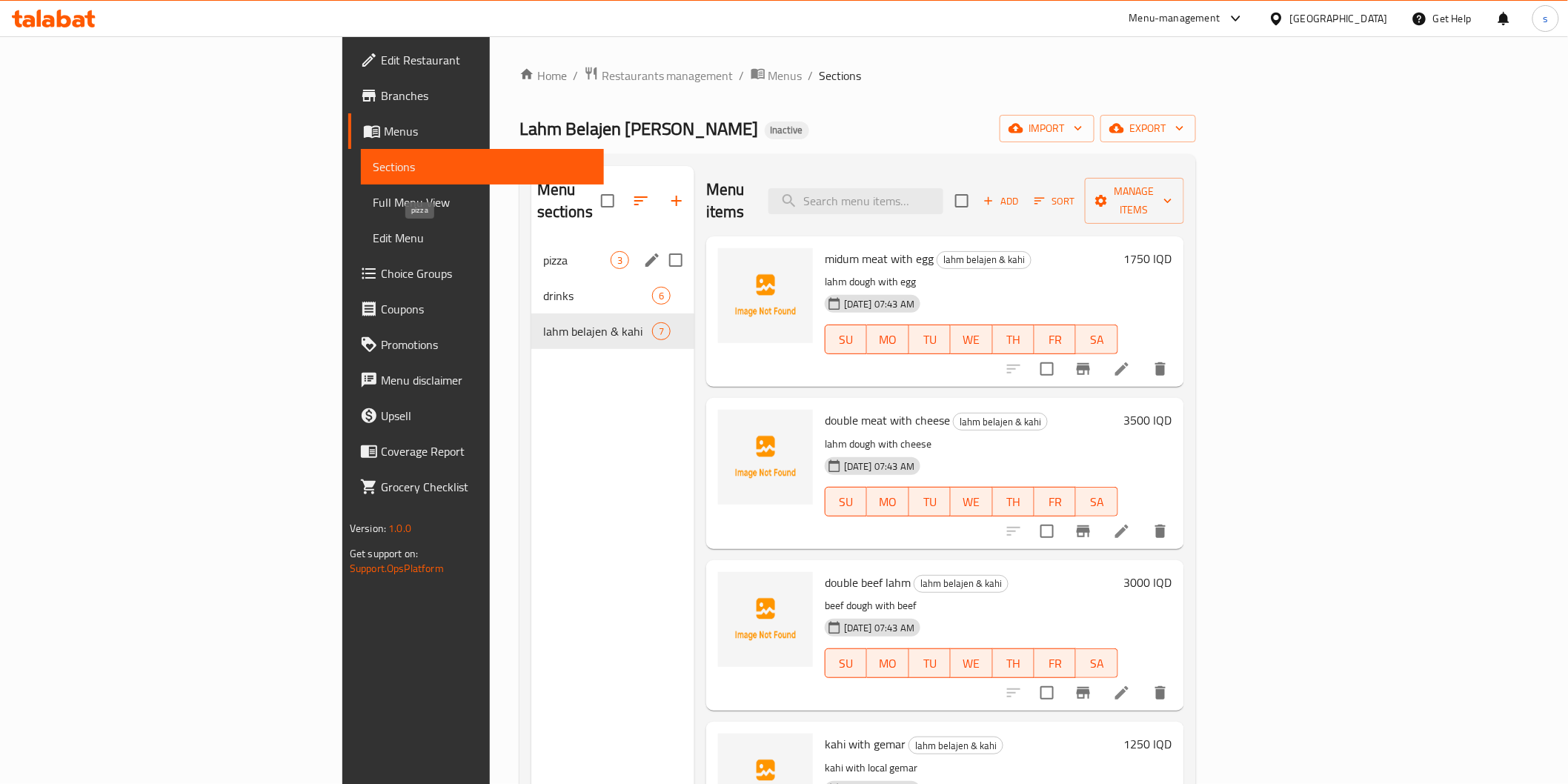
click at [543, 251] on span "pizza" at bounding box center [577, 260] width 67 height 18
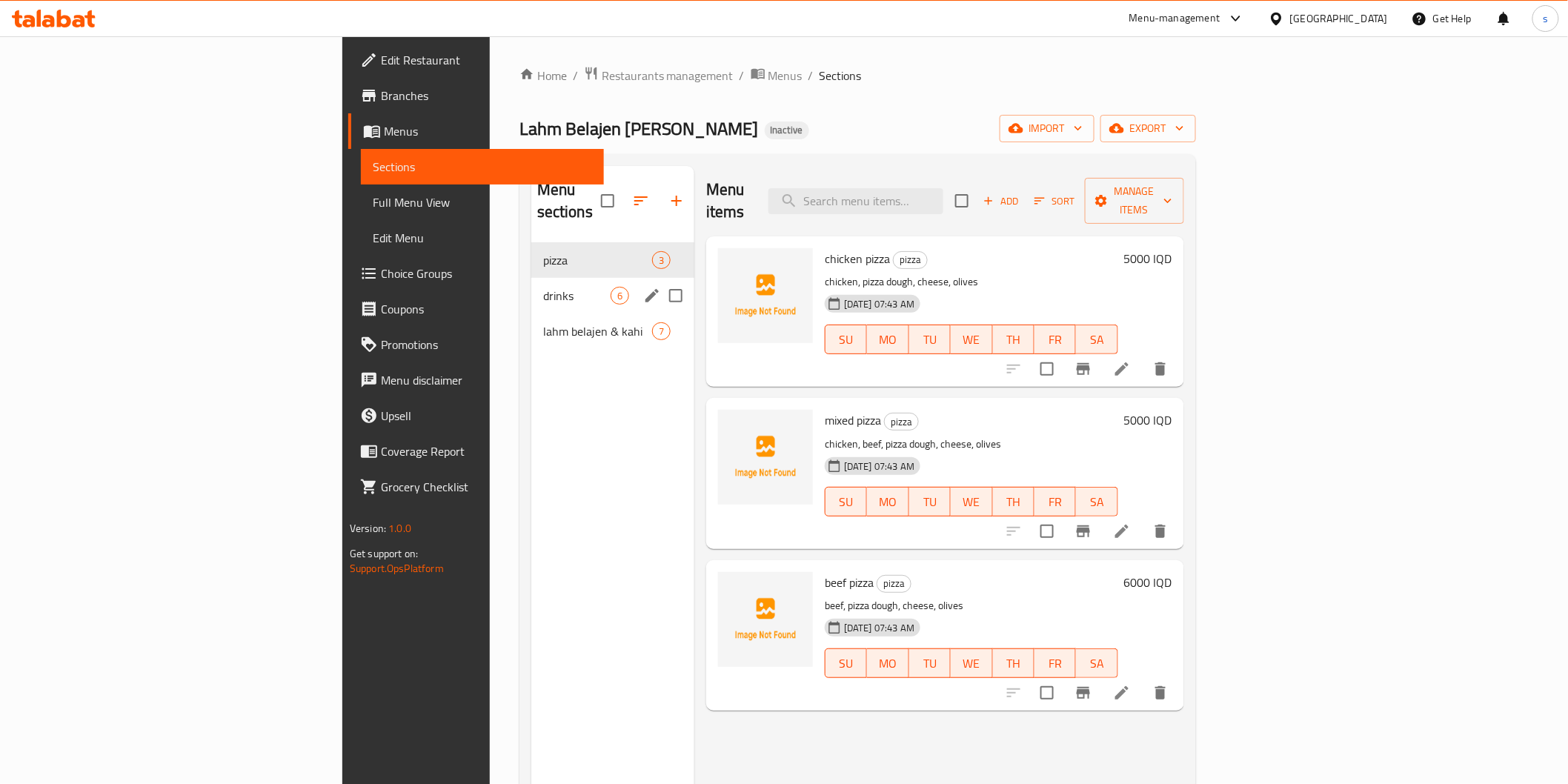
click at [543, 287] on span "drinks" at bounding box center [577, 296] width 67 height 18
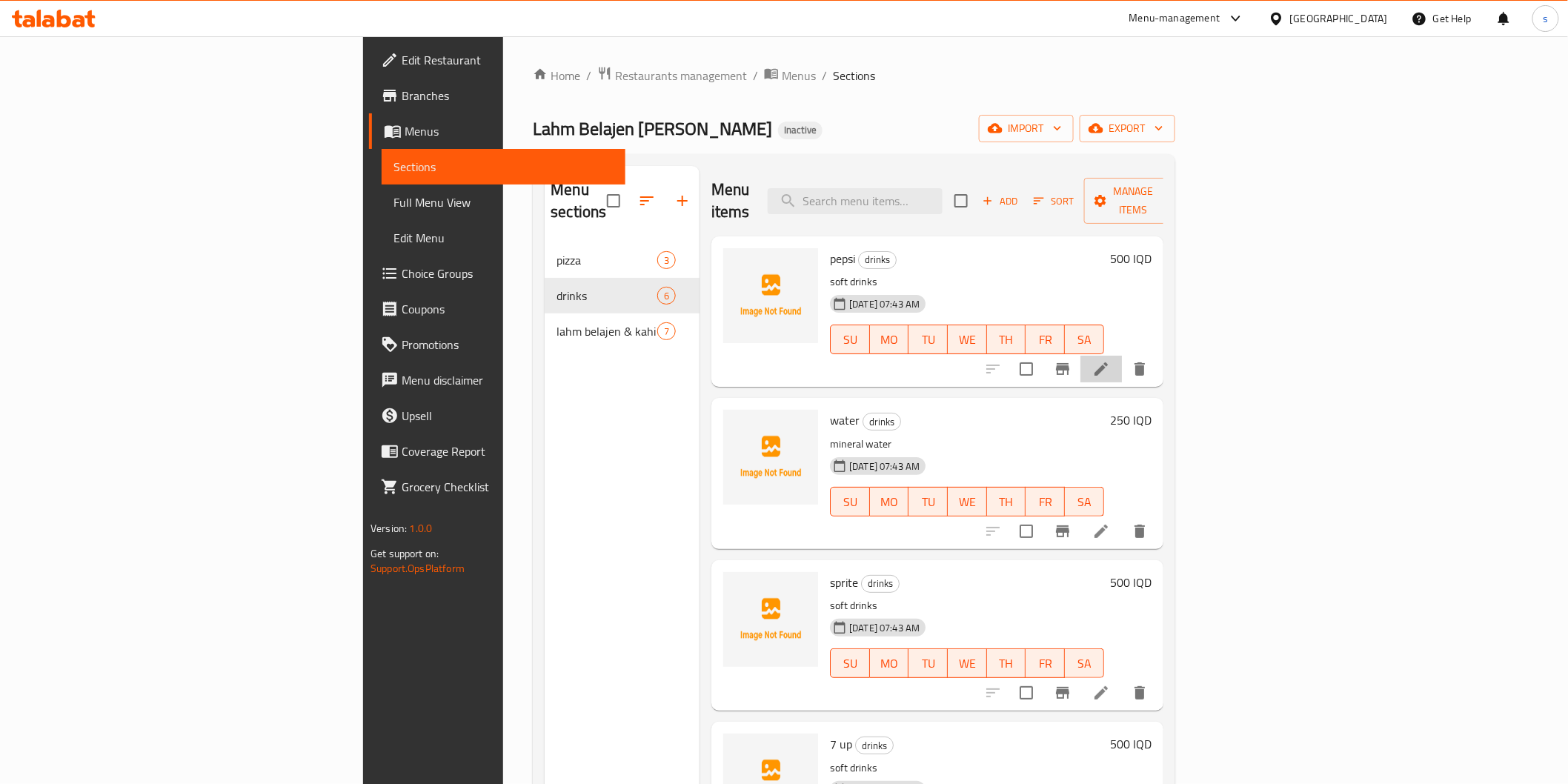
click at [1122, 356] on li at bounding box center [1101, 369] width 42 height 26
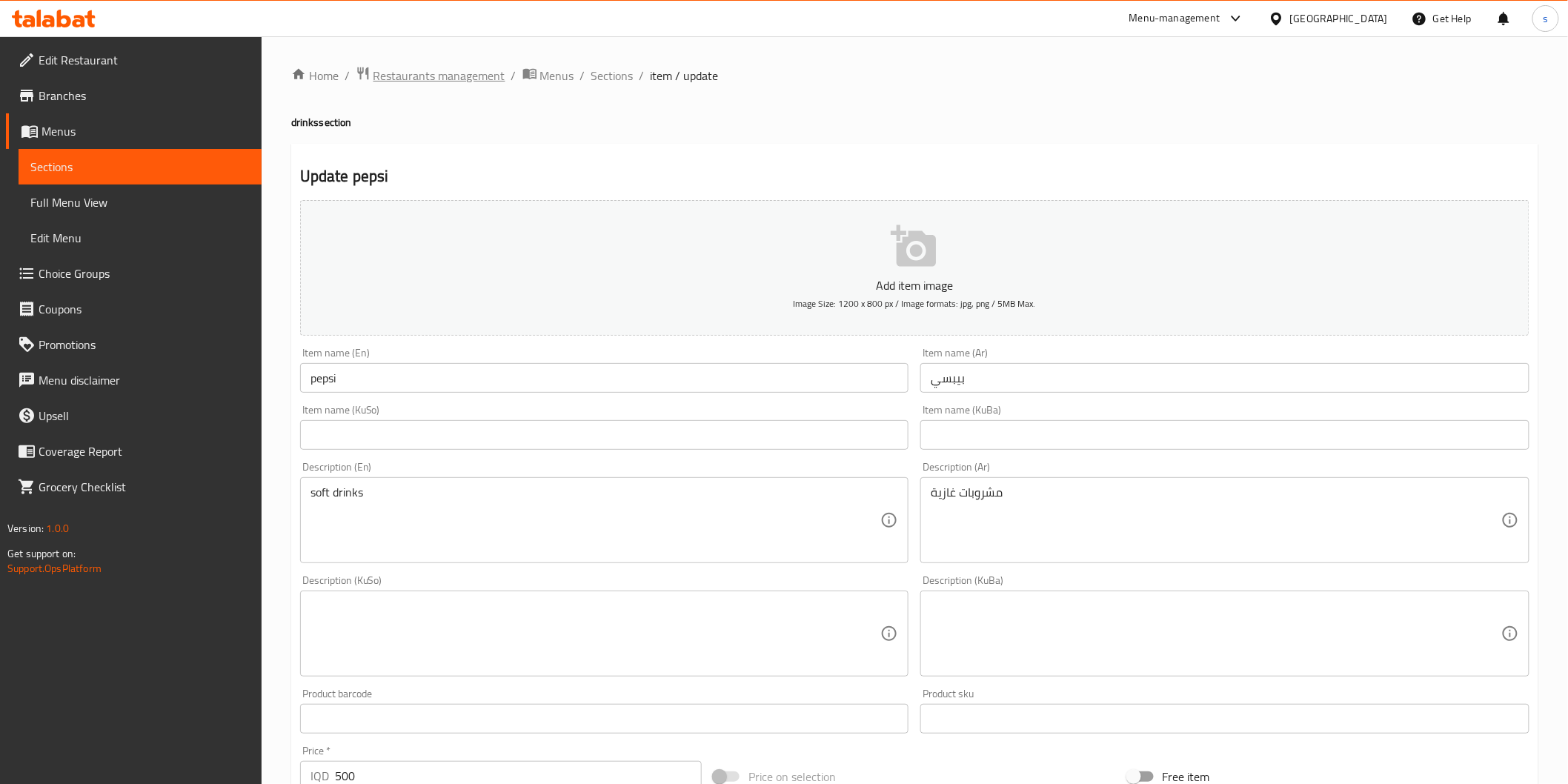
click at [413, 82] on span "Restaurants management" at bounding box center [439, 75] width 132 height 18
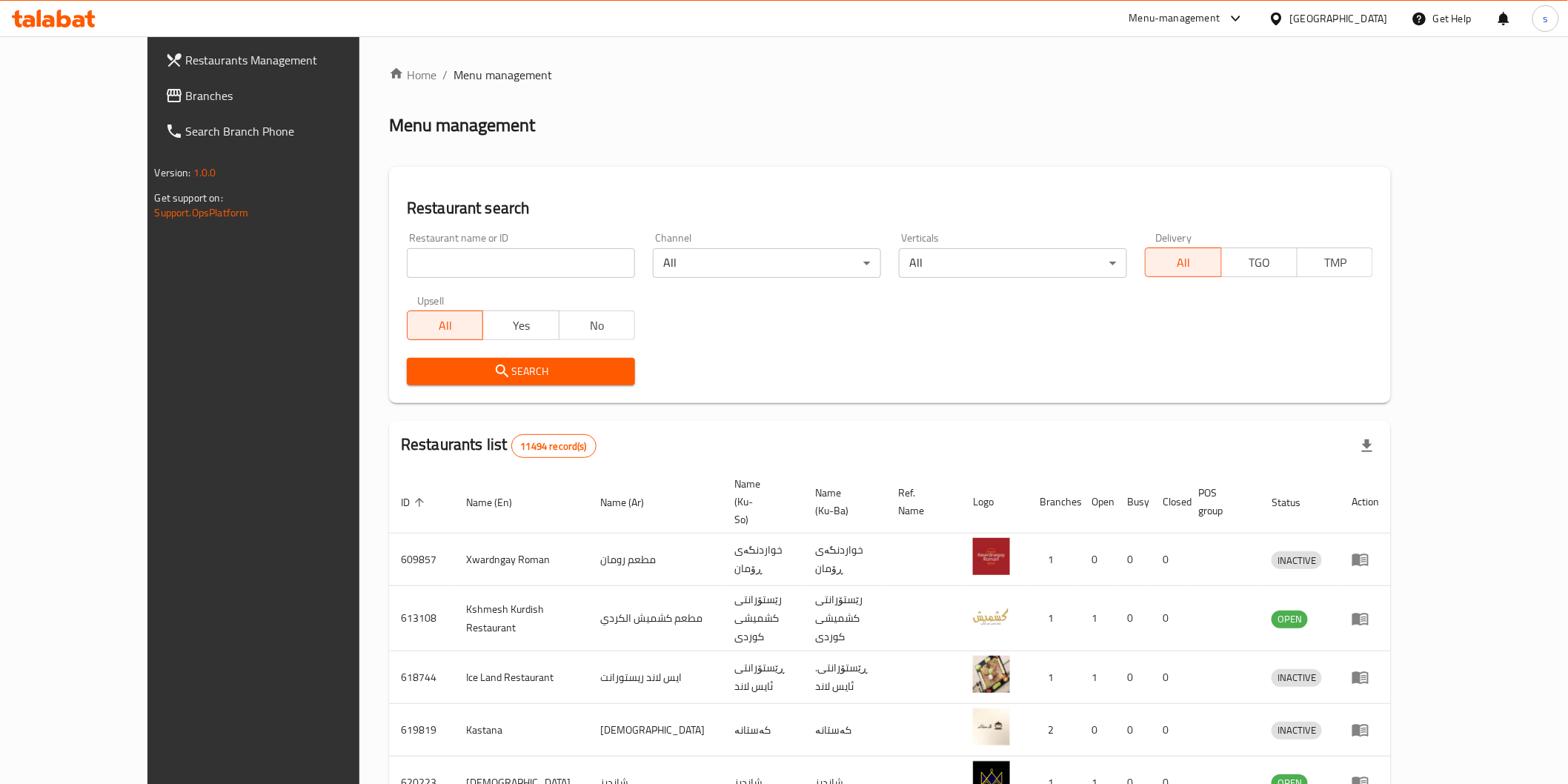
click at [450, 261] on input "search" at bounding box center [521, 263] width 228 height 29
paste input "Lahm Belajen [PERSON_NAME]"
type input "Lahm Belajen [PERSON_NAME]"
click button "Search" at bounding box center [521, 372] width 228 height 27
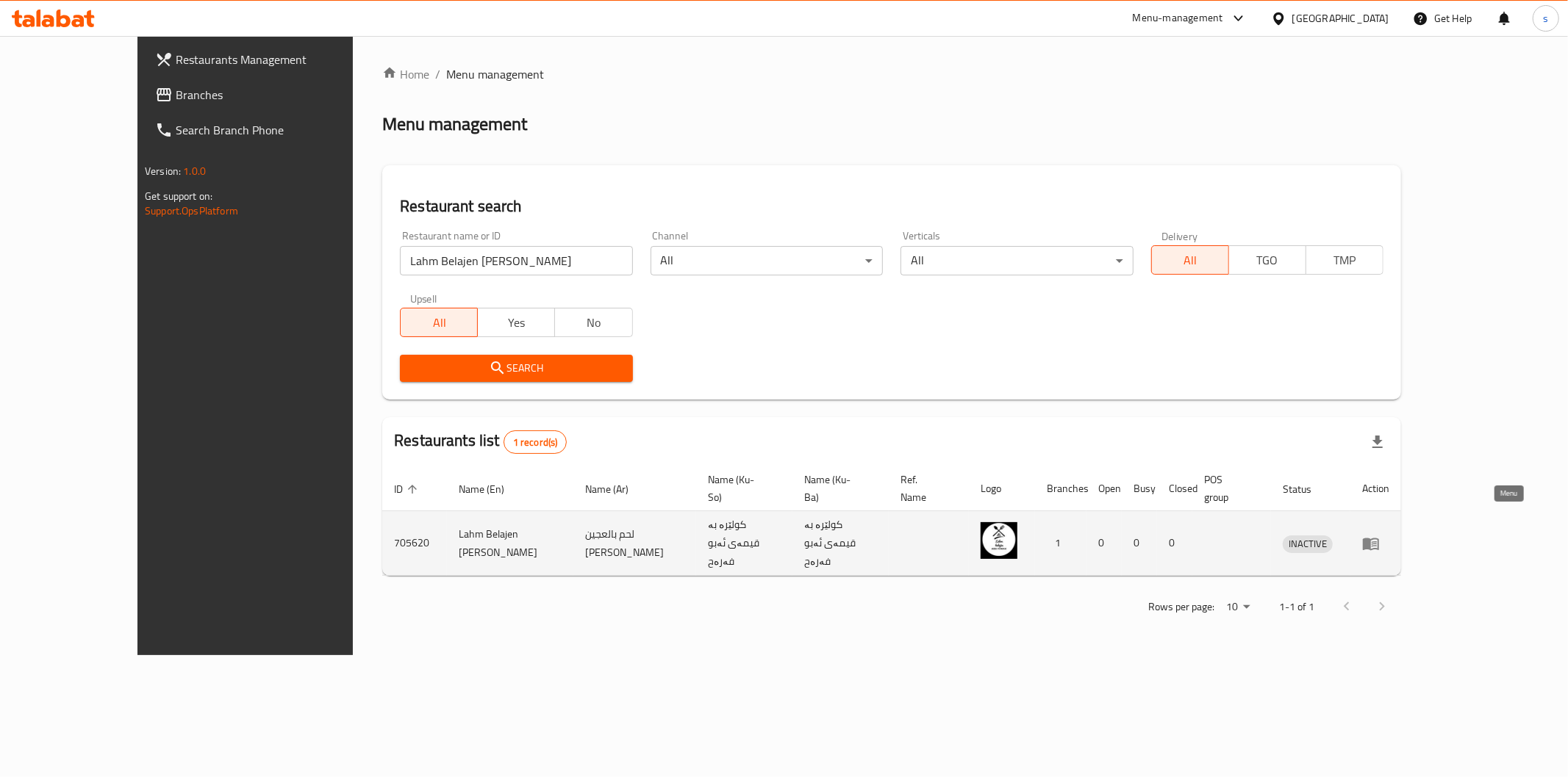
click at [1379, 535] on icon "enhanced table" at bounding box center [1371, 544] width 17 height 17
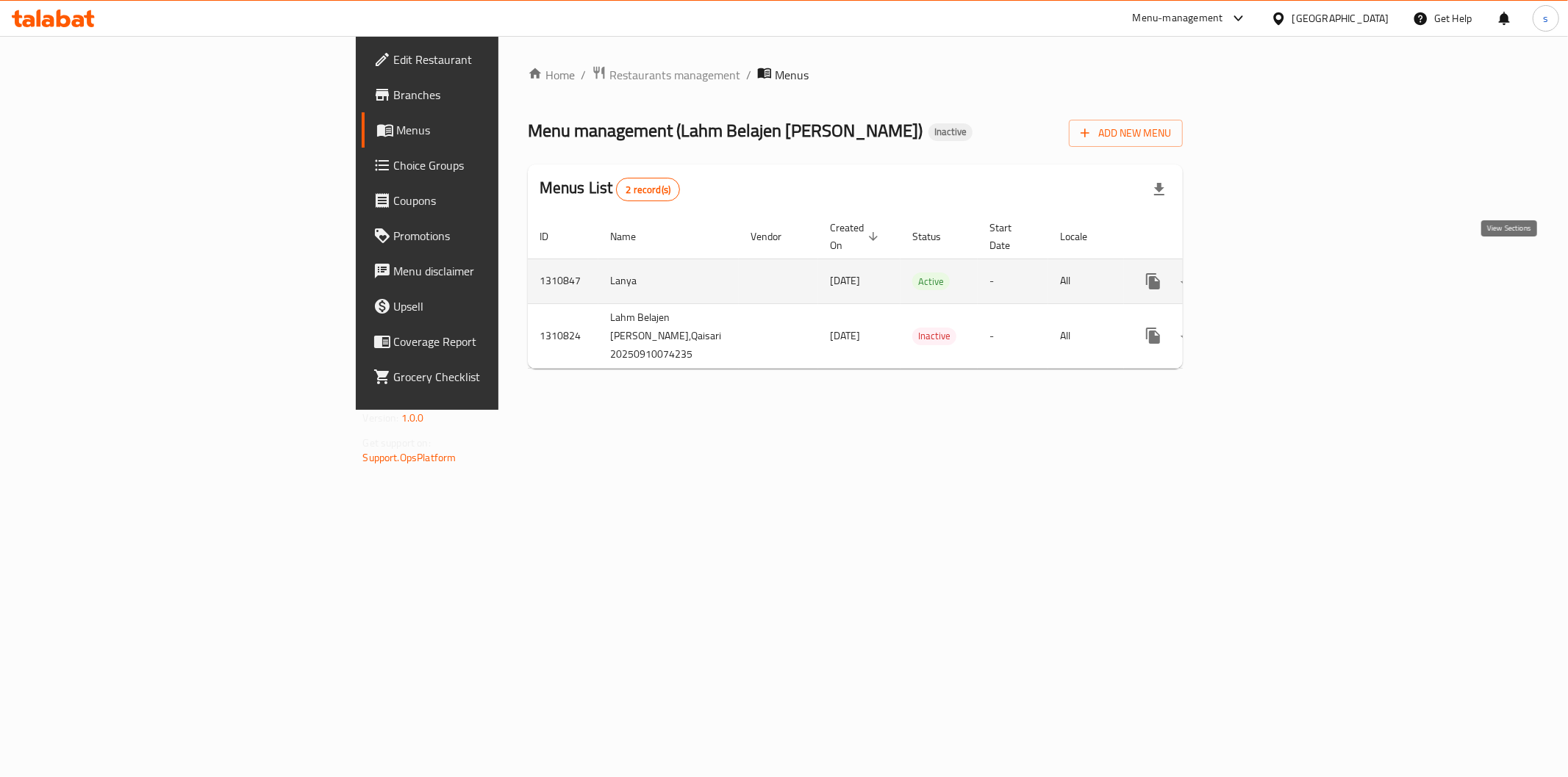
click at [1268, 273] on icon "enhanced table" at bounding box center [1259, 282] width 17 height 17
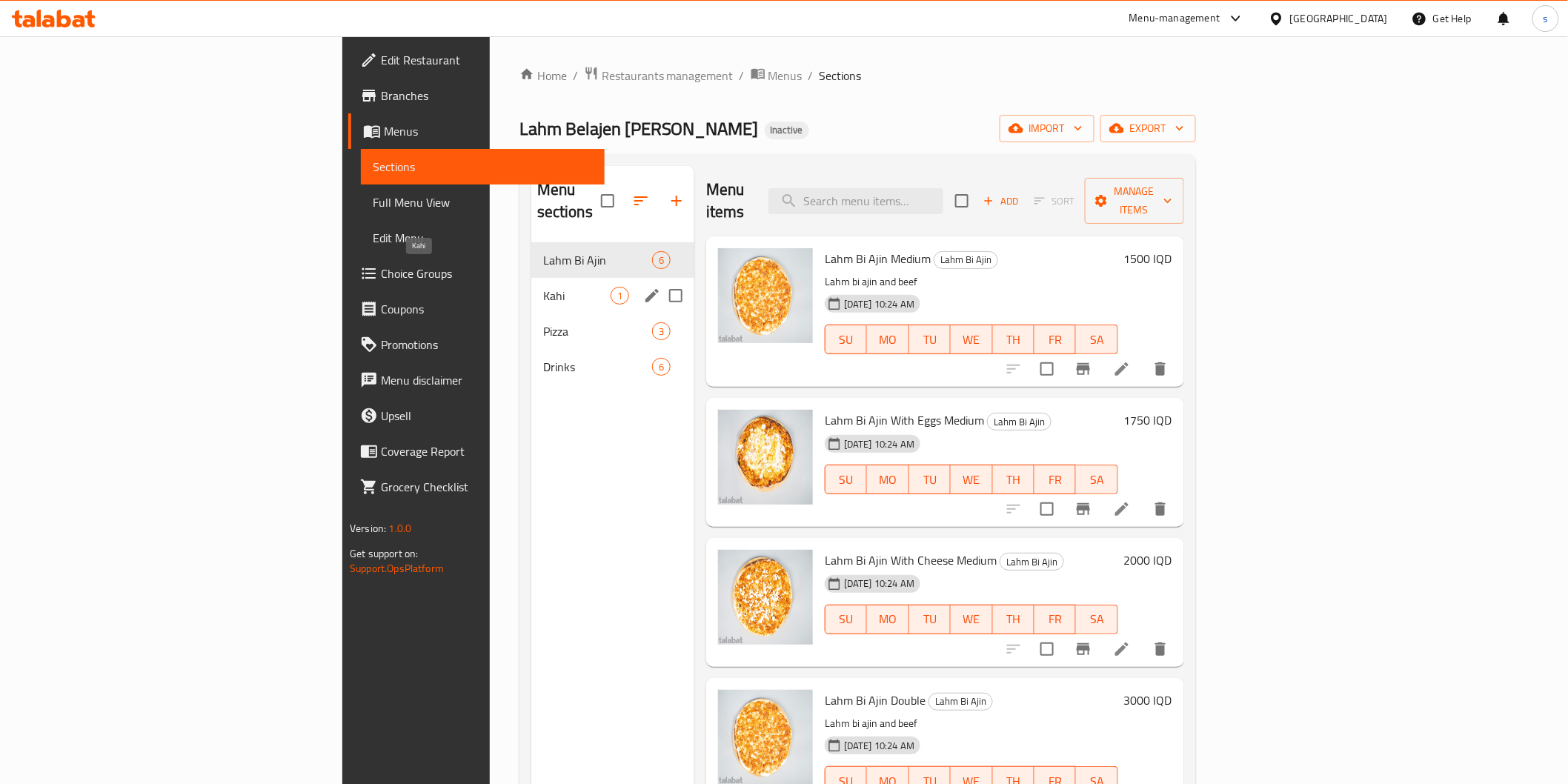
click at [543, 287] on span "Kahi" at bounding box center [577, 296] width 67 height 18
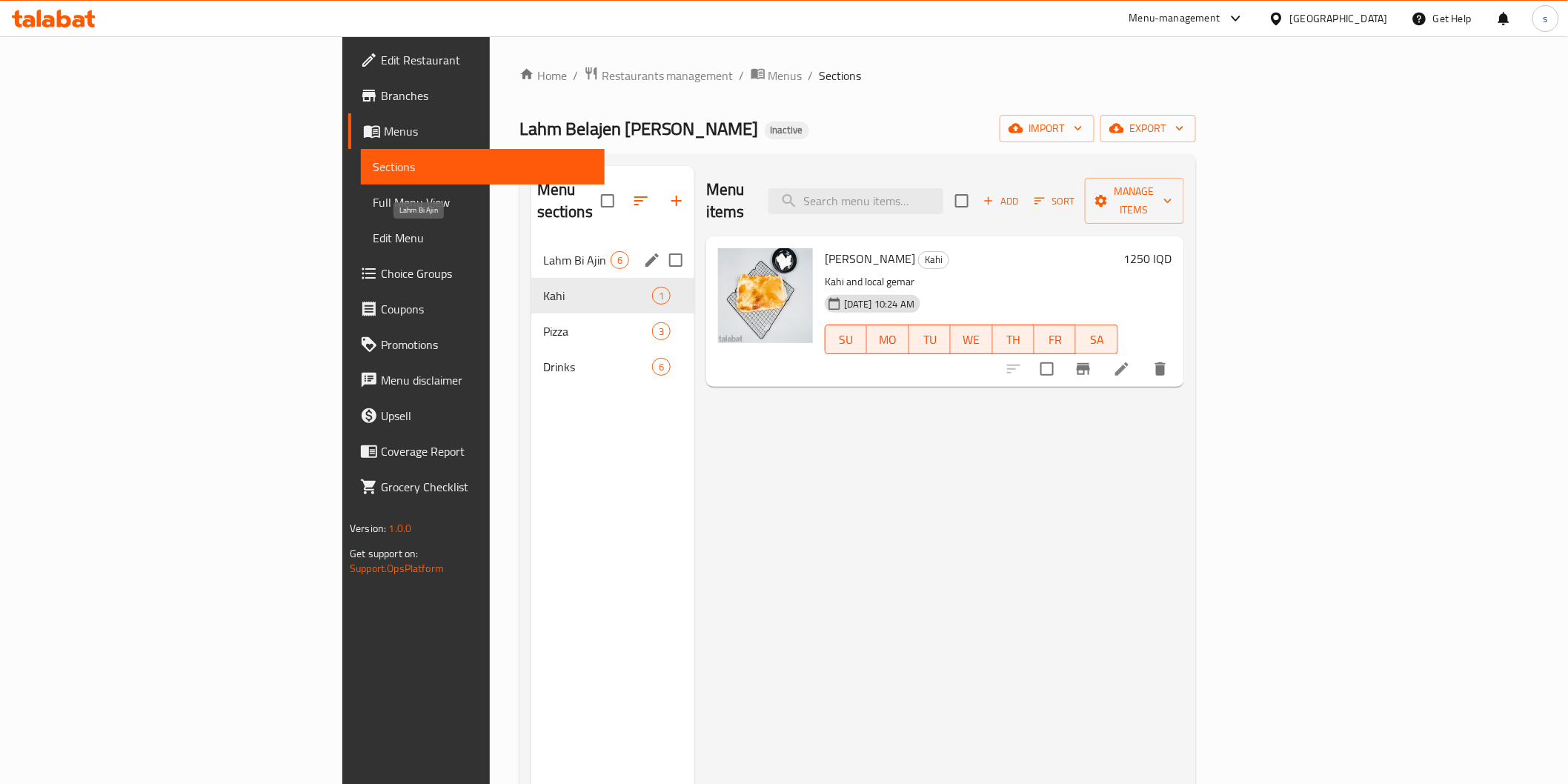
click at [543, 251] on span "Lahm Bi Ajin" at bounding box center [577, 260] width 67 height 18
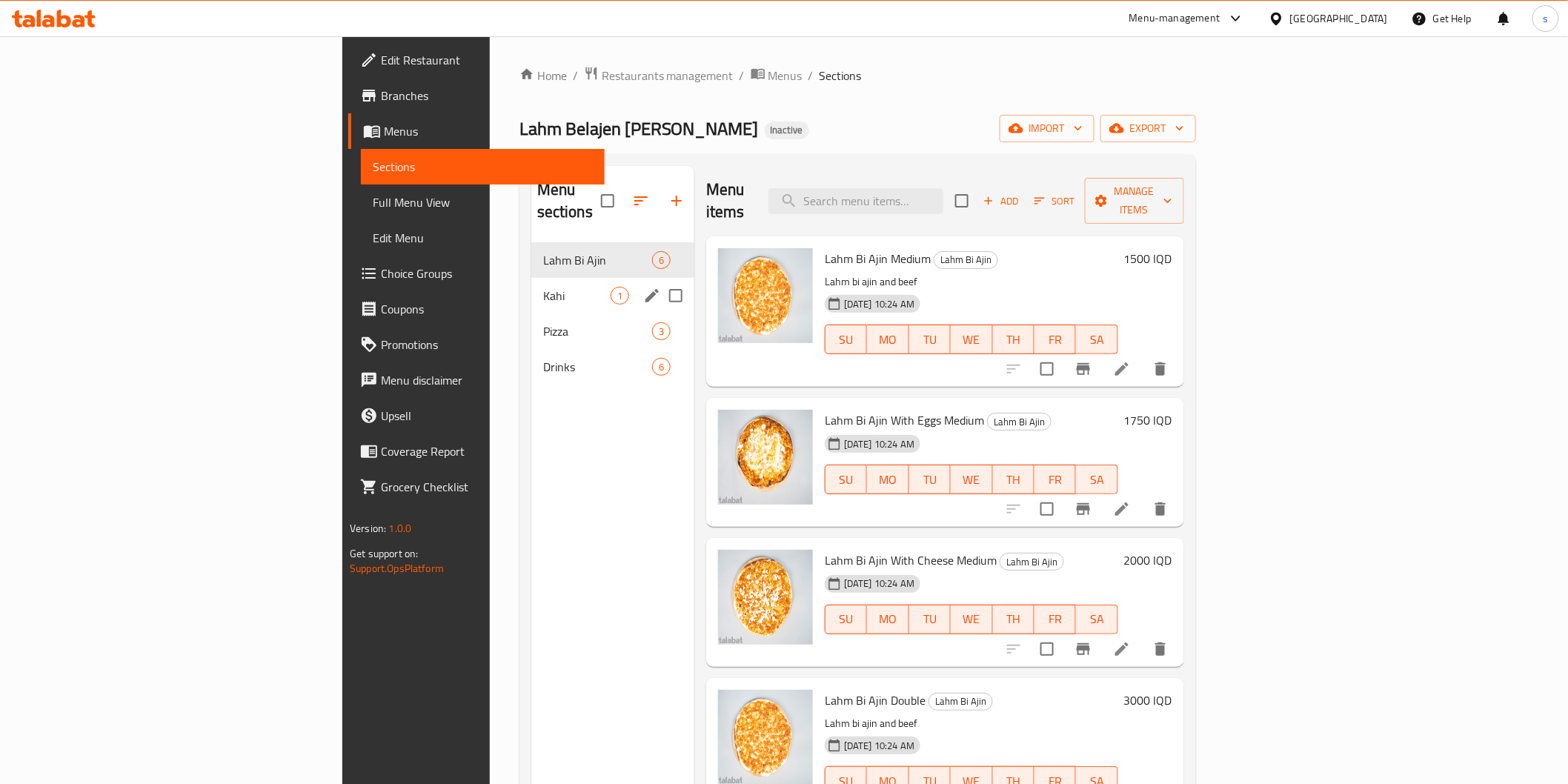
click at [531, 313] on div "Pizza 3" at bounding box center [612, 331] width 163 height 35
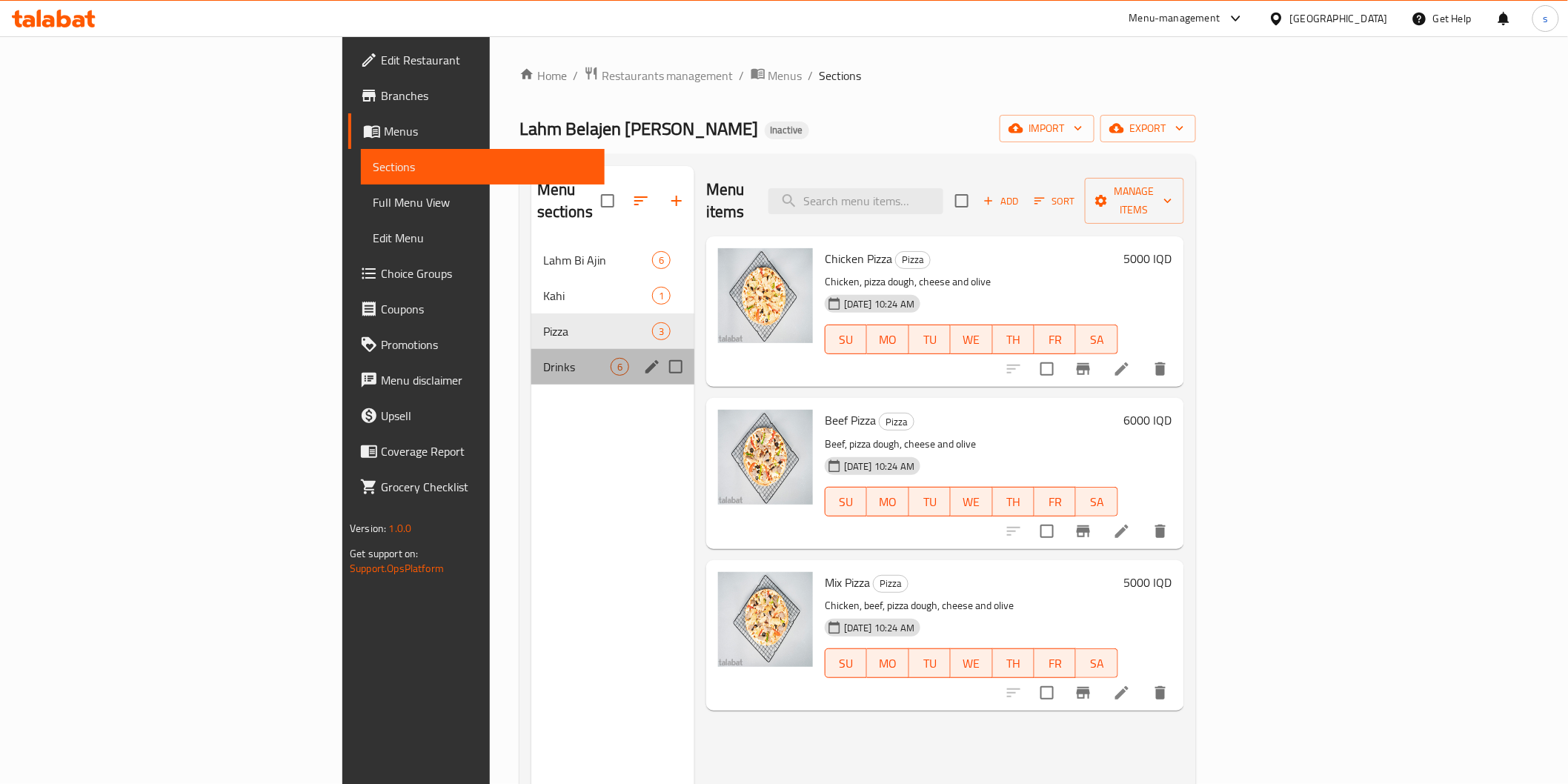
click at [531, 350] on div "Drinks 6" at bounding box center [612, 367] width 163 height 35
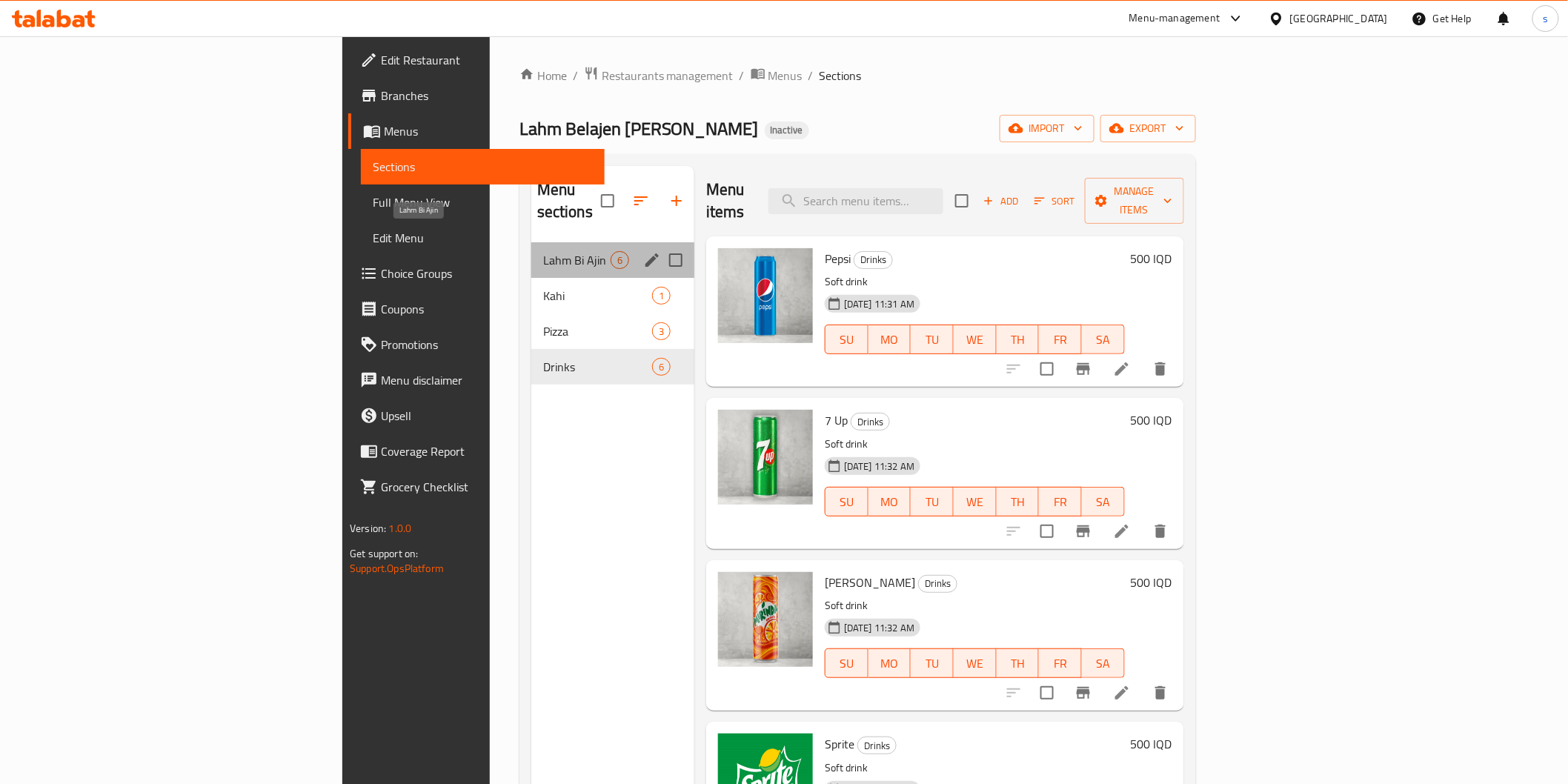
click at [543, 251] on span "Lahm Bi Ajin" at bounding box center [577, 260] width 67 height 18
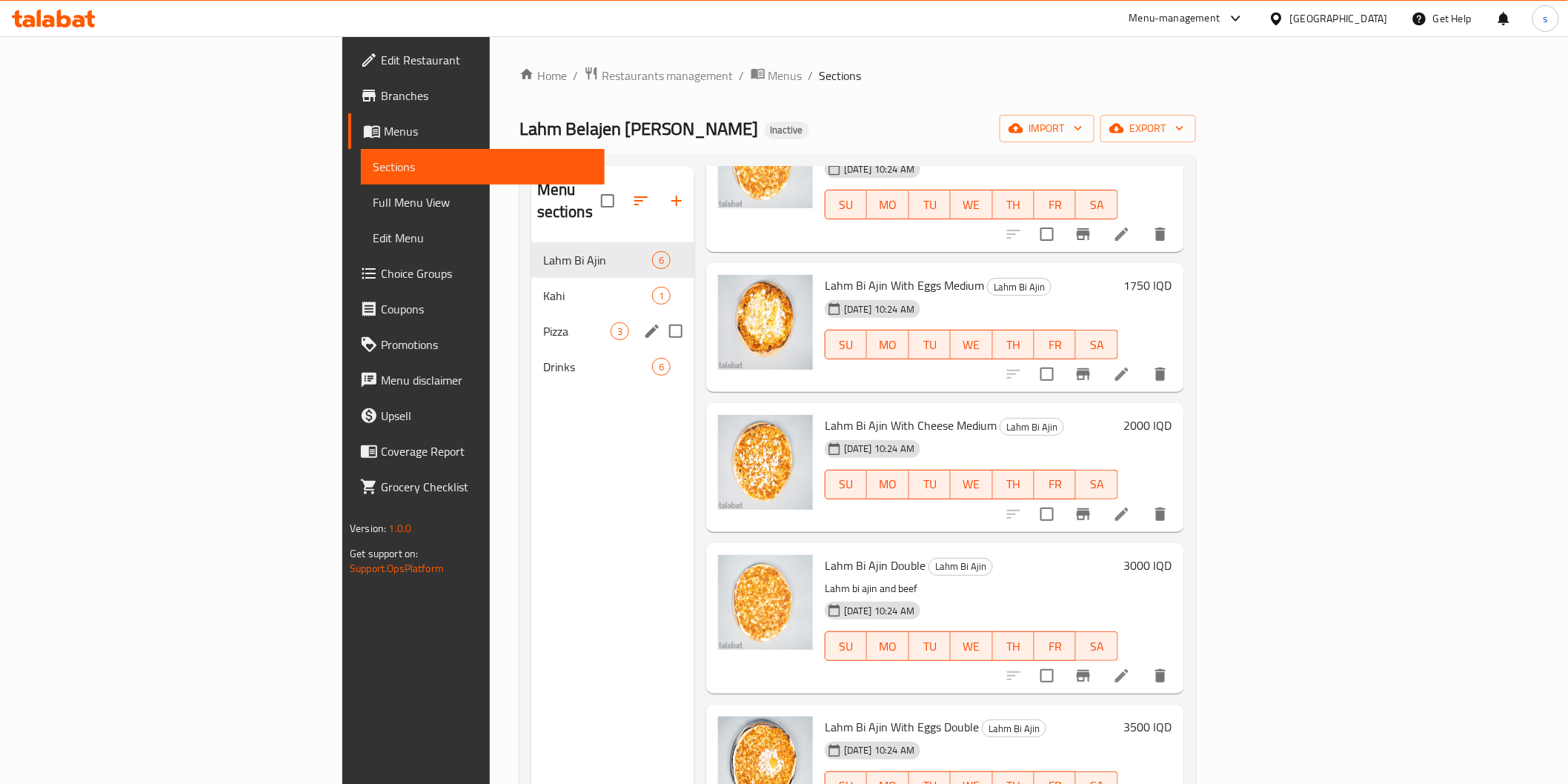
click at [543, 322] on span "Pizza" at bounding box center [577, 331] width 67 height 18
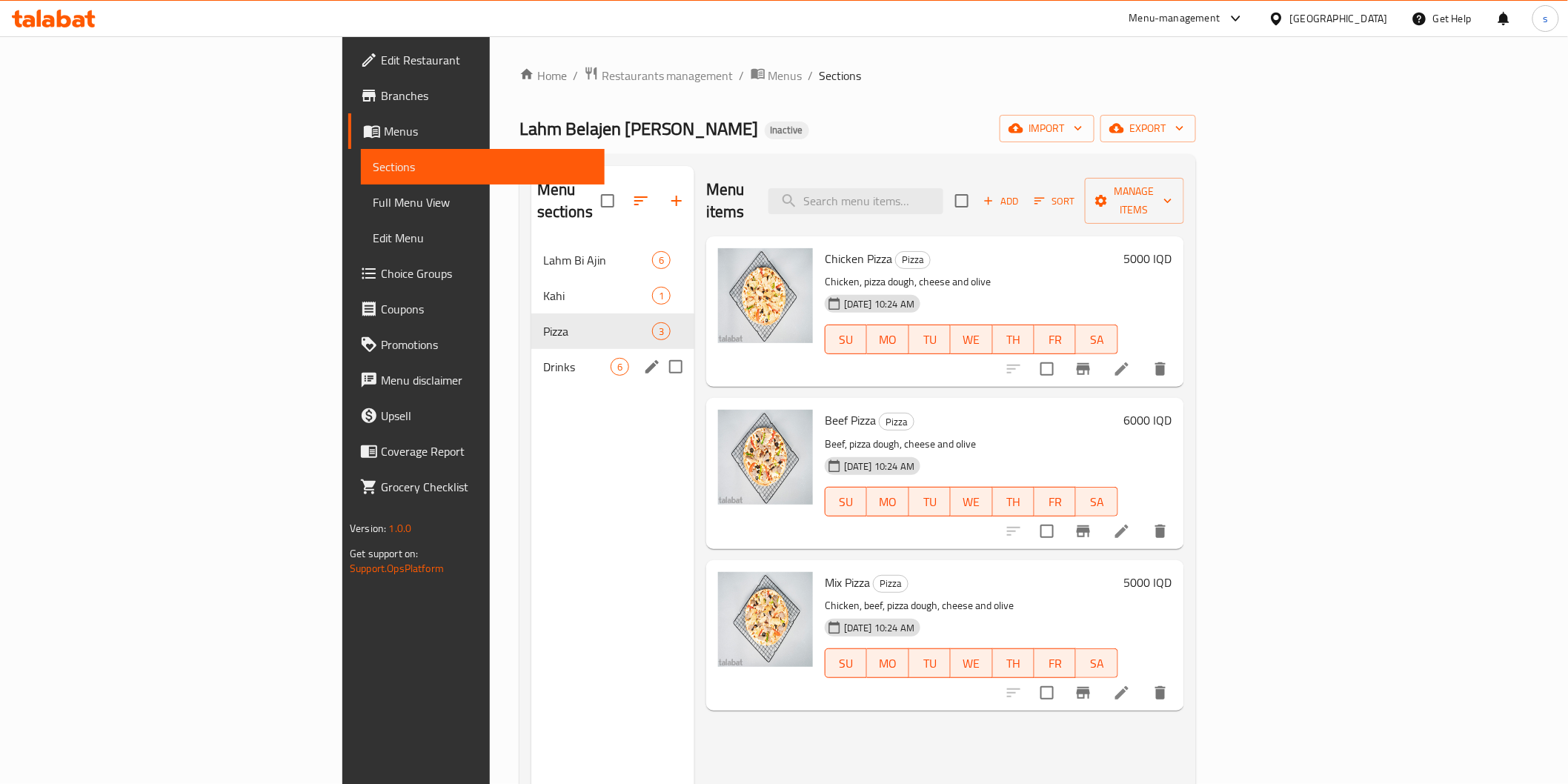
click at [543, 358] on span "Drinks" at bounding box center [577, 367] width 67 height 18
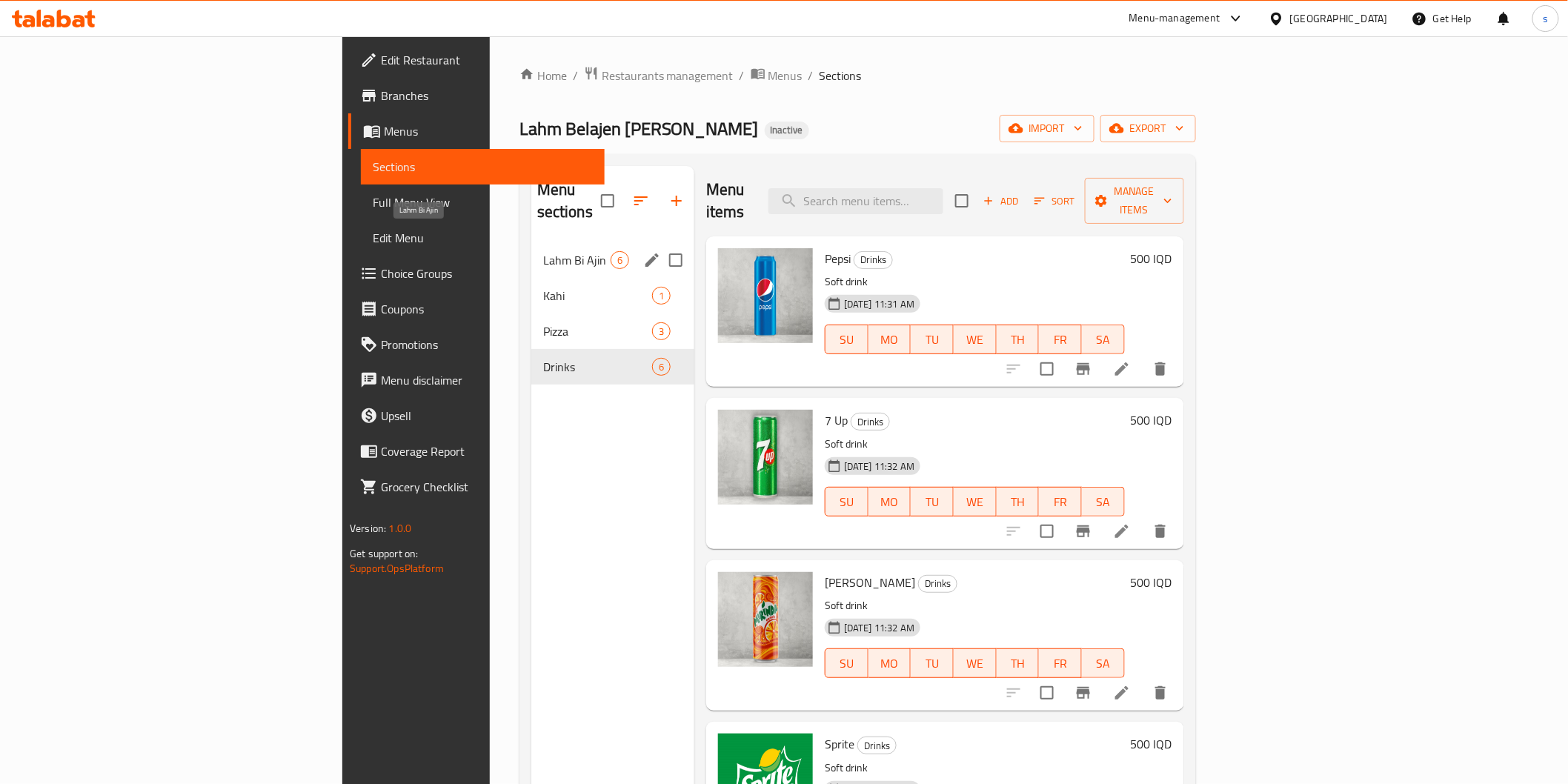
click at [543, 251] on span "Lahm Bi Ajin" at bounding box center [577, 260] width 67 height 18
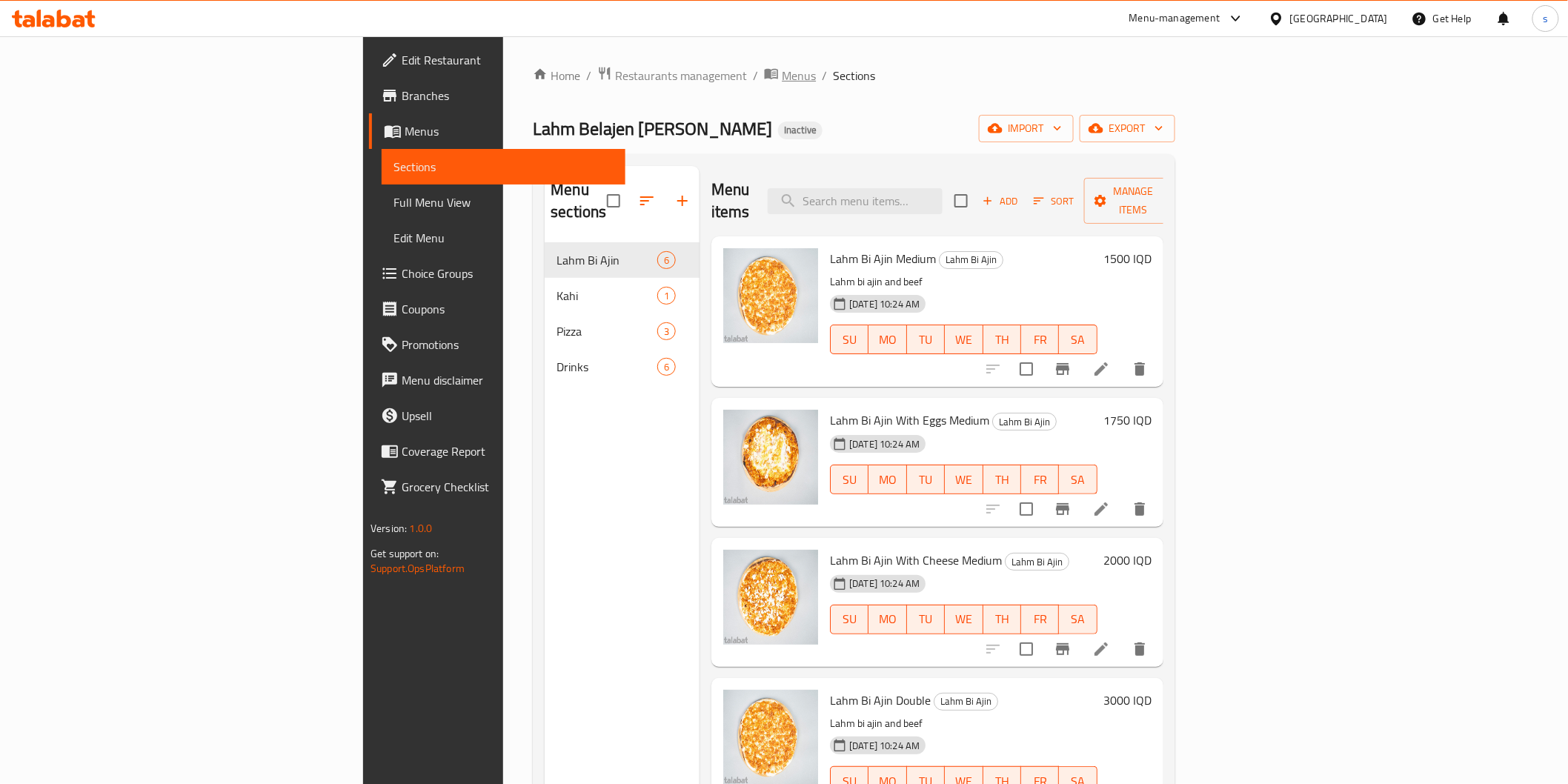
click at [782, 75] on span "Menus" at bounding box center [798, 75] width 34 height 18
